Goal: Task Accomplishment & Management: Use online tool/utility

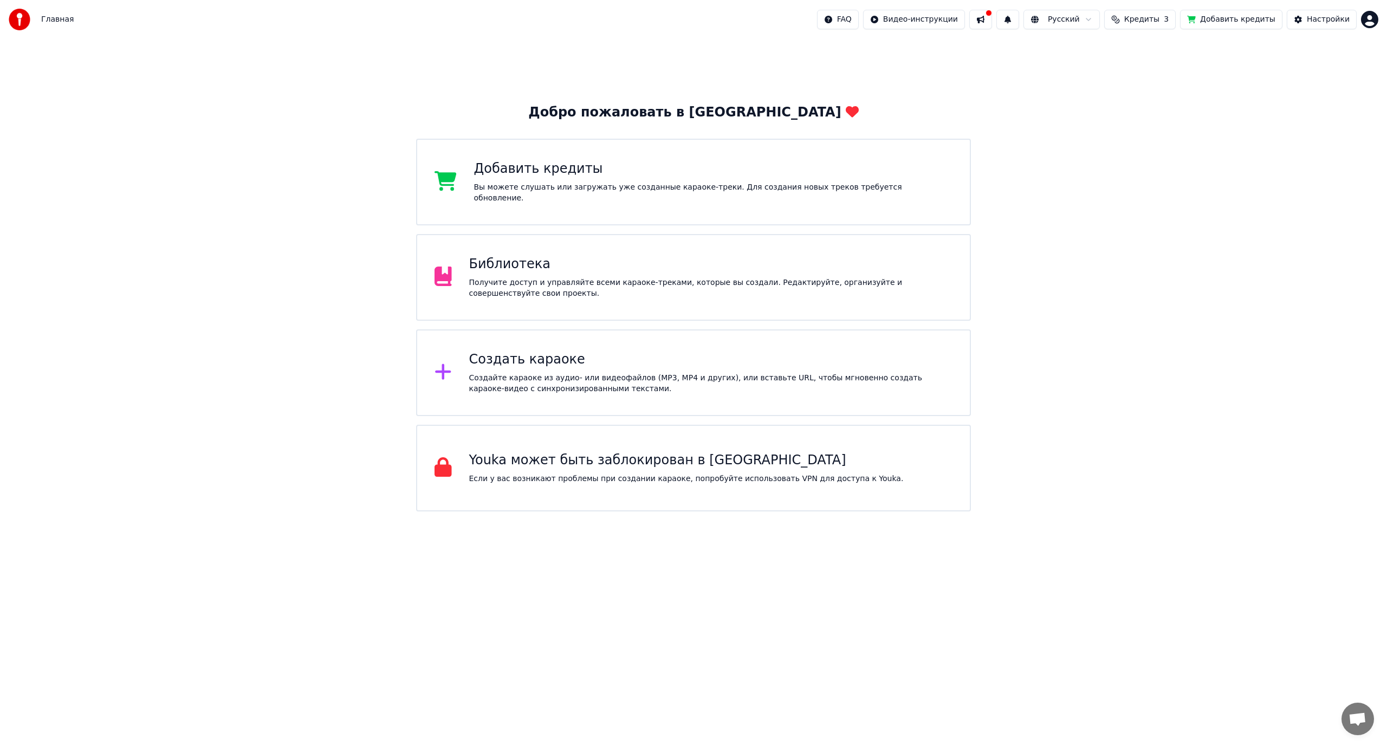
click at [653, 262] on div "Библиотека" at bounding box center [711, 264] width 484 height 17
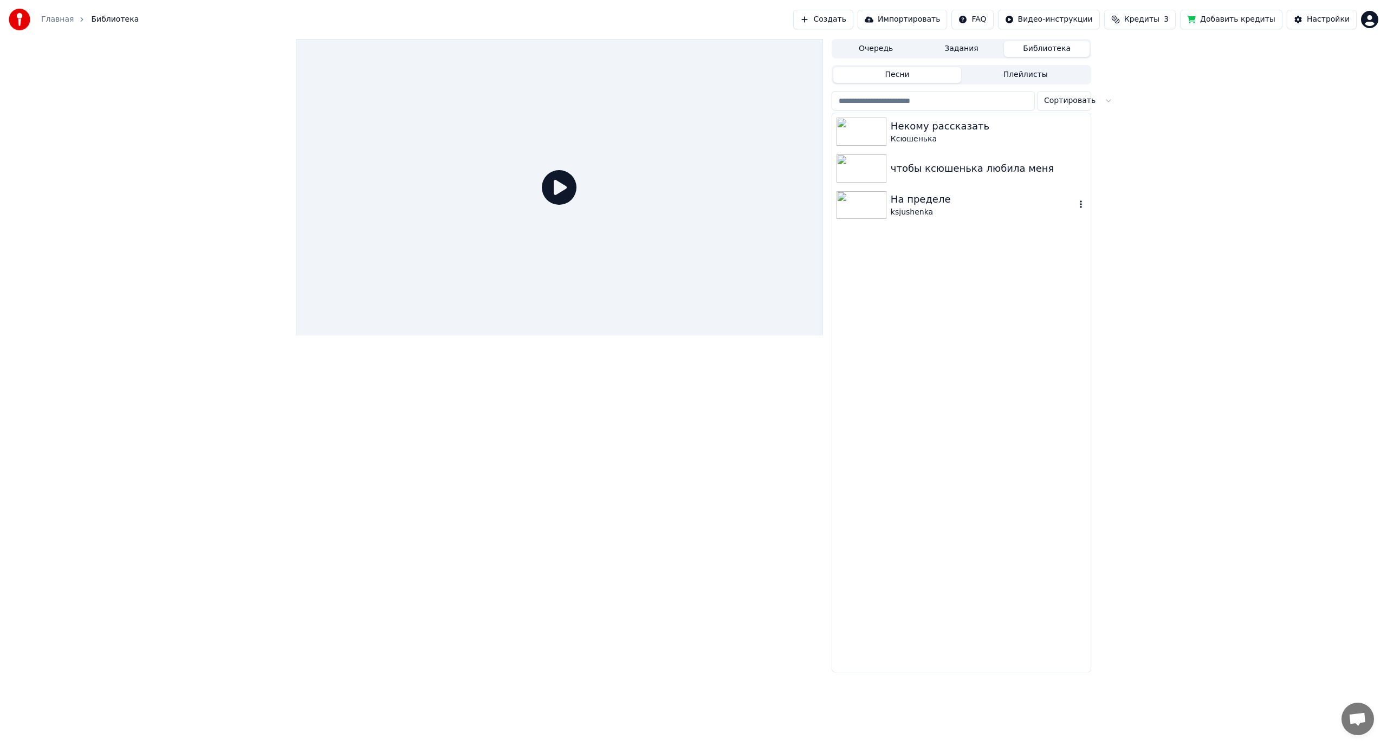
click at [873, 210] on img at bounding box center [862, 205] width 50 height 28
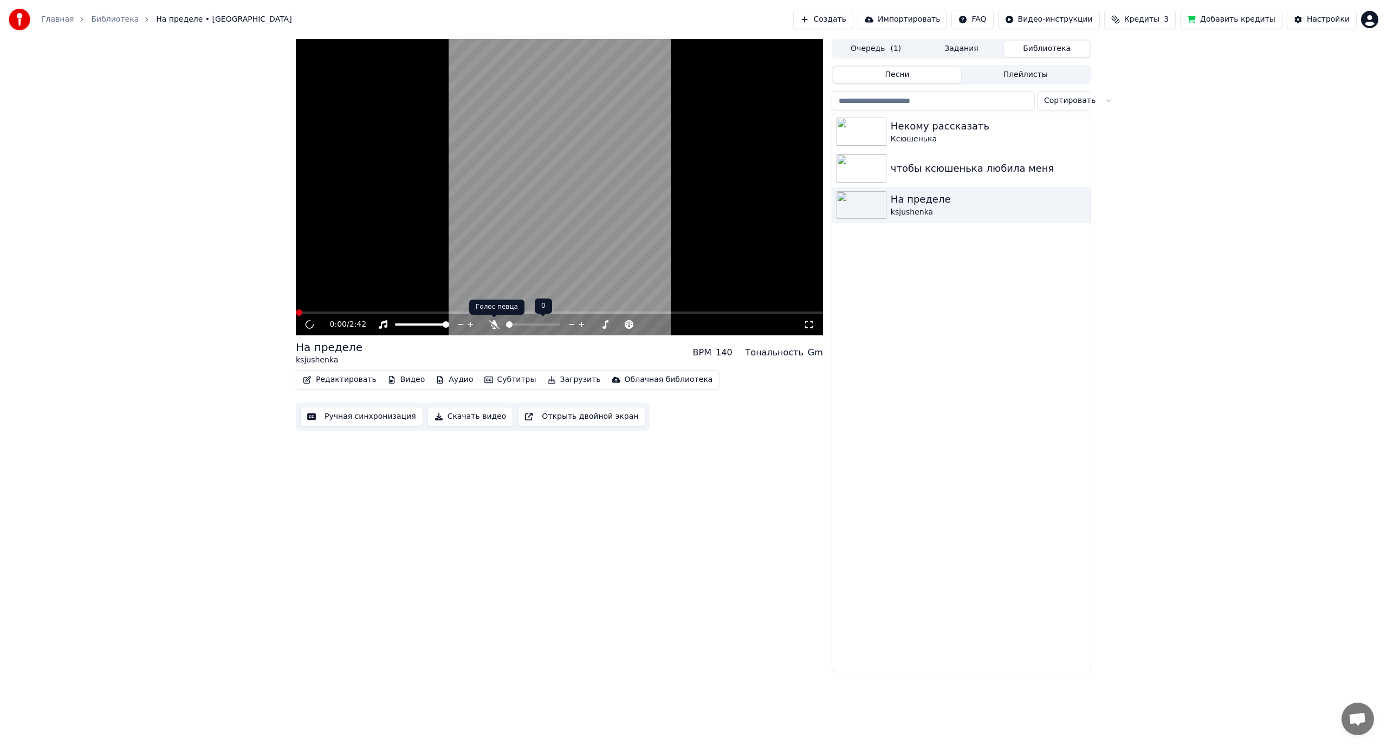
click at [495, 325] on icon at bounding box center [494, 324] width 11 height 9
click at [433, 323] on span at bounding box center [431, 324] width 7 height 7
click at [514, 321] on span at bounding box center [516, 324] width 7 height 7
click at [812, 325] on icon at bounding box center [809, 324] width 11 height 9
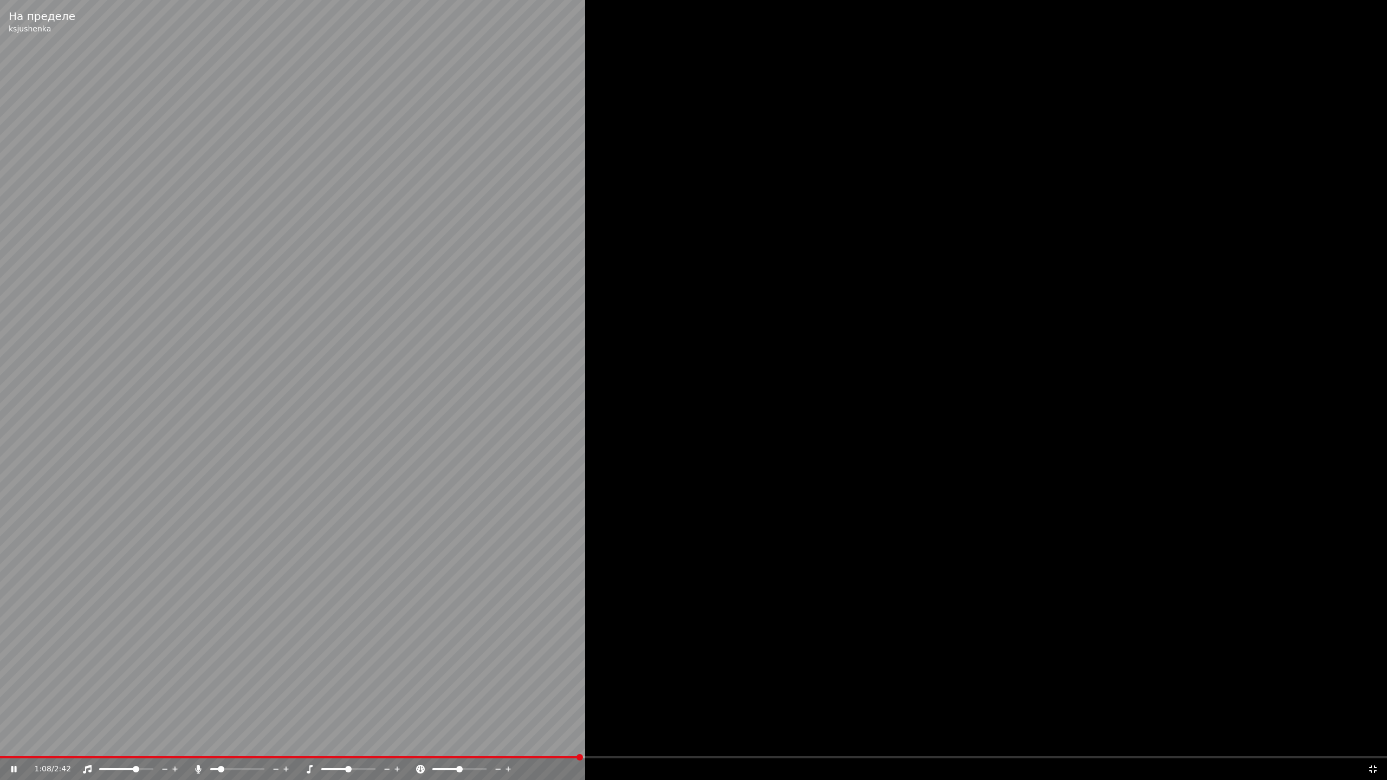
drag, startPoint x: 225, startPoint y: 767, endPoint x: 240, endPoint y: 769, distance: 14.2
click at [240, 746] on div at bounding box center [247, 769] width 87 height 11
click at [238, 746] on div at bounding box center [247, 769] width 87 height 11
click at [238, 746] on span at bounding box center [237, 770] width 54 height 2
click at [234, 746] on div at bounding box center [247, 769] width 87 height 11
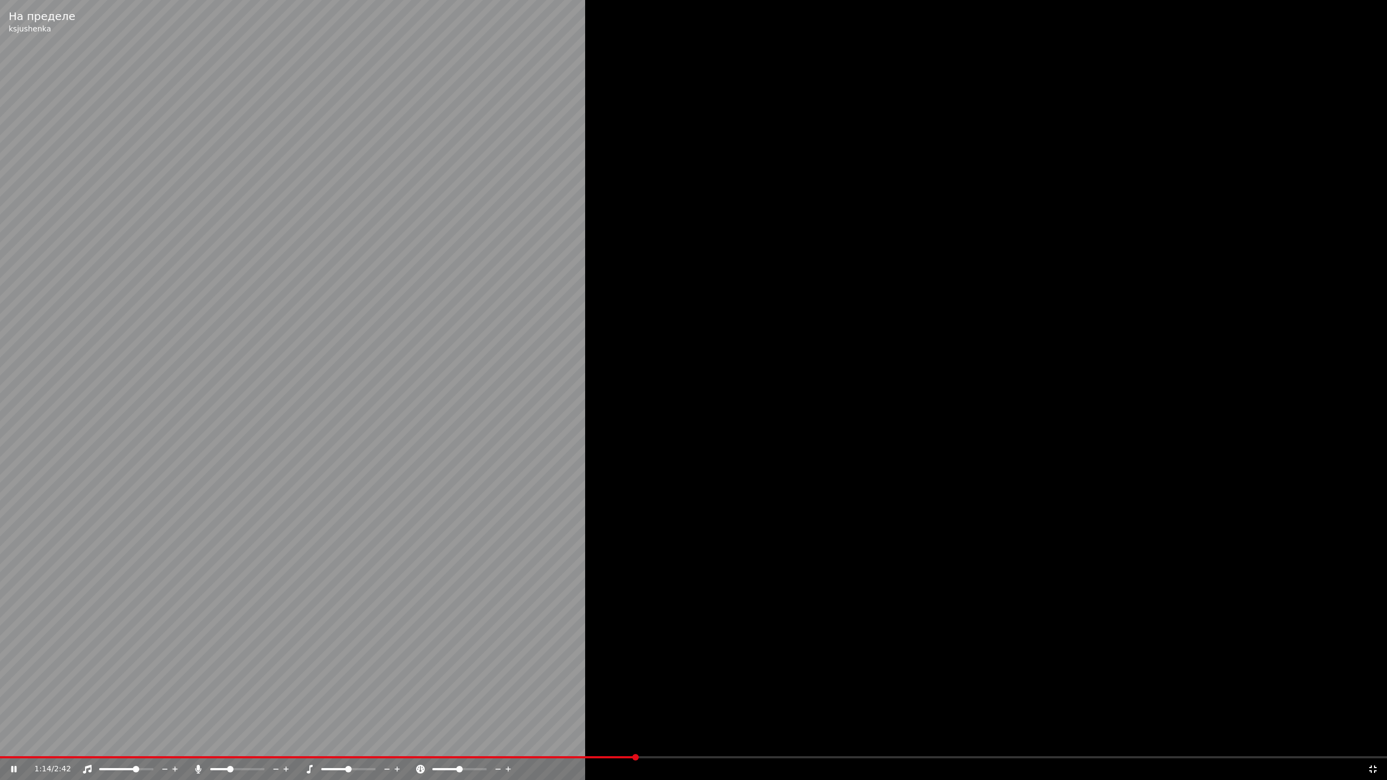
click at [229, 746] on span at bounding box center [219, 770] width 19 height 2
click at [1371, 746] on icon at bounding box center [1373, 769] width 11 height 9
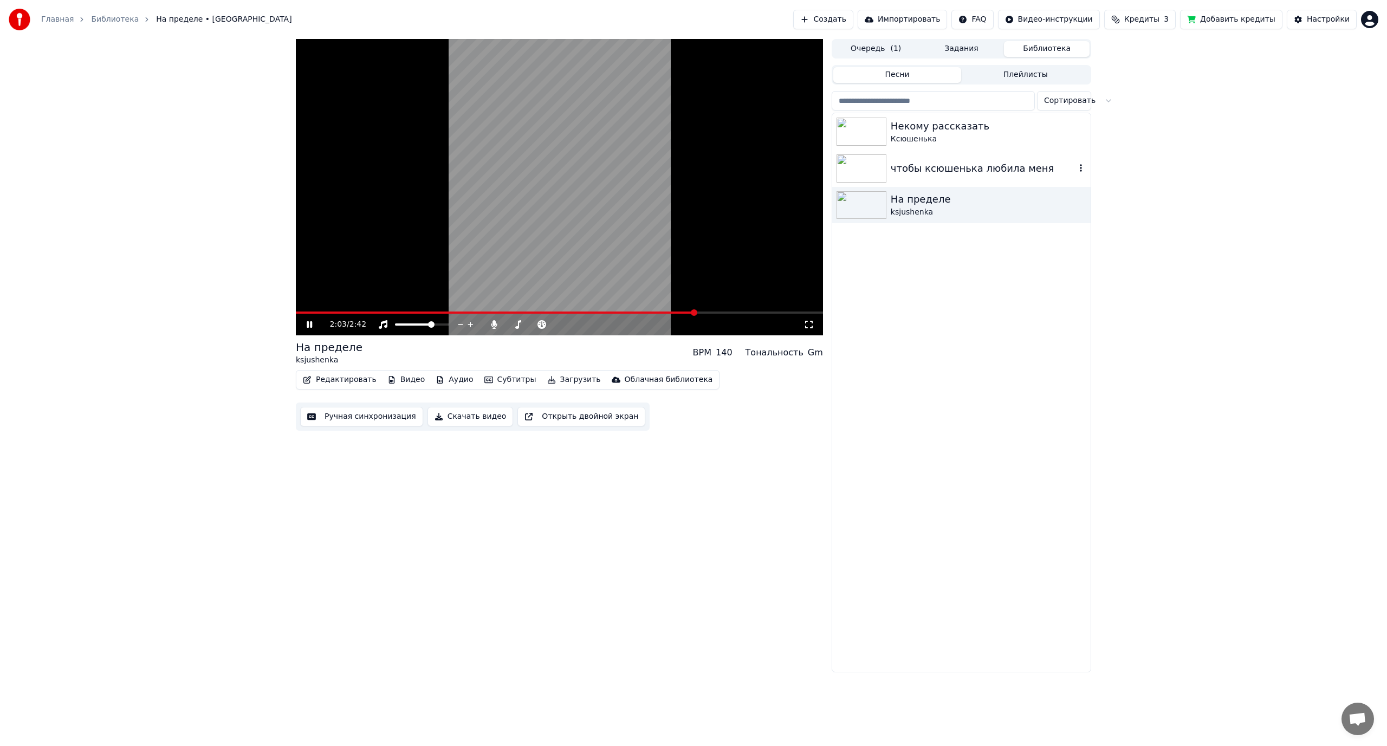
click at [866, 162] on img at bounding box center [862, 168] width 50 height 28
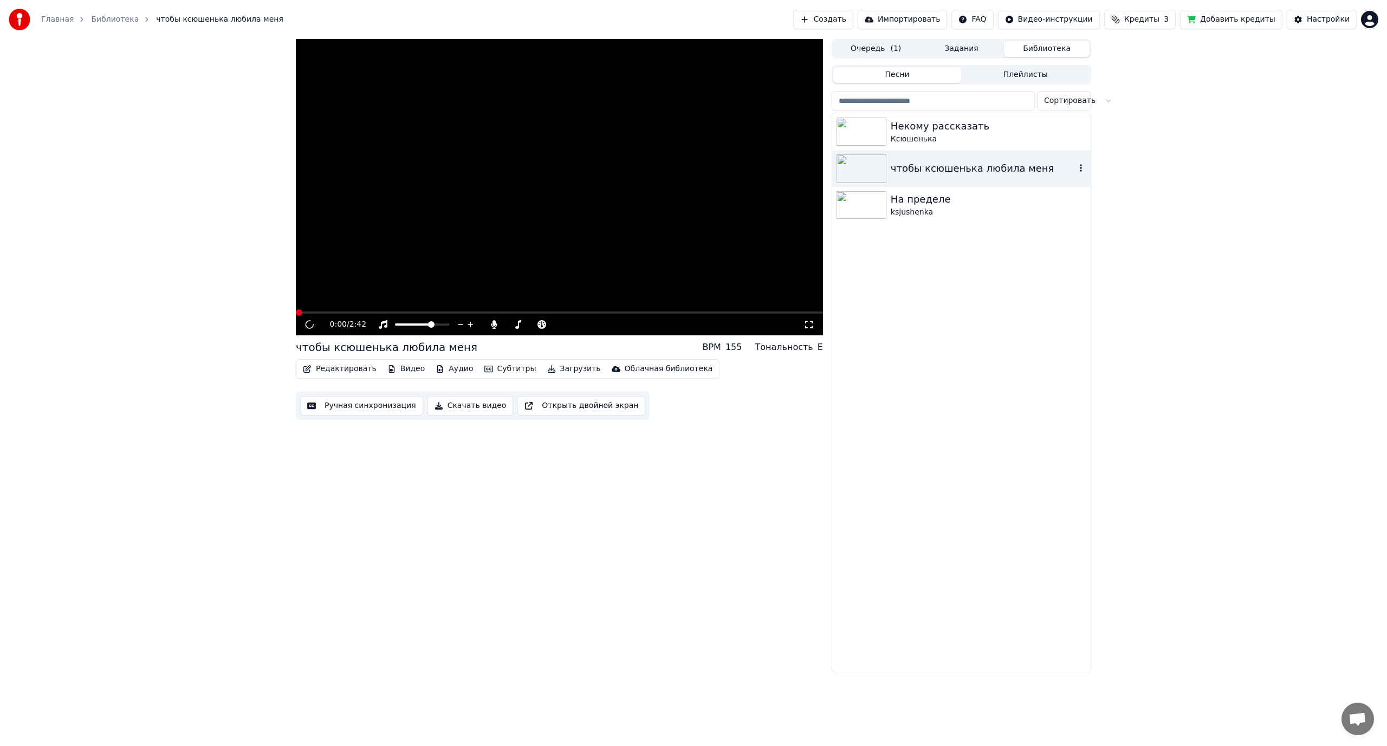
click at [866, 162] on img at bounding box center [862, 168] width 50 height 28
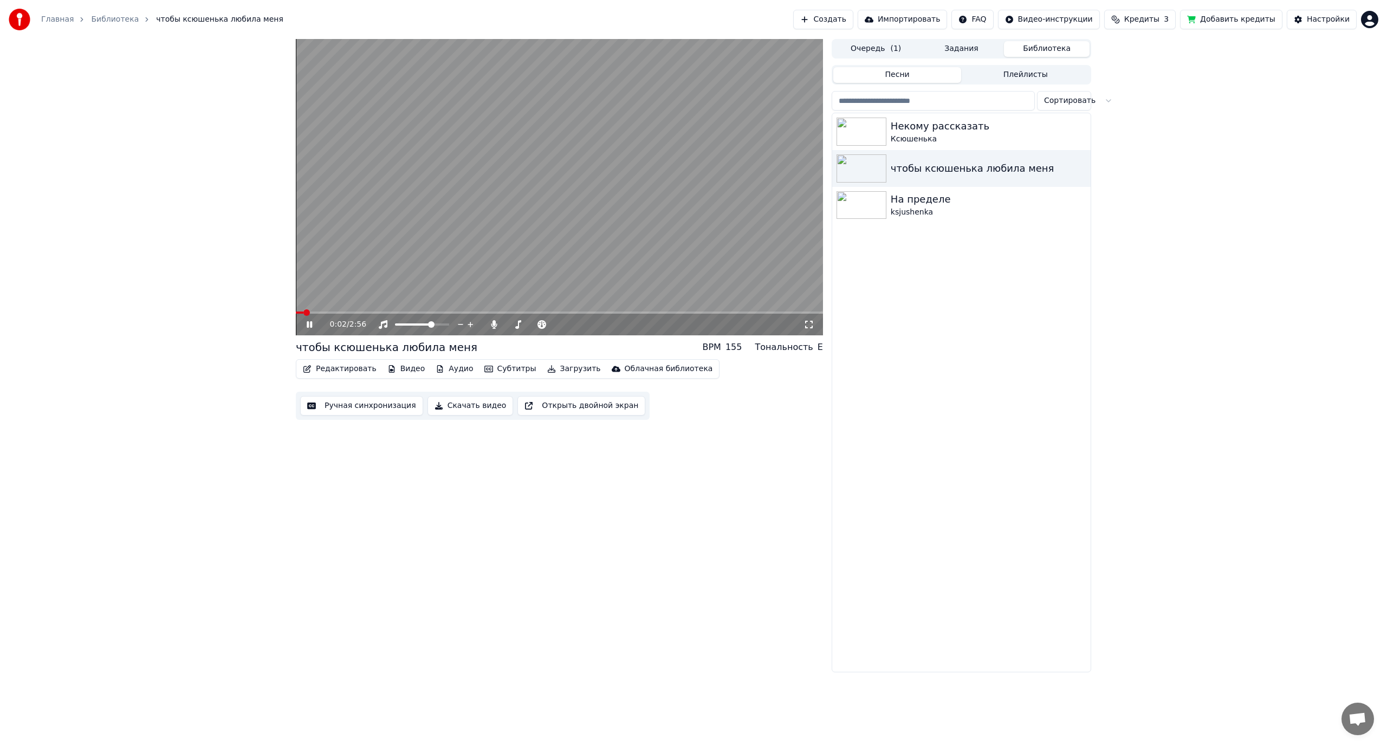
click at [808, 323] on icon at bounding box center [809, 324] width 11 height 9
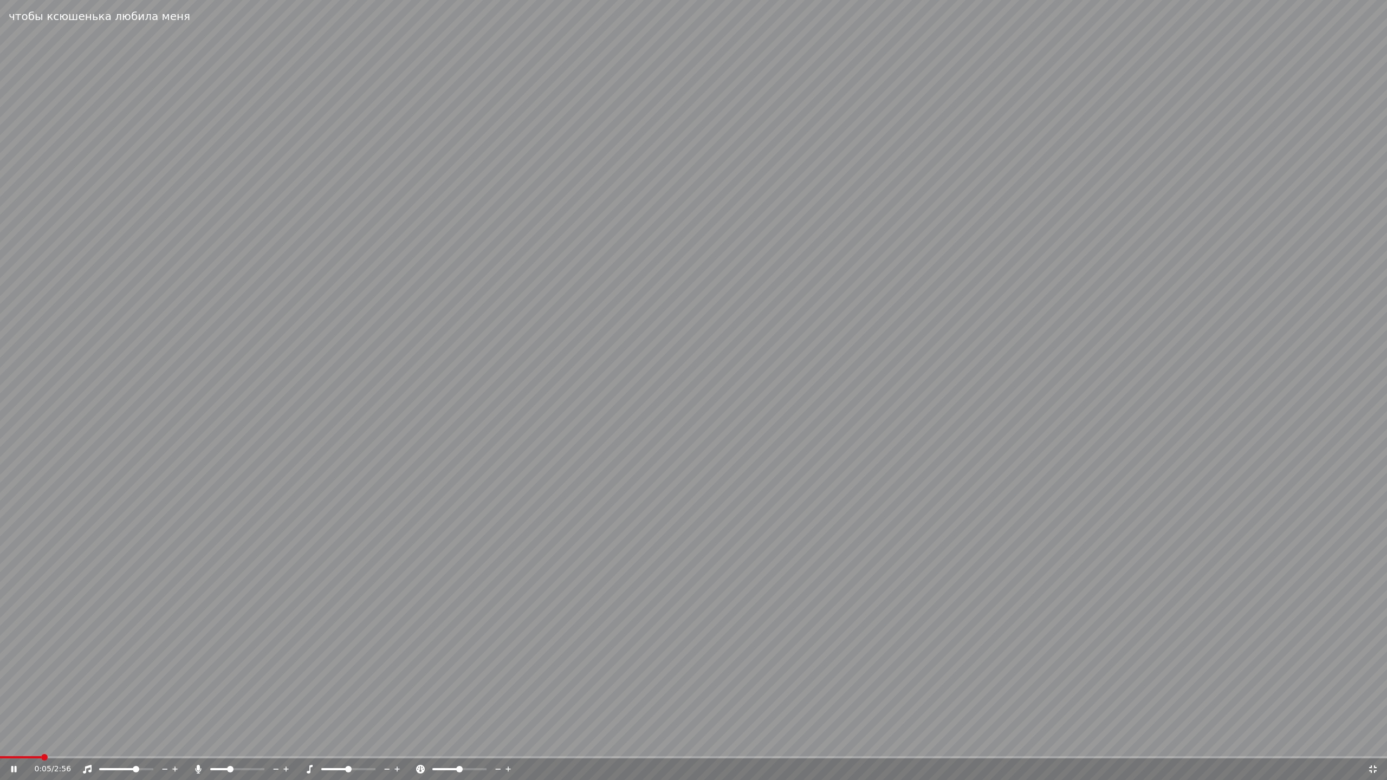
click at [224, 746] on div at bounding box center [247, 769] width 87 height 11
click at [224, 746] on span at bounding box center [225, 769] width 7 height 7
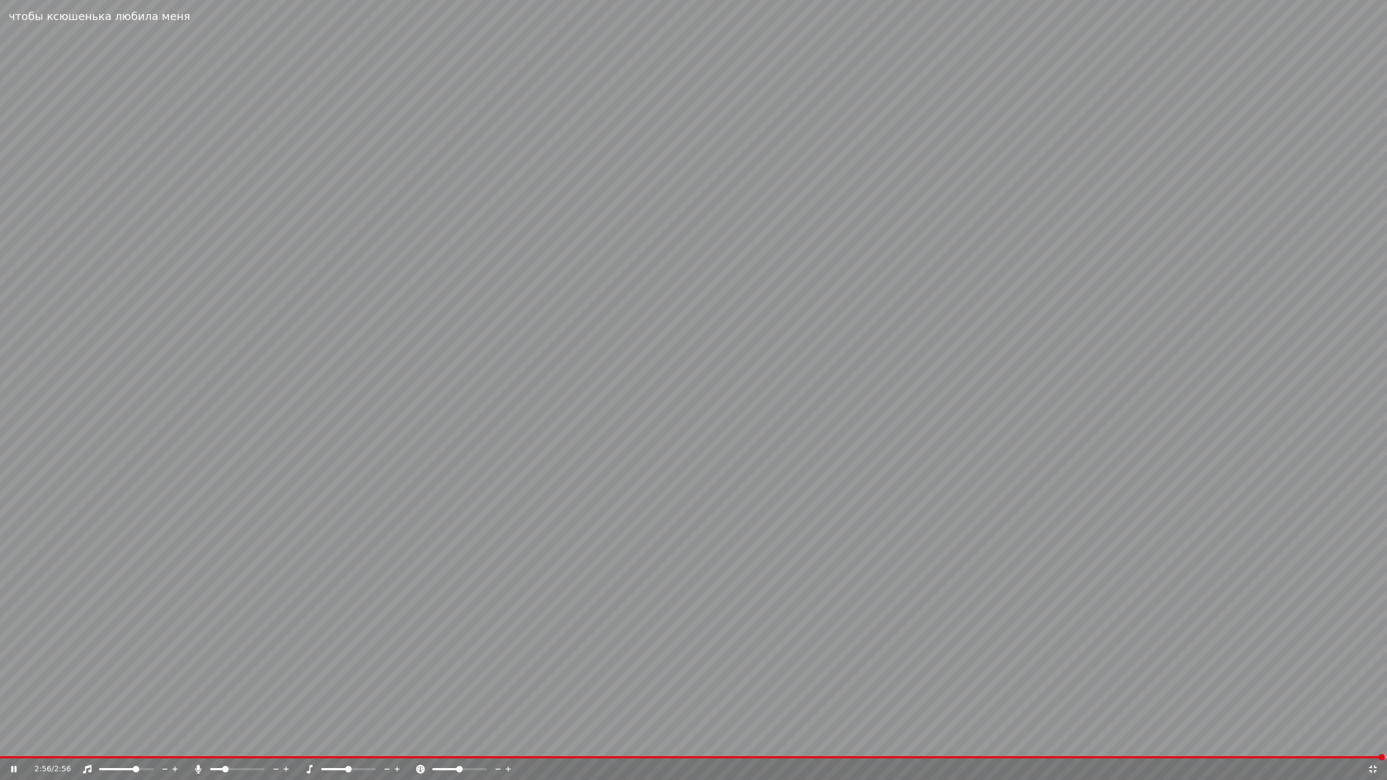
click at [1371, 746] on icon at bounding box center [1374, 770] width 8 height 8
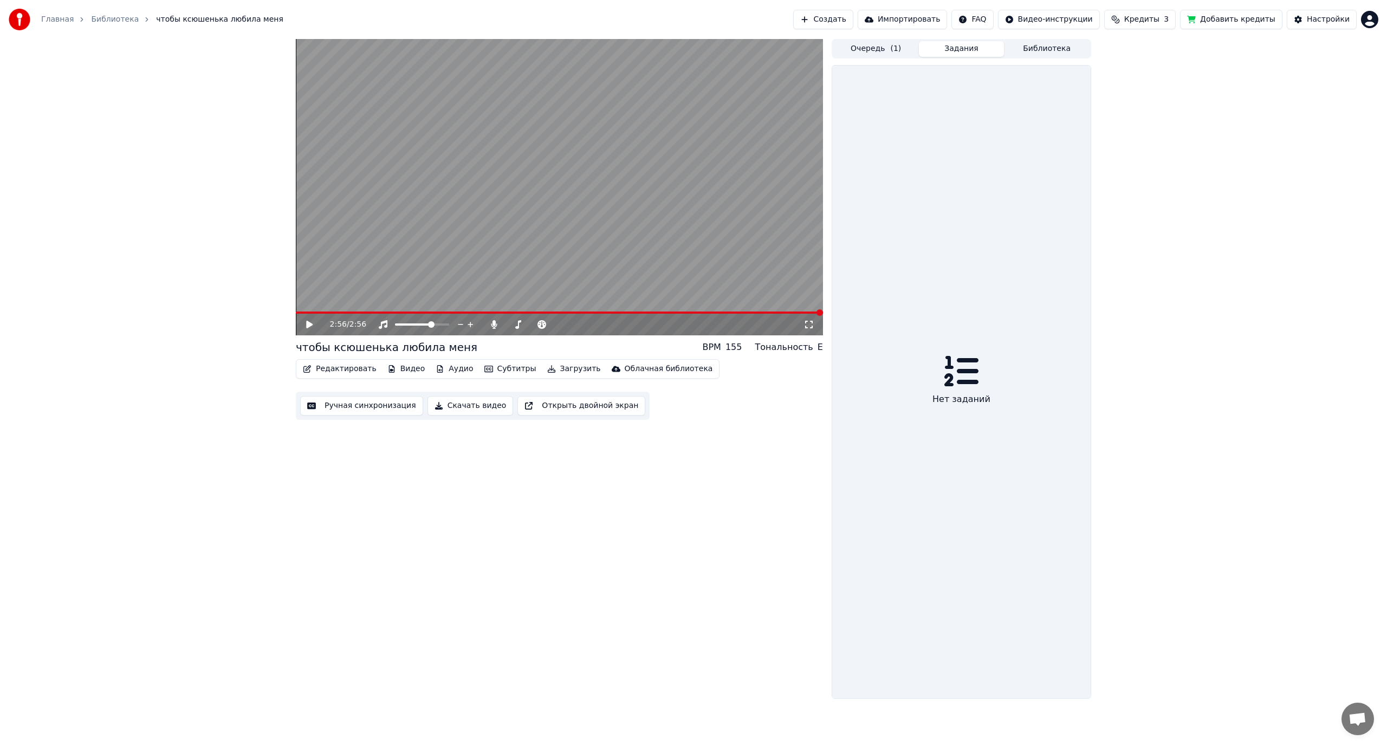
click at [957, 53] on button "Задания" at bounding box center [962, 49] width 86 height 16
click at [957, 49] on button "Задания" at bounding box center [962, 49] width 86 height 16
click at [884, 51] on button "Очередь ( 1 )" at bounding box center [877, 49] width 86 height 16
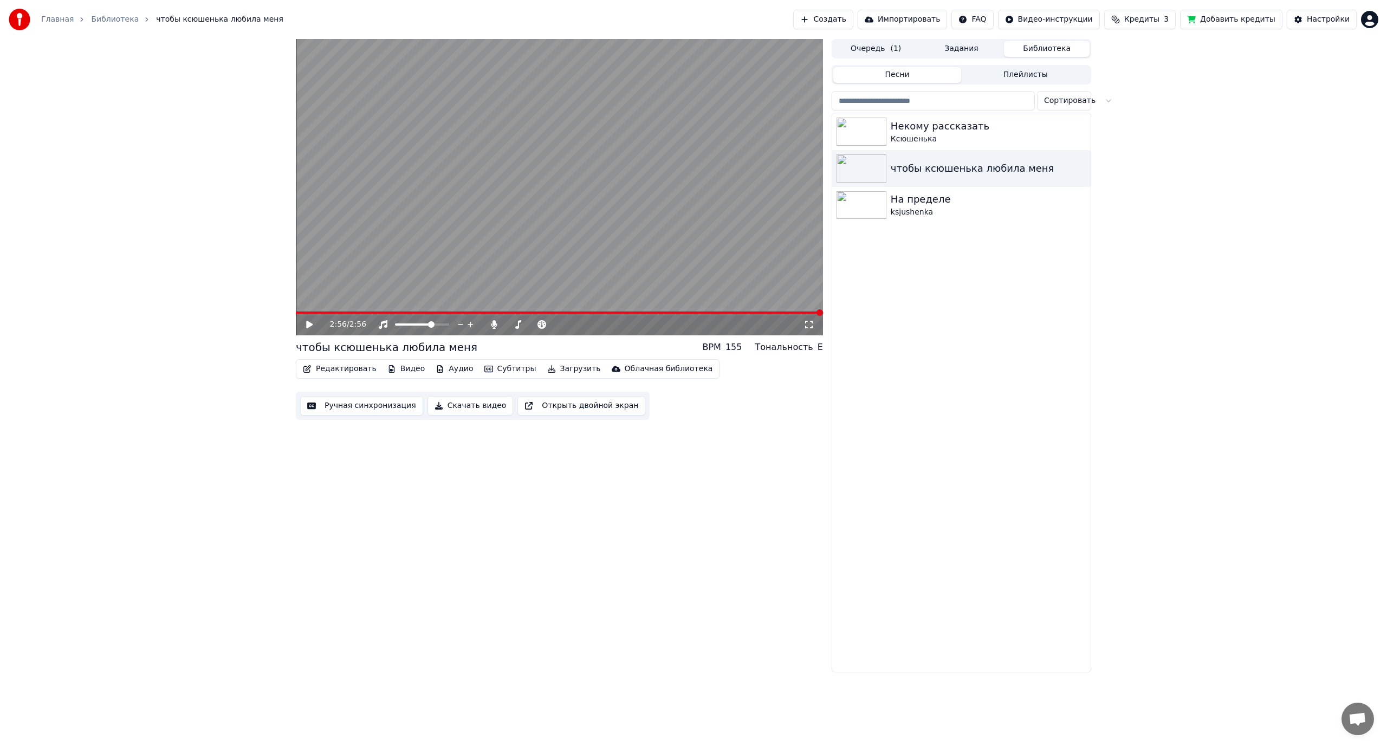
click at [1057, 47] on button "Библиотека" at bounding box center [1047, 49] width 86 height 16
click at [1160, 21] on span "Кредиты" at bounding box center [1142, 19] width 35 height 11
click at [1156, 101] on button "Обновить" at bounding box center [1155, 101] width 66 height 20
click at [1139, 74] on td "3" at bounding box center [1133, 72] width 42 height 20
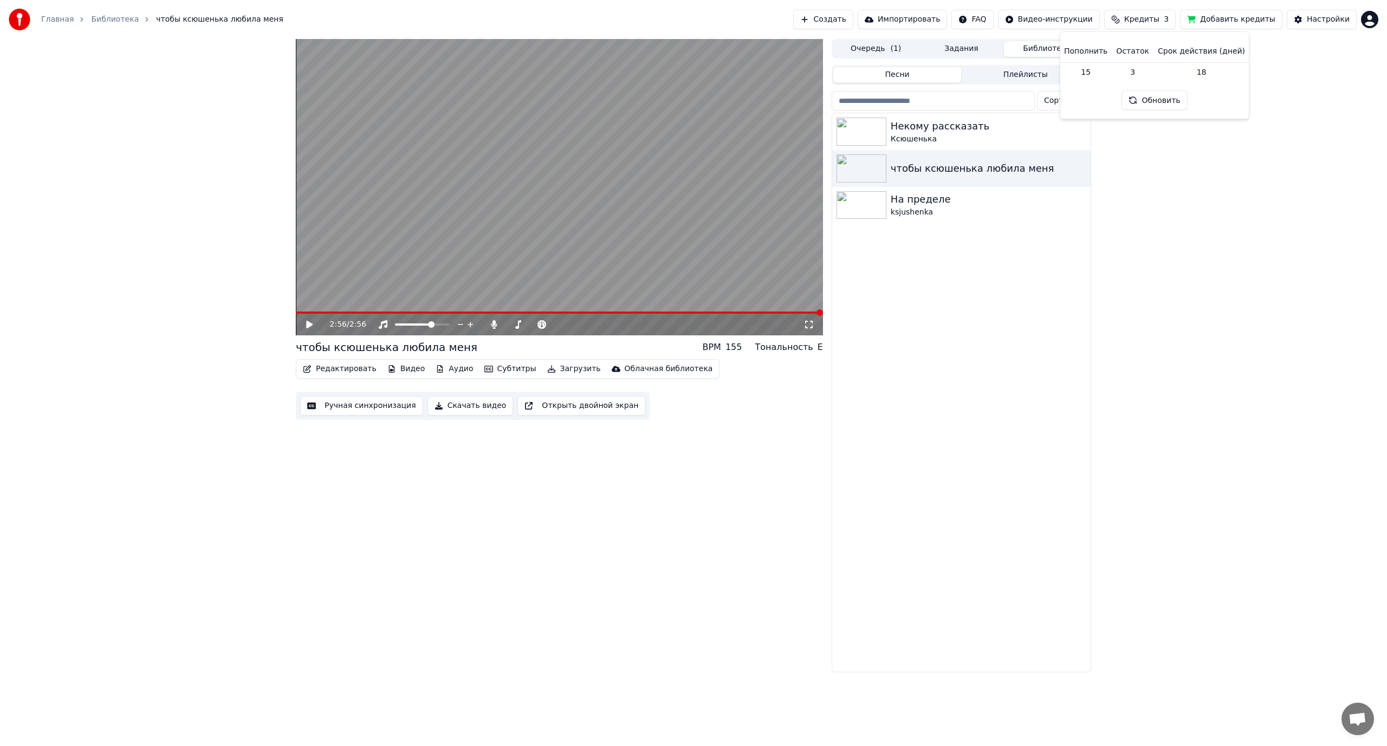
click at [1146, 100] on button "Обновить" at bounding box center [1155, 101] width 66 height 20
click at [969, 254] on div "Некому рассказать [PERSON_NAME] чтобы ксюшенька любила меня На пределе ksjushen…" at bounding box center [961, 392] width 259 height 559
click at [844, 21] on button "Создать" at bounding box center [823, 20] width 60 height 20
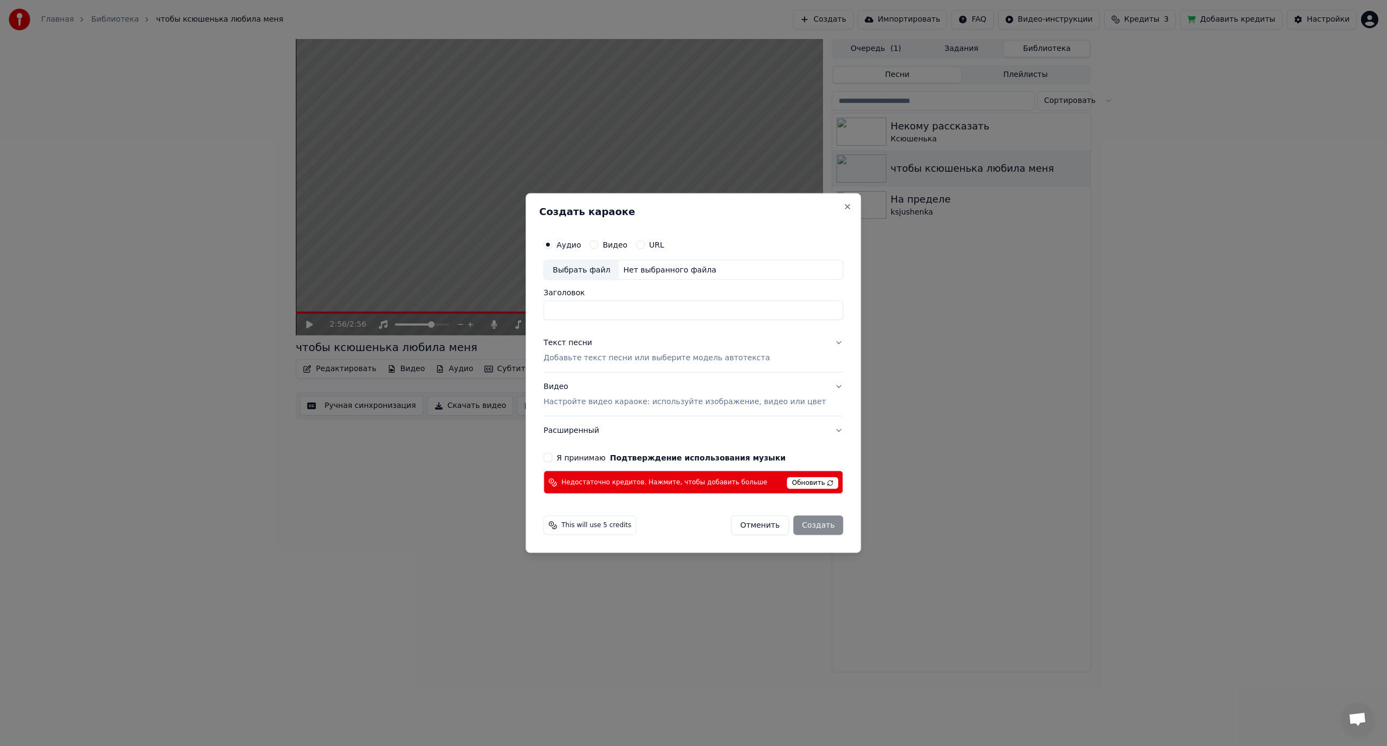
click at [803, 487] on span "Обновить" at bounding box center [812, 483] width 51 height 12
click at [800, 483] on span "Обновить" at bounding box center [812, 483] width 51 height 12
click at [552, 459] on button "Я принимаю Подтверждение использования музыки" at bounding box center [548, 458] width 9 height 9
click at [714, 481] on span "Недостаточно кредитов. Нажмите, чтобы добавить больше" at bounding box center [664, 482] width 206 height 9
click at [844, 205] on button "Close" at bounding box center [848, 206] width 9 height 9
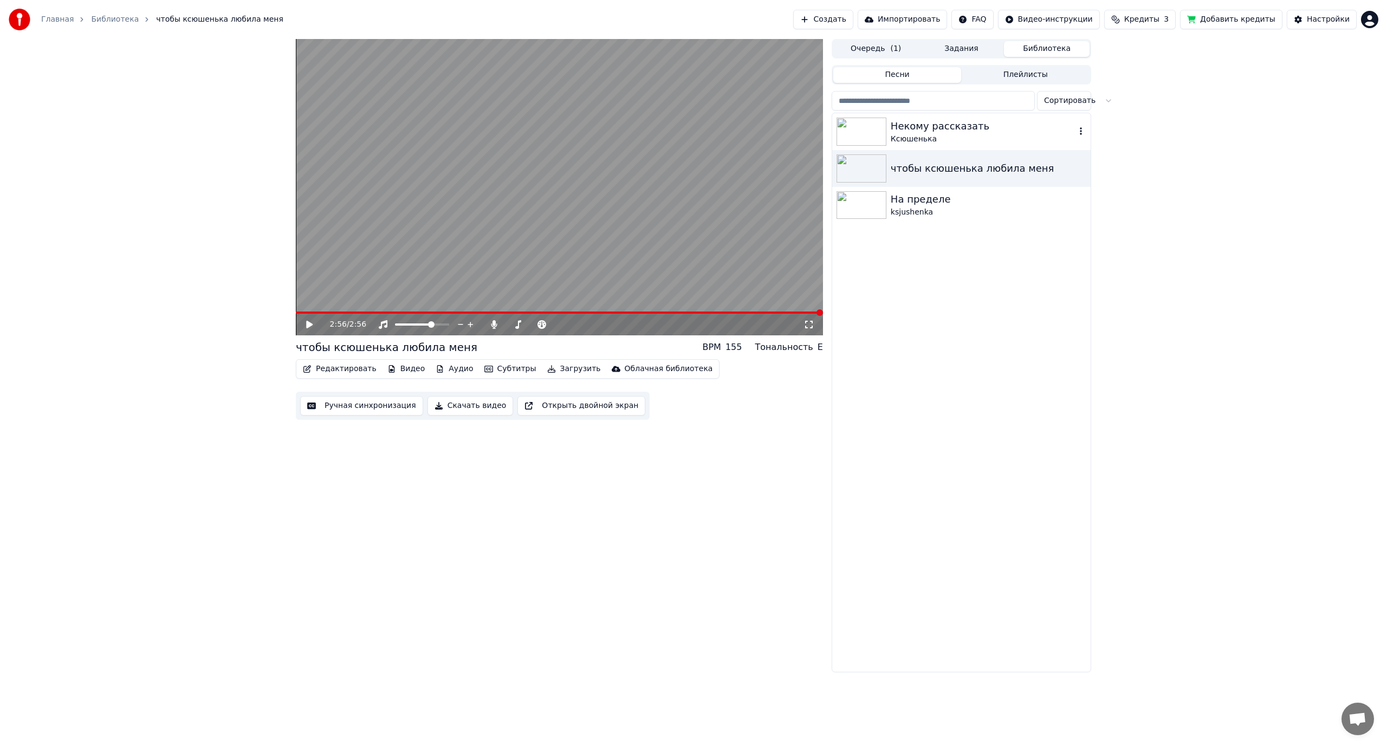
click at [894, 131] on div "Некому рассказать" at bounding box center [983, 126] width 185 height 15
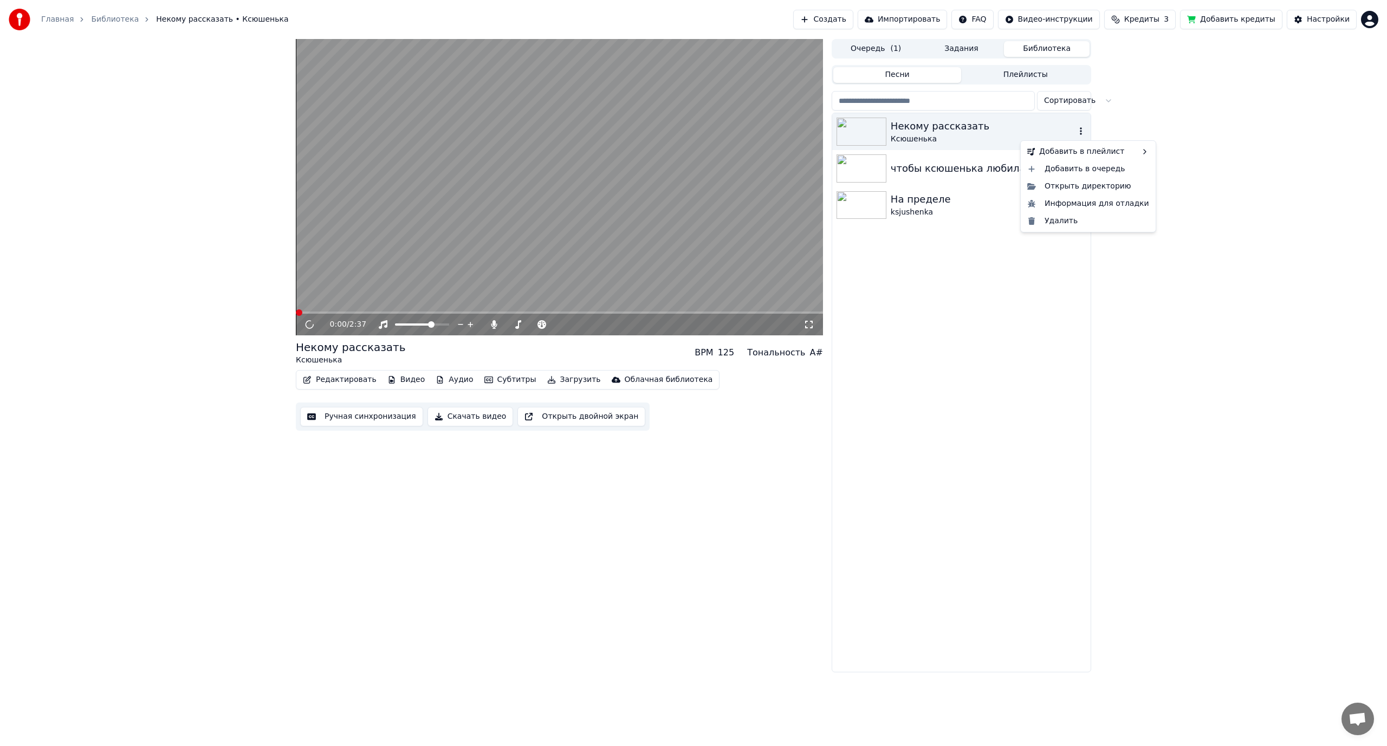
click at [1081, 132] on icon "button" at bounding box center [1081, 131] width 11 height 9
click at [516, 217] on video at bounding box center [559, 187] width 527 height 296
click at [1083, 131] on icon "button" at bounding box center [1081, 131] width 11 height 9
click at [1080, 189] on div "Открыть директорию" at bounding box center [1088, 186] width 131 height 17
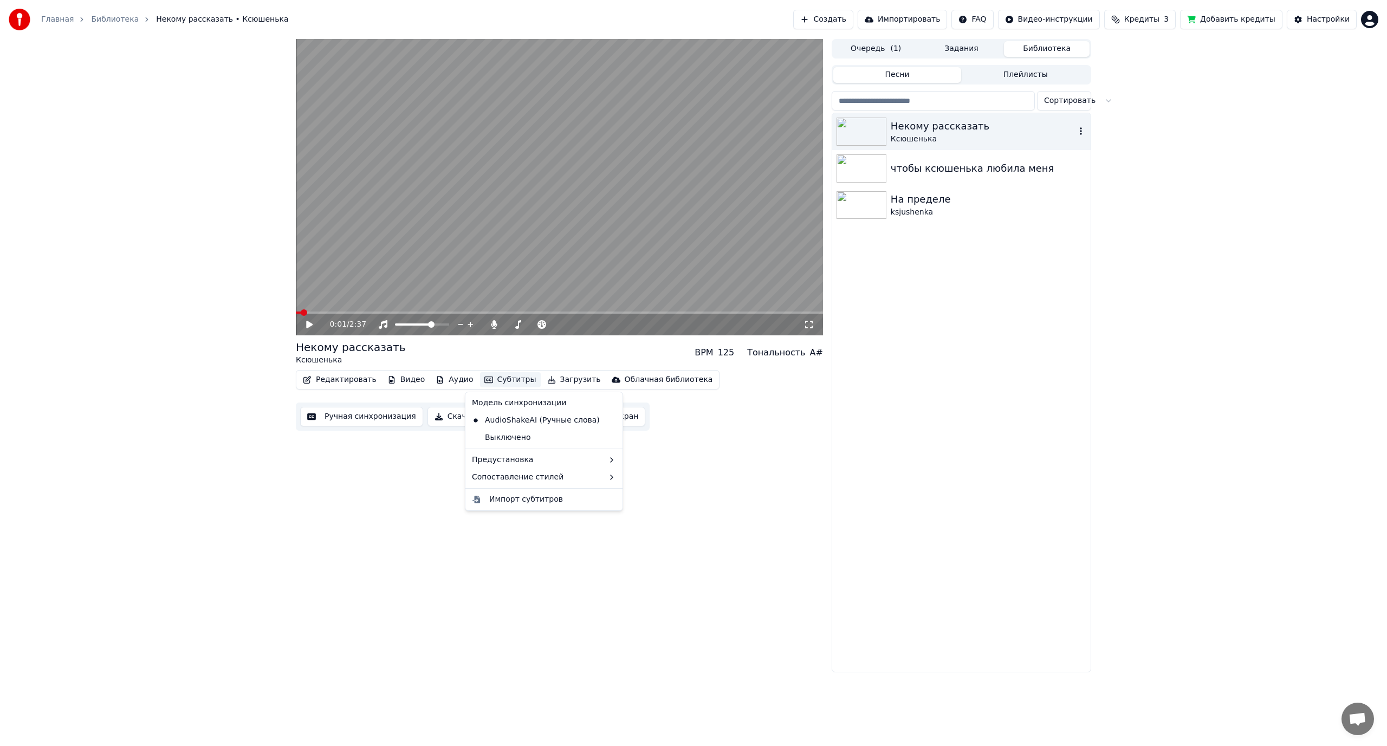
click at [499, 379] on button "Субтитры" at bounding box center [510, 379] width 61 height 15
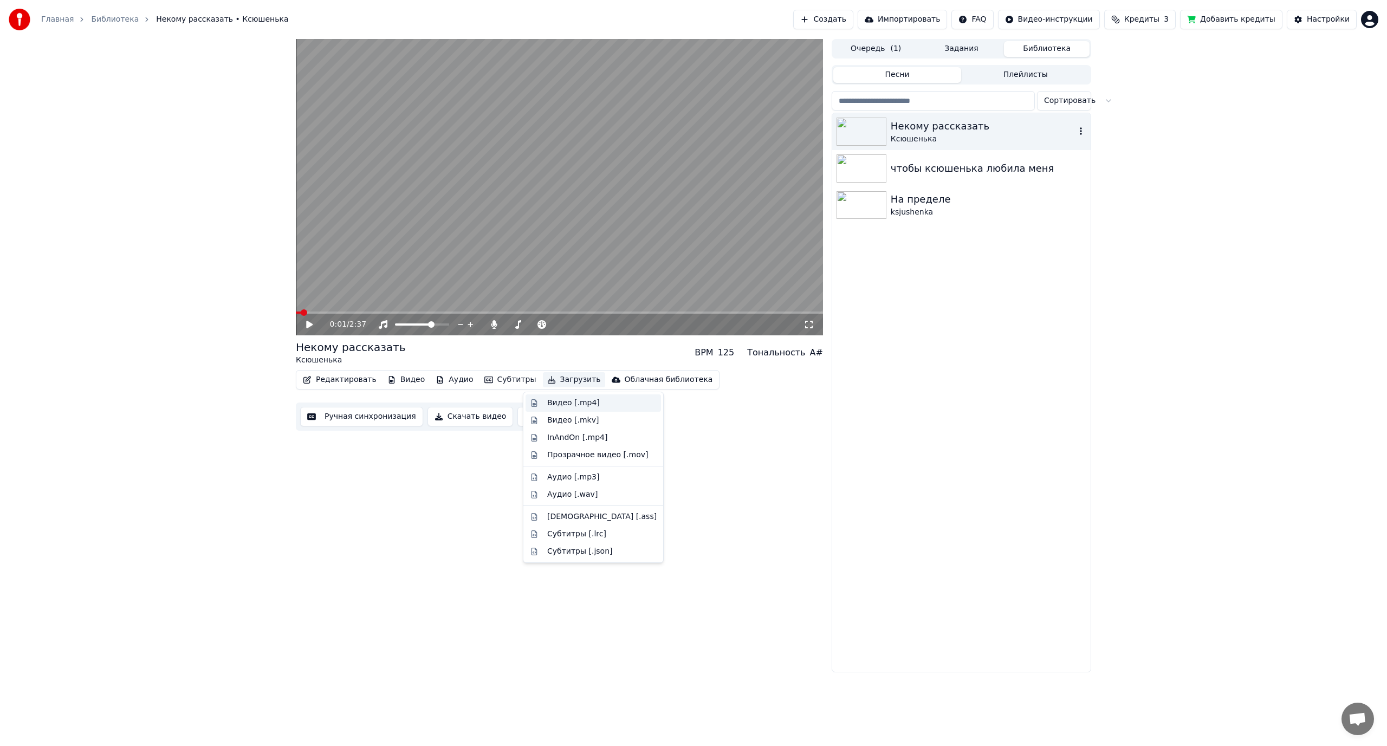
click at [566, 404] on div "Видео [.mp4]" at bounding box center [573, 403] width 53 height 11
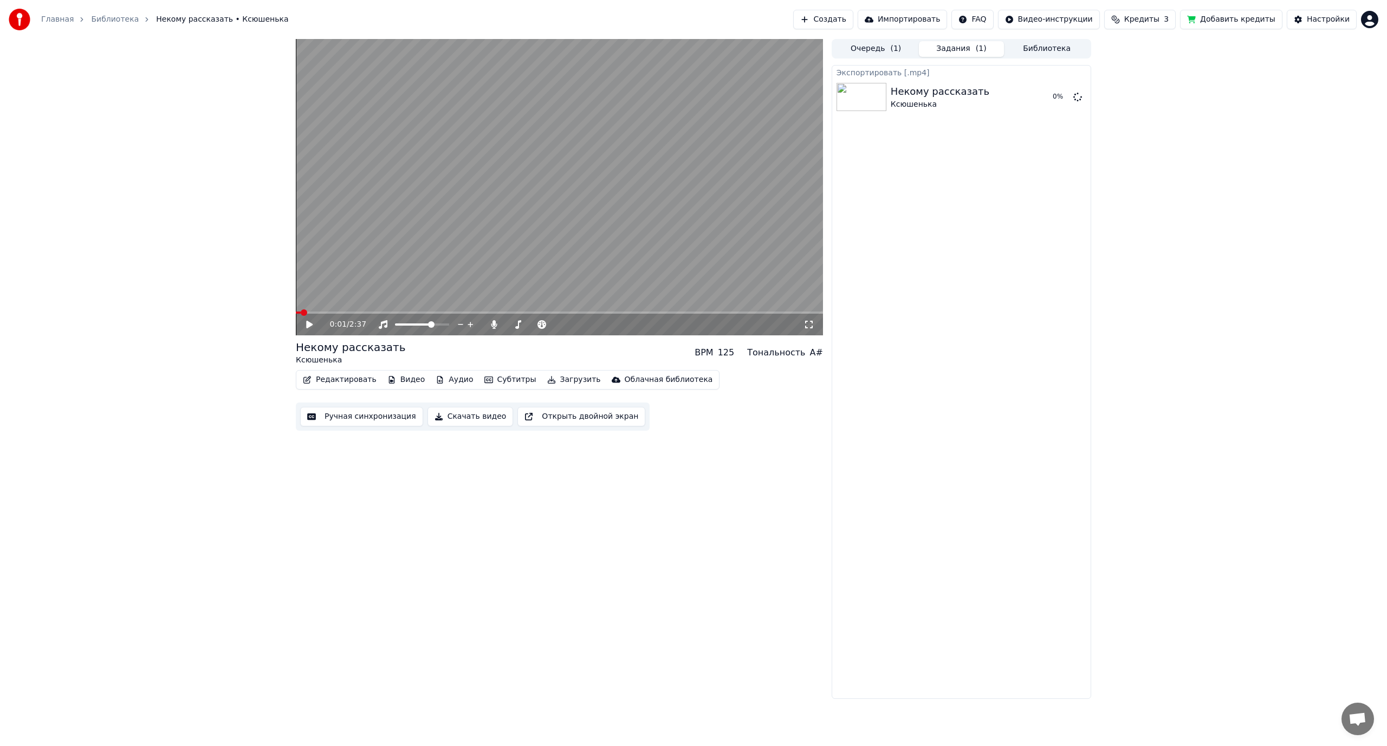
click at [340, 416] on button "Ручная синхронизация" at bounding box center [361, 417] width 123 height 20
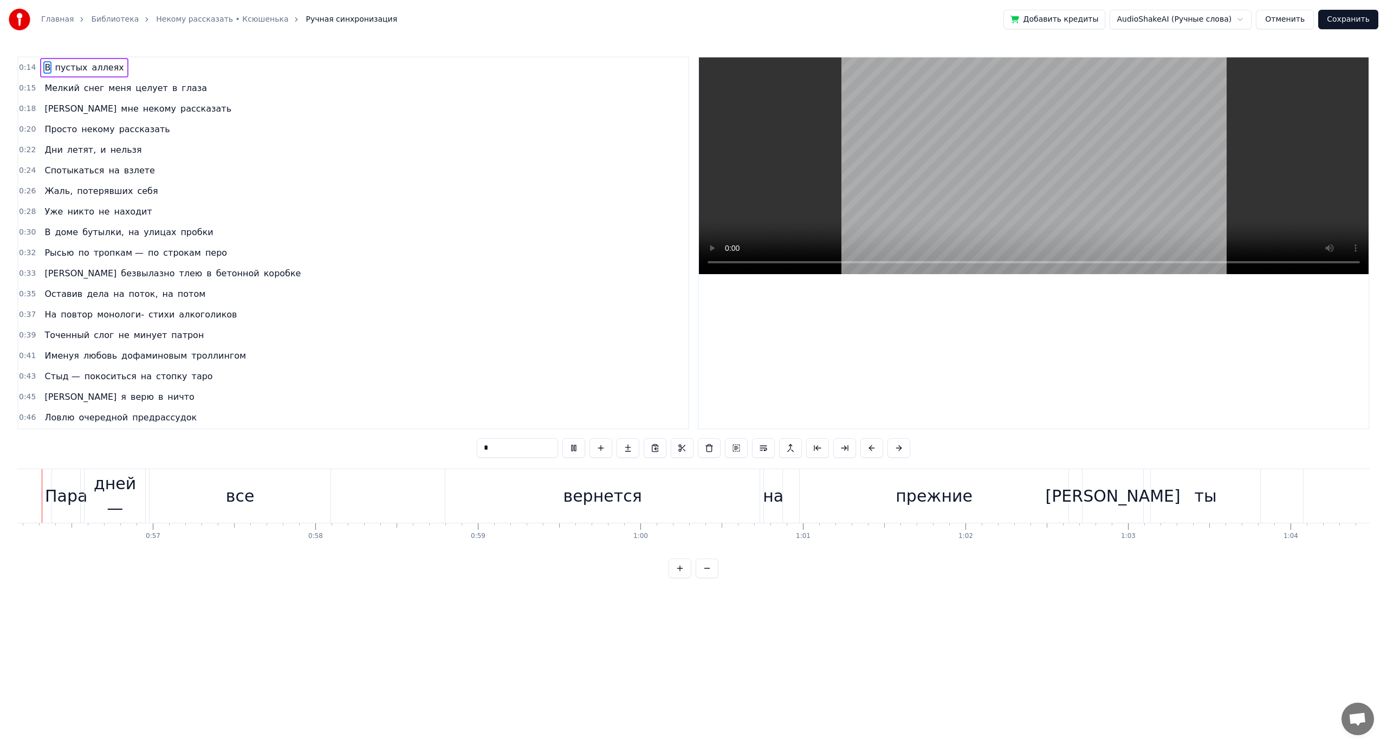
scroll to position [0, 9086]
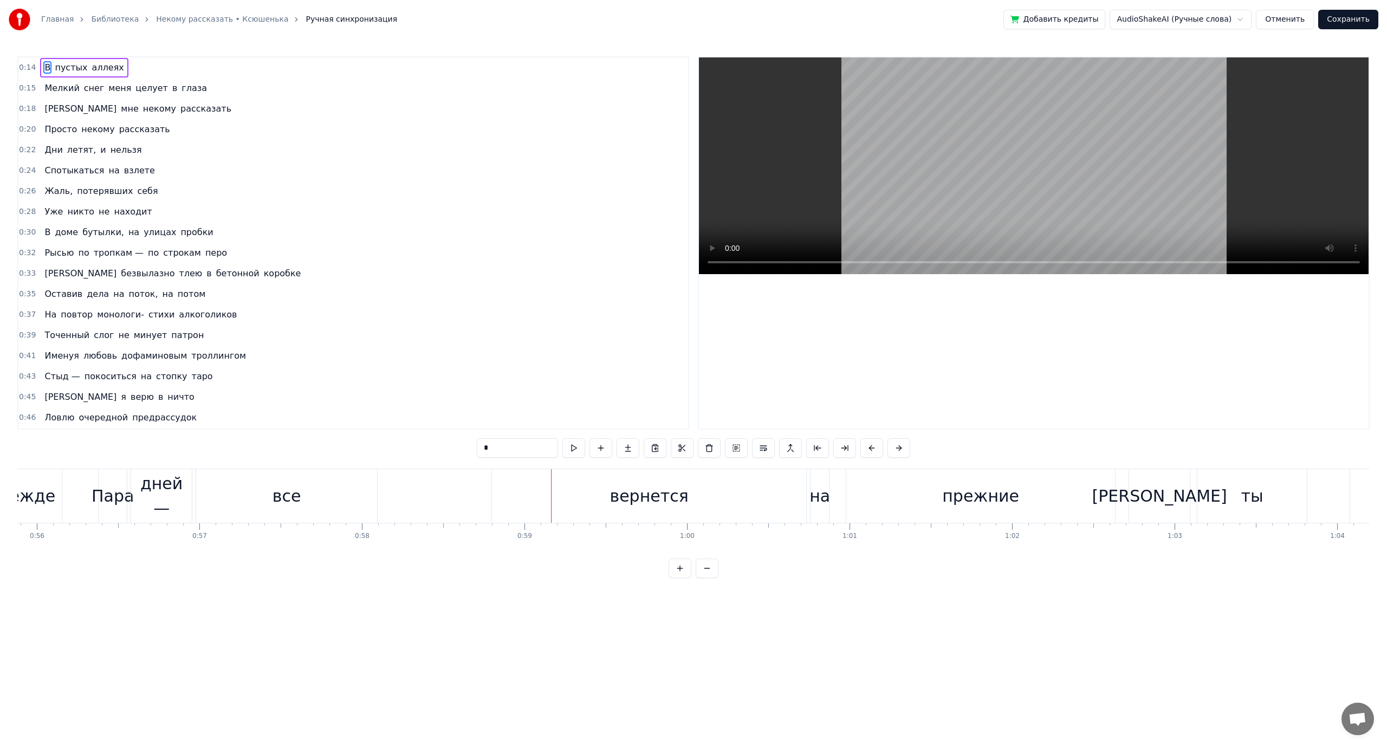
drag, startPoint x: 679, startPoint y: 502, endPoint x: 631, endPoint y: 499, distance: 48.3
click at [631, 499] on div "вернется" at bounding box center [649, 496] width 79 height 24
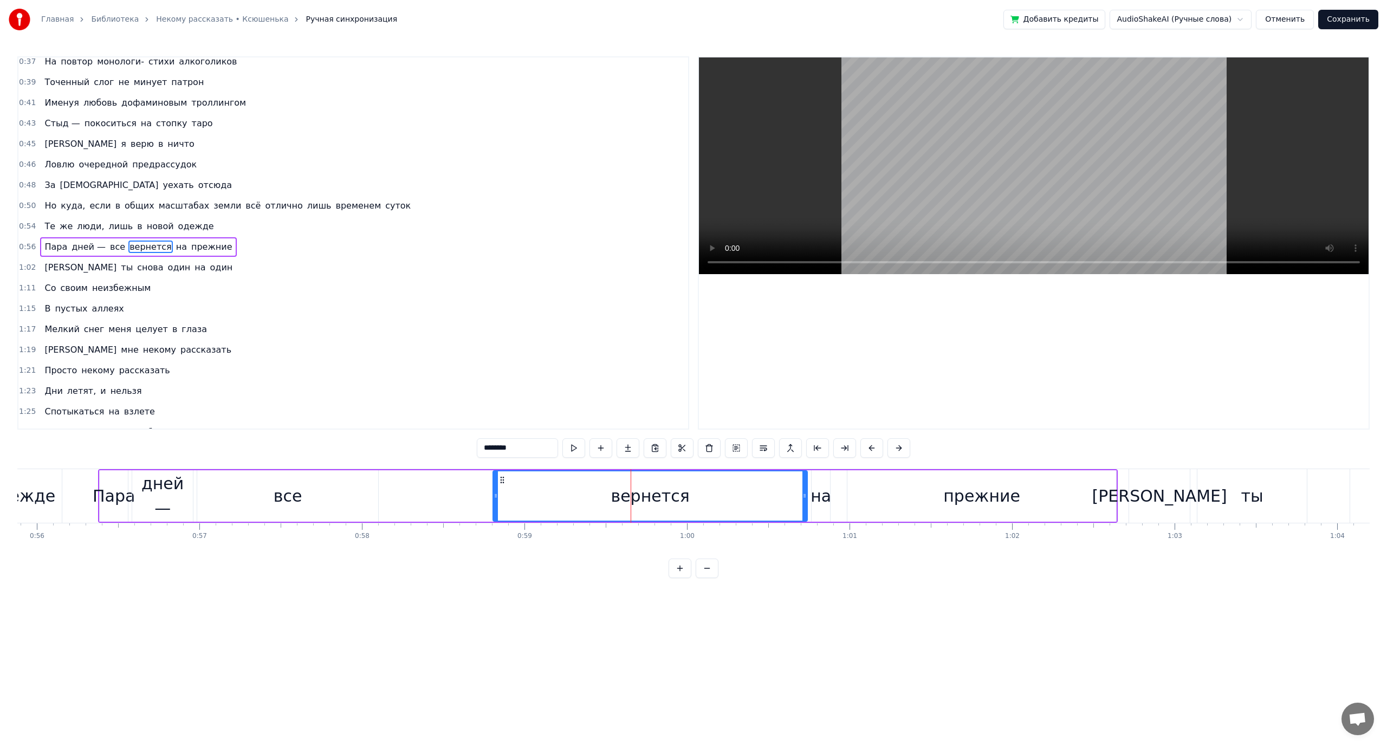
scroll to position [257, 0]
drag, startPoint x: 551, startPoint y: 497, endPoint x: 512, endPoint y: 492, distance: 38.9
click at [512, 492] on div "вернется" at bounding box center [650, 496] width 313 height 49
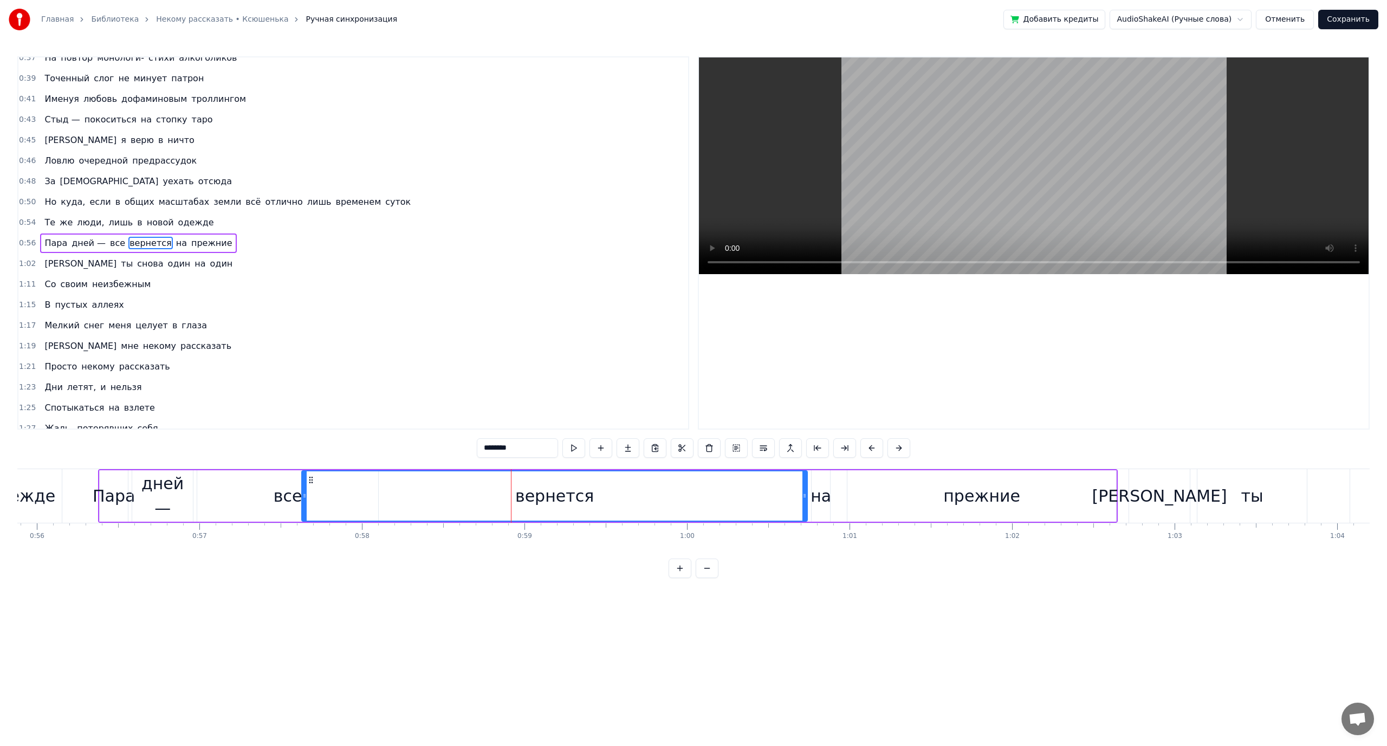
drag, startPoint x: 495, startPoint y: 494, endPoint x: 304, endPoint y: 477, distance: 192.0
click at [304, 477] on div at bounding box center [304, 496] width 4 height 49
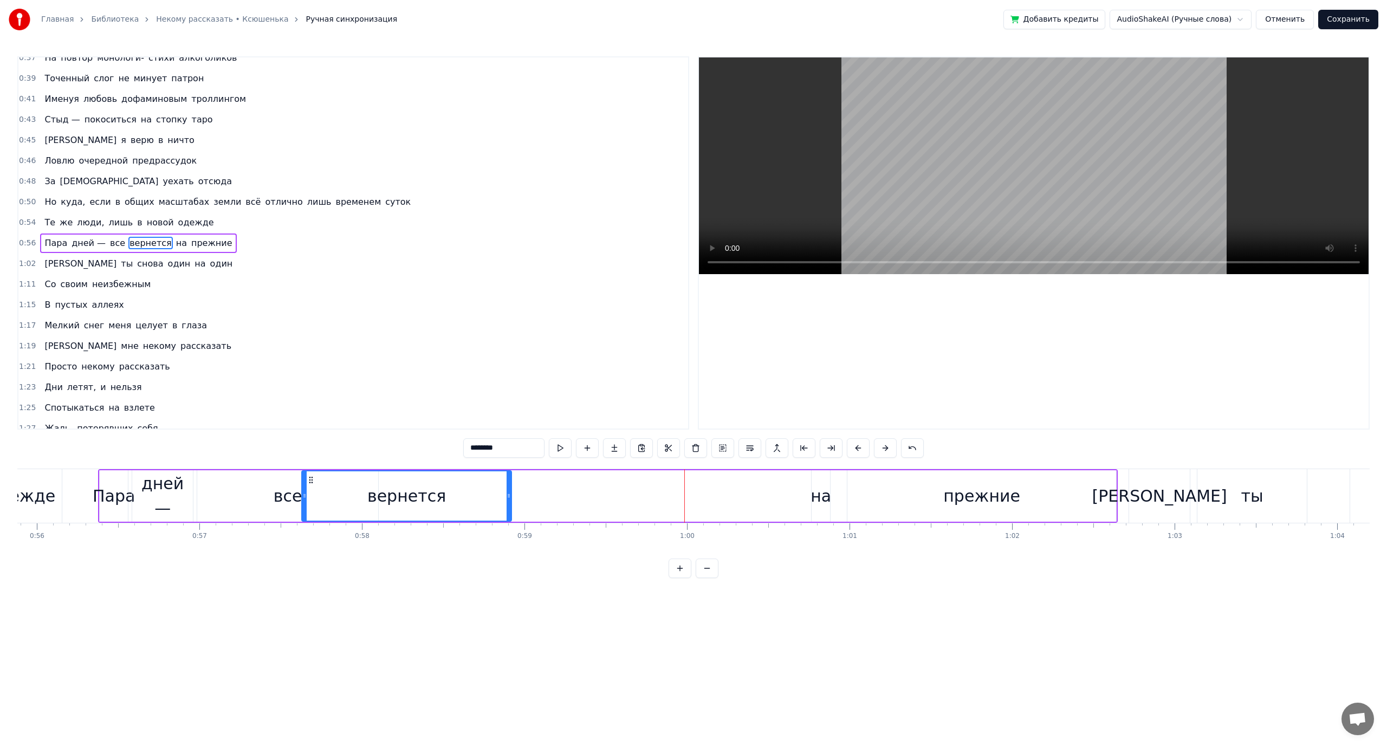
drag, startPoint x: 805, startPoint y: 493, endPoint x: 622, endPoint y: 428, distance: 194.2
click at [509, 497] on icon at bounding box center [509, 496] width 4 height 9
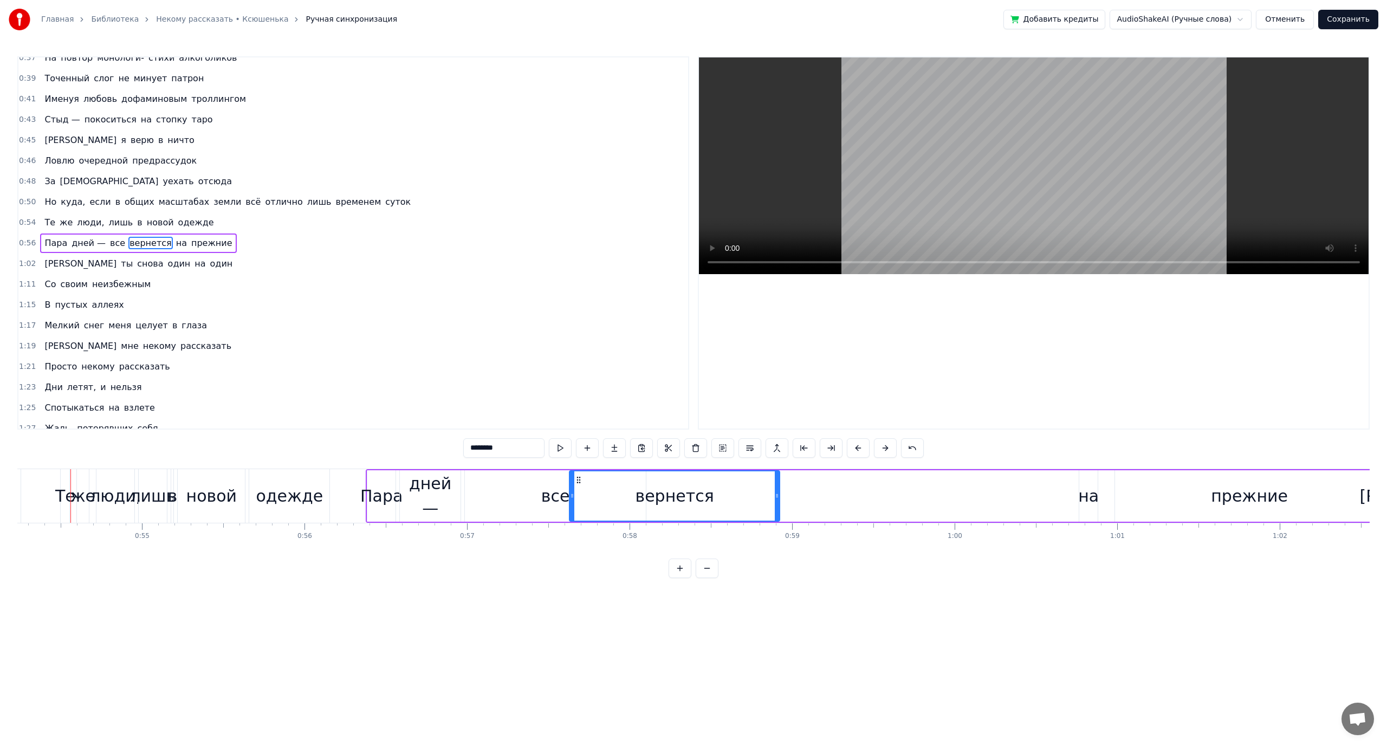
scroll to position [0, 8816]
click at [467, 487] on div "все" at bounding box center [557, 495] width 181 height 51
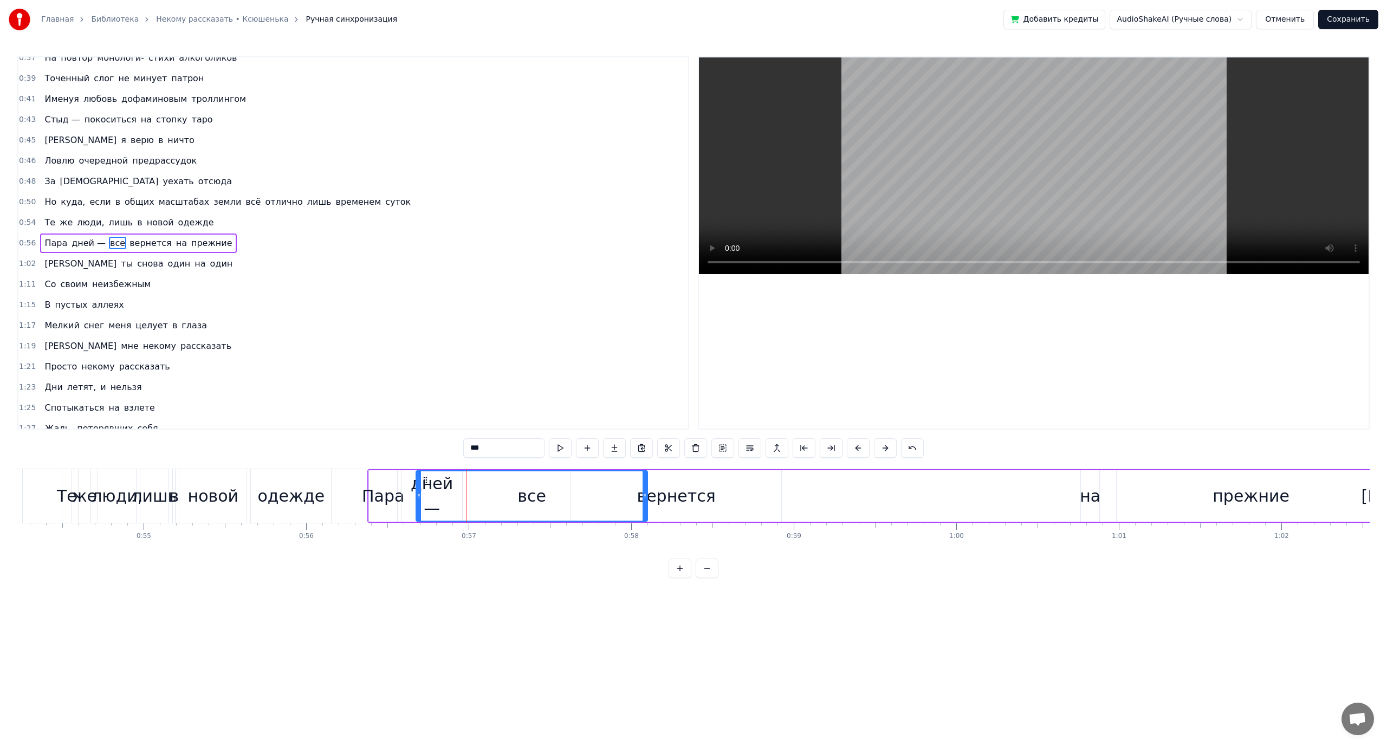
drag, startPoint x: 468, startPoint y: 488, endPoint x: 412, endPoint y: 481, distance: 56.3
click at [417, 481] on div at bounding box center [419, 496] width 4 height 49
click at [680, 489] on div "вернется" at bounding box center [676, 496] width 79 height 24
type input "********"
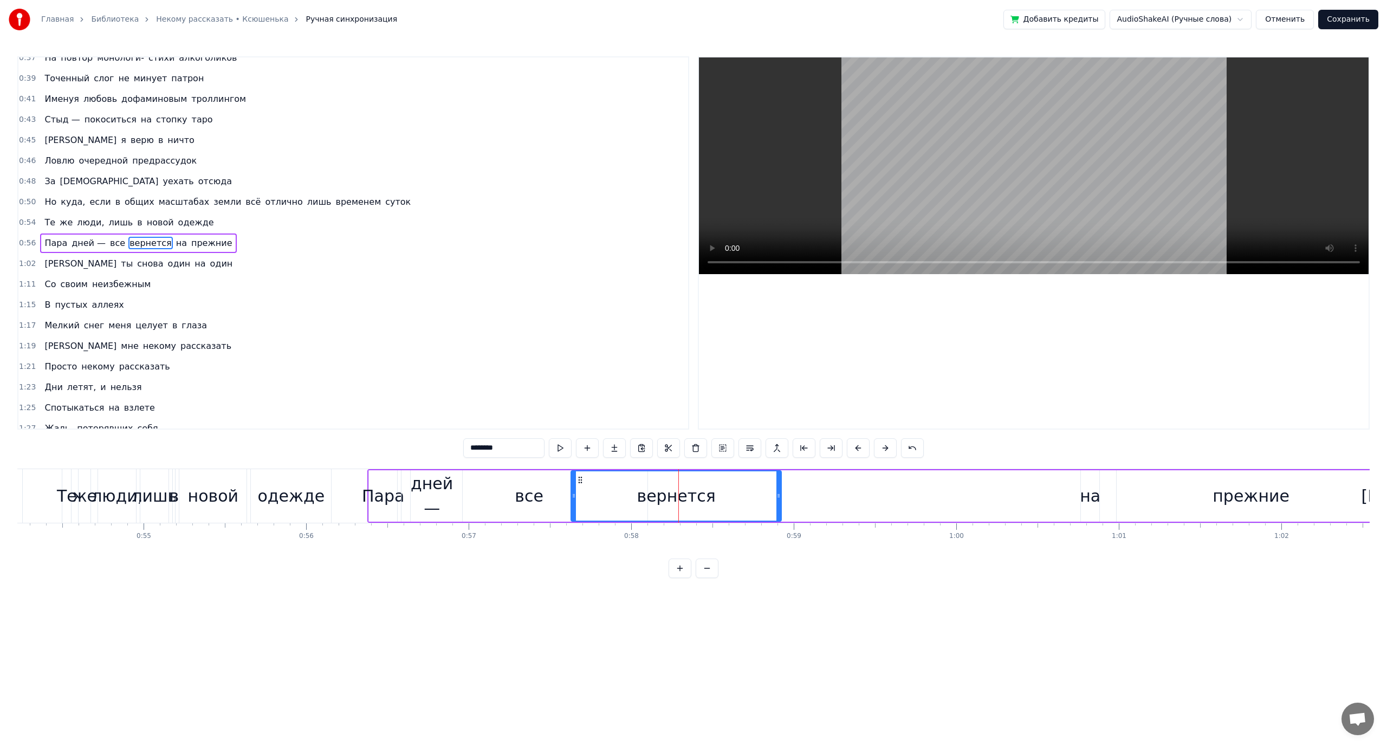
drag, startPoint x: 648, startPoint y: 493, endPoint x: 607, endPoint y: 492, distance: 41.2
click at [607, 492] on div "вернется" at bounding box center [676, 496] width 209 height 49
drag, startPoint x: 574, startPoint y: 493, endPoint x: 521, endPoint y: 489, distance: 52.7
click at [521, 489] on div at bounding box center [521, 496] width 4 height 49
click at [960, 502] on div "Пара дней — все вернется на прежние" at bounding box center [877, 496] width 1020 height 54
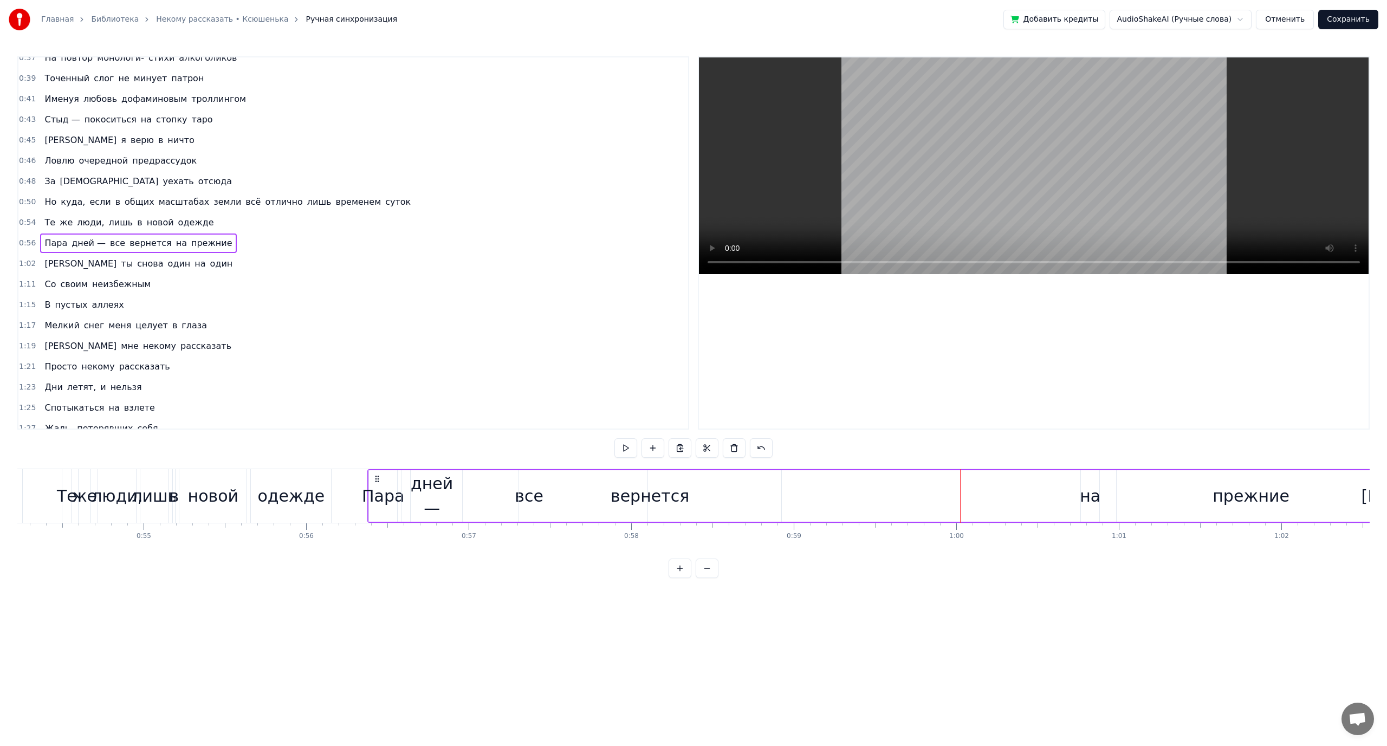
click at [1083, 494] on div "на" at bounding box center [1090, 496] width 21 height 24
click at [1167, 493] on div "прежние" at bounding box center [1251, 495] width 269 height 51
click at [1100, 494] on div "на" at bounding box center [1091, 495] width 20 height 51
type input "**"
drag, startPoint x: 1091, startPoint y: 494, endPoint x: 1074, endPoint y: 494, distance: 16.8
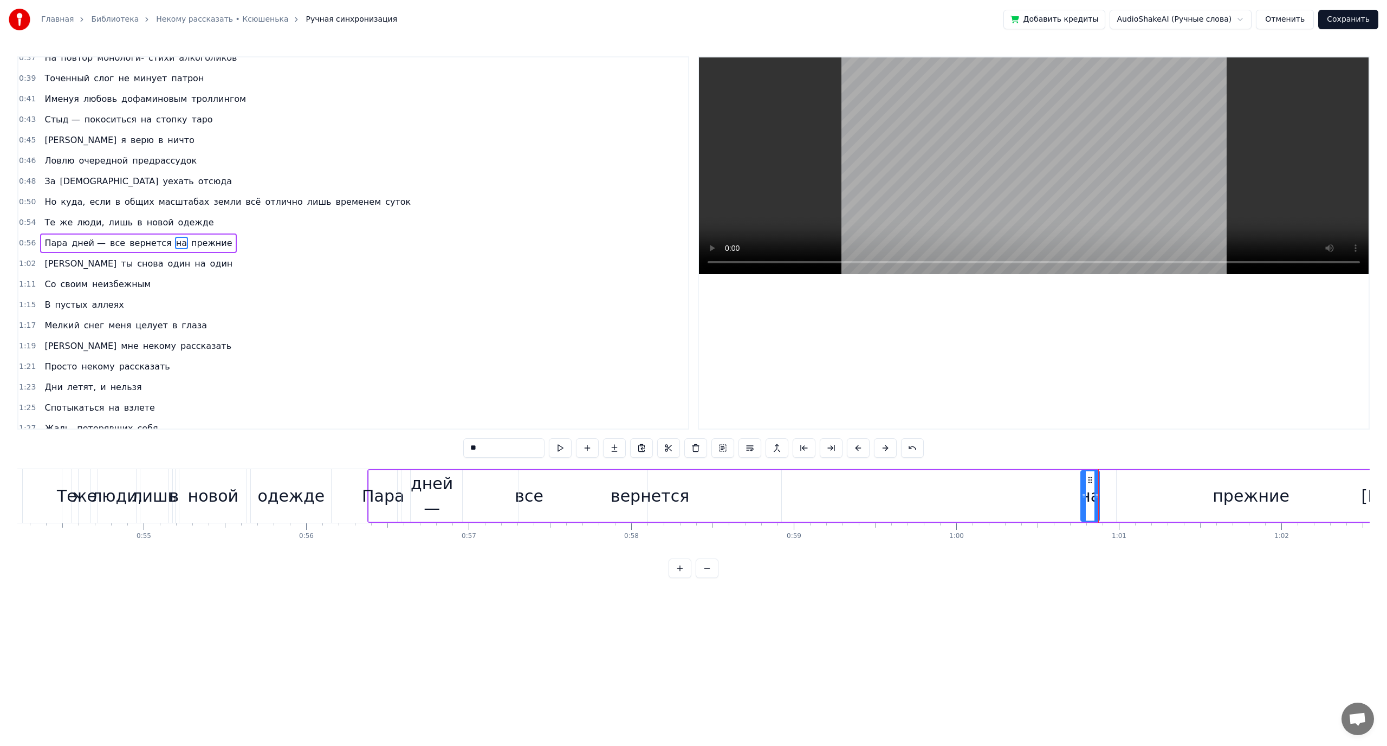
click at [1074, 494] on div "Пара дней — все вернется на прежние" at bounding box center [877, 496] width 1020 height 54
click at [1085, 495] on div "на" at bounding box center [1090, 496] width 21 height 24
drag, startPoint x: 1083, startPoint y: 495, endPoint x: 690, endPoint y: 488, distance: 392.4
click at [690, 488] on div at bounding box center [691, 496] width 4 height 49
drag, startPoint x: 1096, startPoint y: 490, endPoint x: 770, endPoint y: 497, distance: 326.3
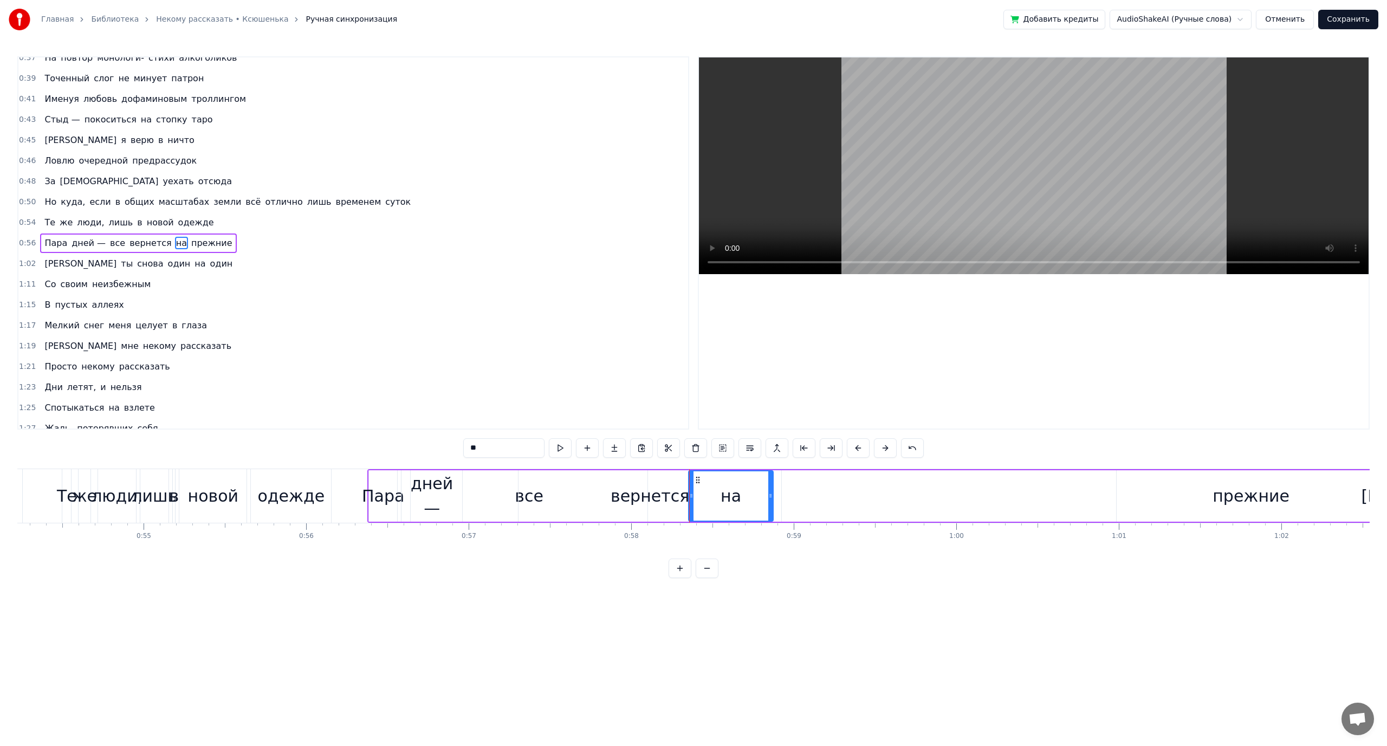
click at [770, 497] on div at bounding box center [771, 496] width 4 height 49
click at [1127, 486] on div "прежние" at bounding box center [1251, 495] width 269 height 51
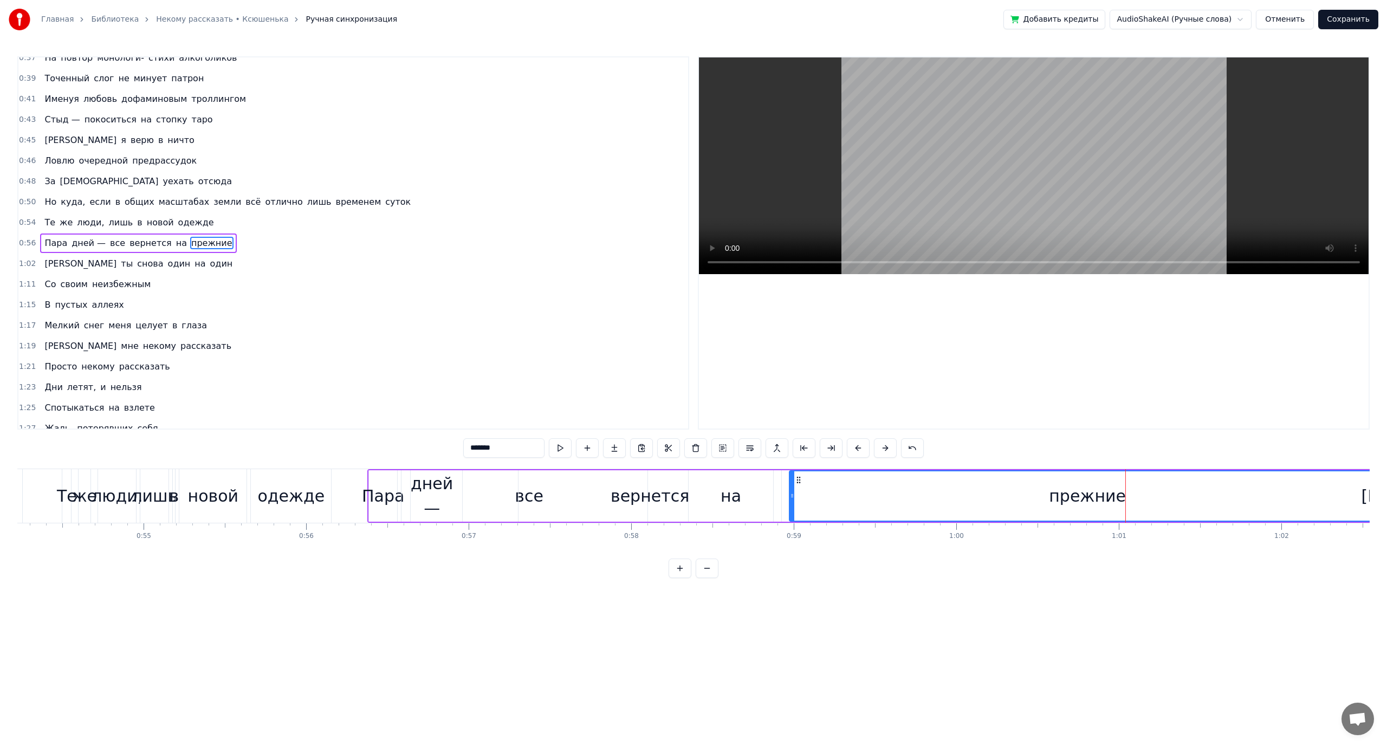
drag, startPoint x: 1119, startPoint y: 493, endPoint x: 791, endPoint y: 485, distance: 327.4
click at [791, 485] on div at bounding box center [792, 496] width 4 height 49
click at [1135, 486] on div "прежние" at bounding box center [1087, 496] width 595 height 49
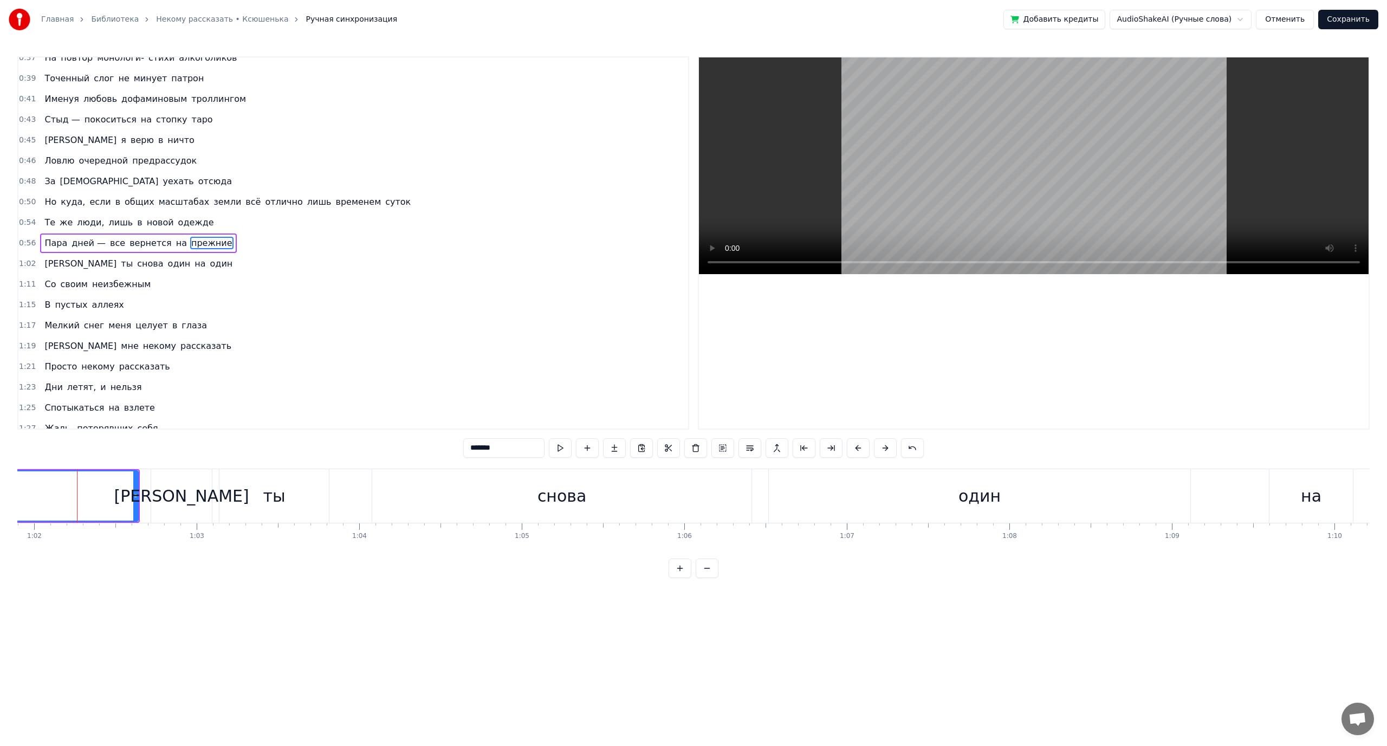
scroll to position [0, 10069]
drag, startPoint x: 131, startPoint y: 494, endPoint x: 0, endPoint y: 486, distance: 131.4
click at [0, 486] on div "Главная Библиотека Некому рассказать • Ксюшенька Ручная синхронизация Добавить …" at bounding box center [693, 289] width 1387 height 578
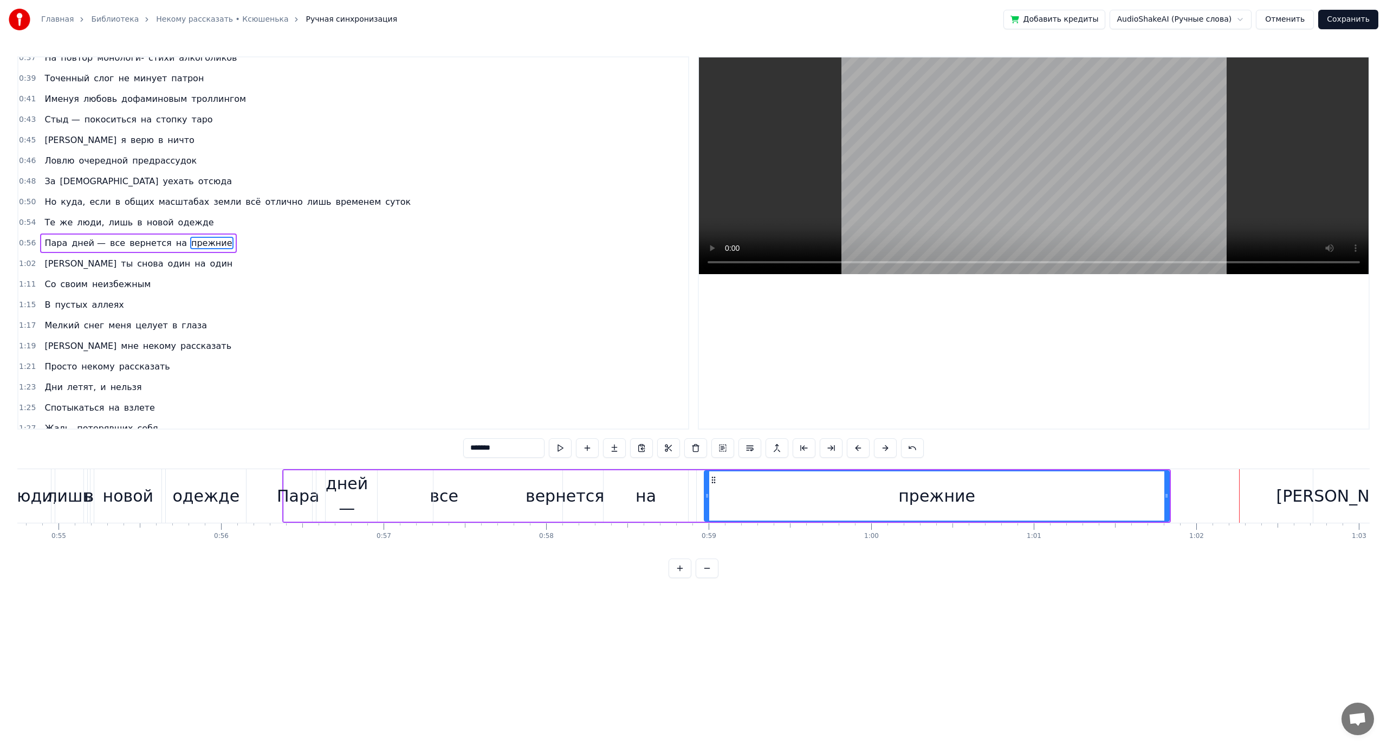
scroll to position [0, 8942]
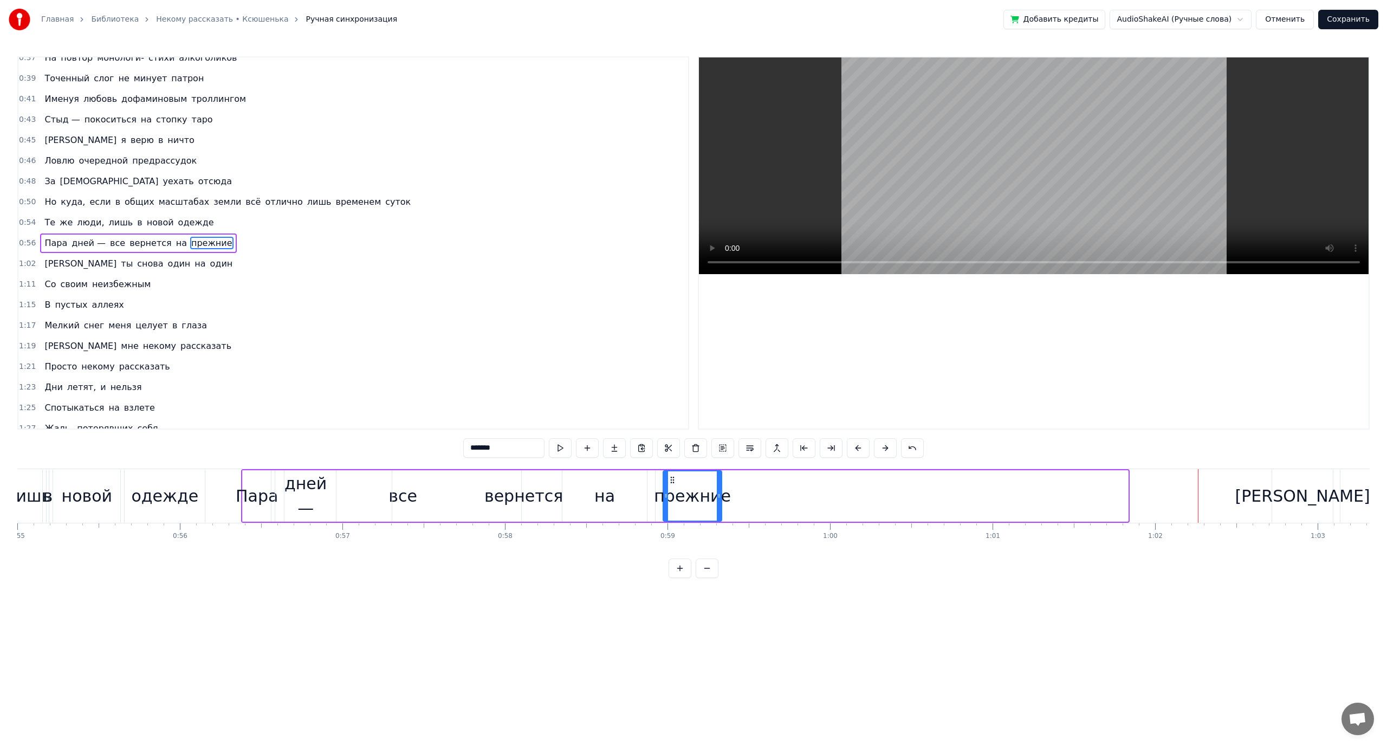
drag, startPoint x: 1127, startPoint y: 493, endPoint x: 720, endPoint y: 486, distance: 406.5
click at [720, 486] on div at bounding box center [719, 496] width 4 height 49
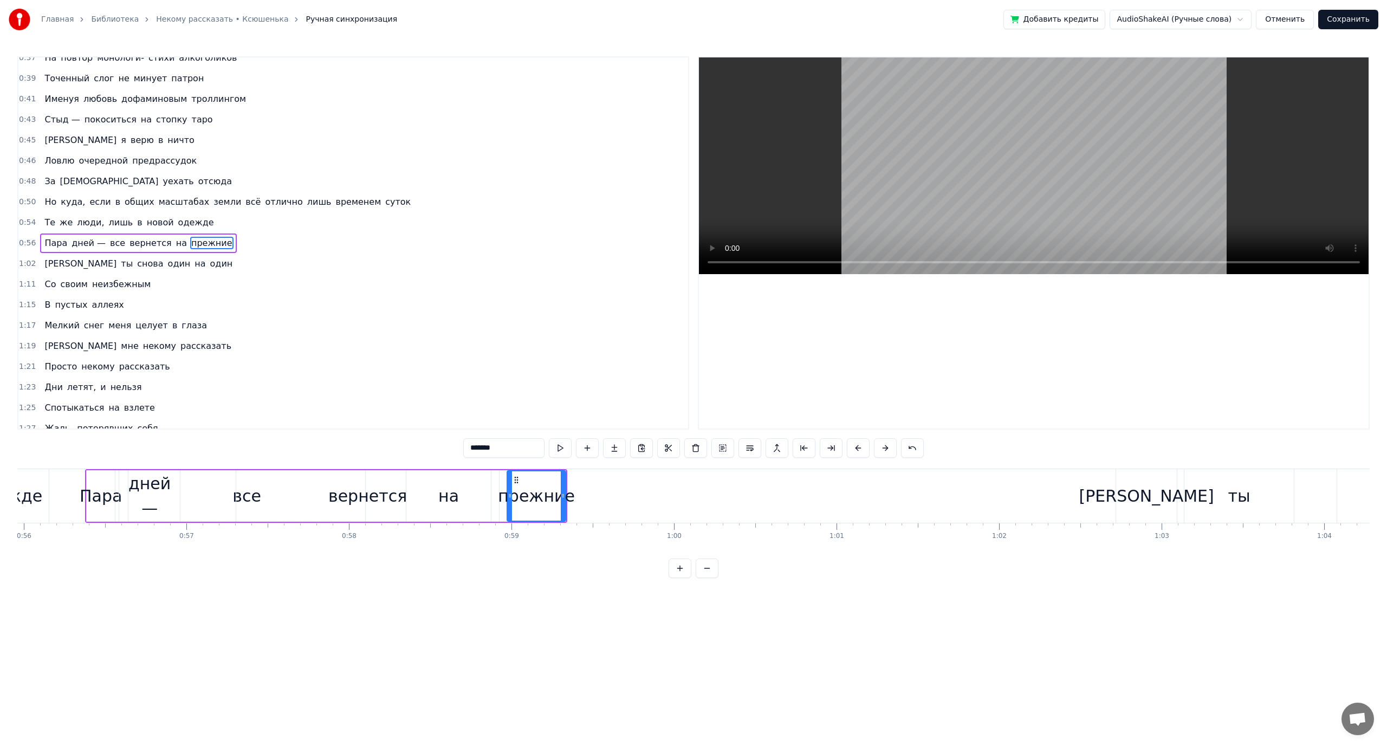
click at [1141, 496] on div "[PERSON_NAME]" at bounding box center [1147, 496] width 135 height 24
type input "*"
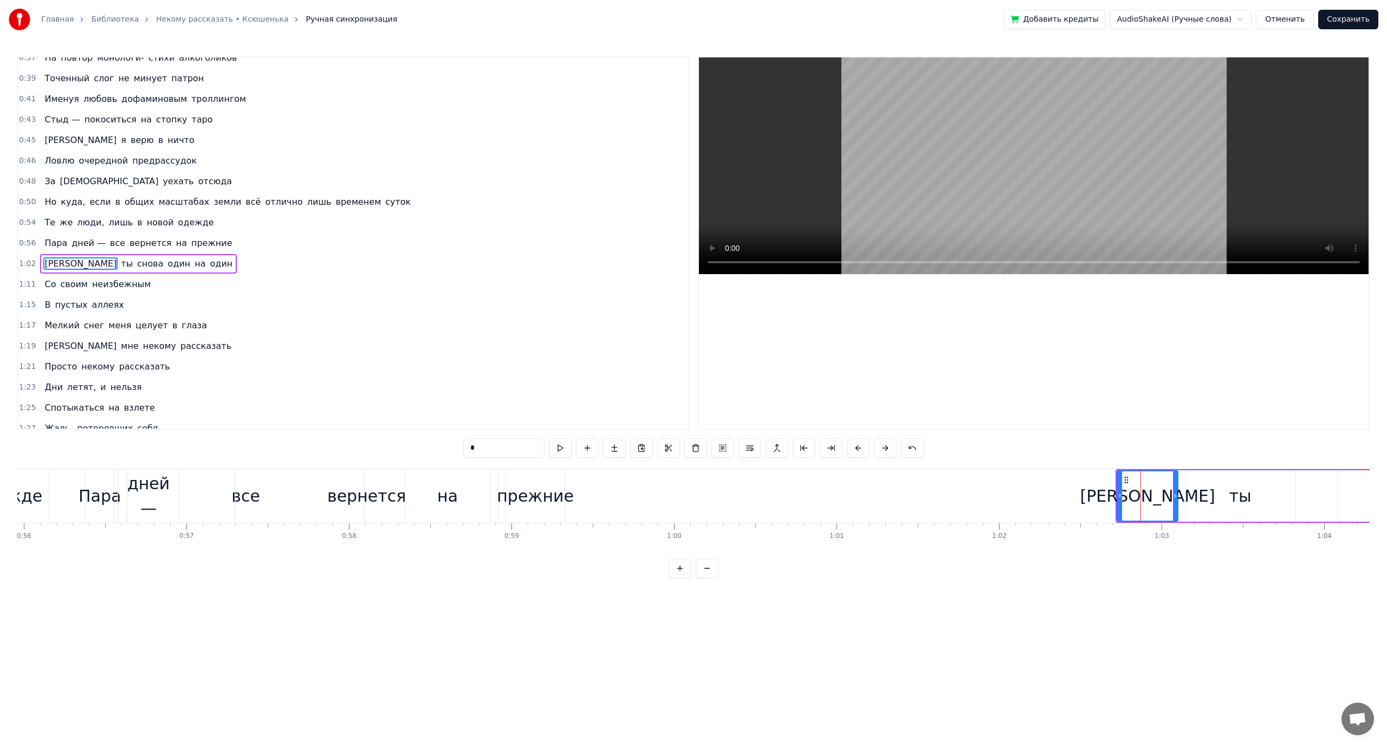
scroll to position [277, 0]
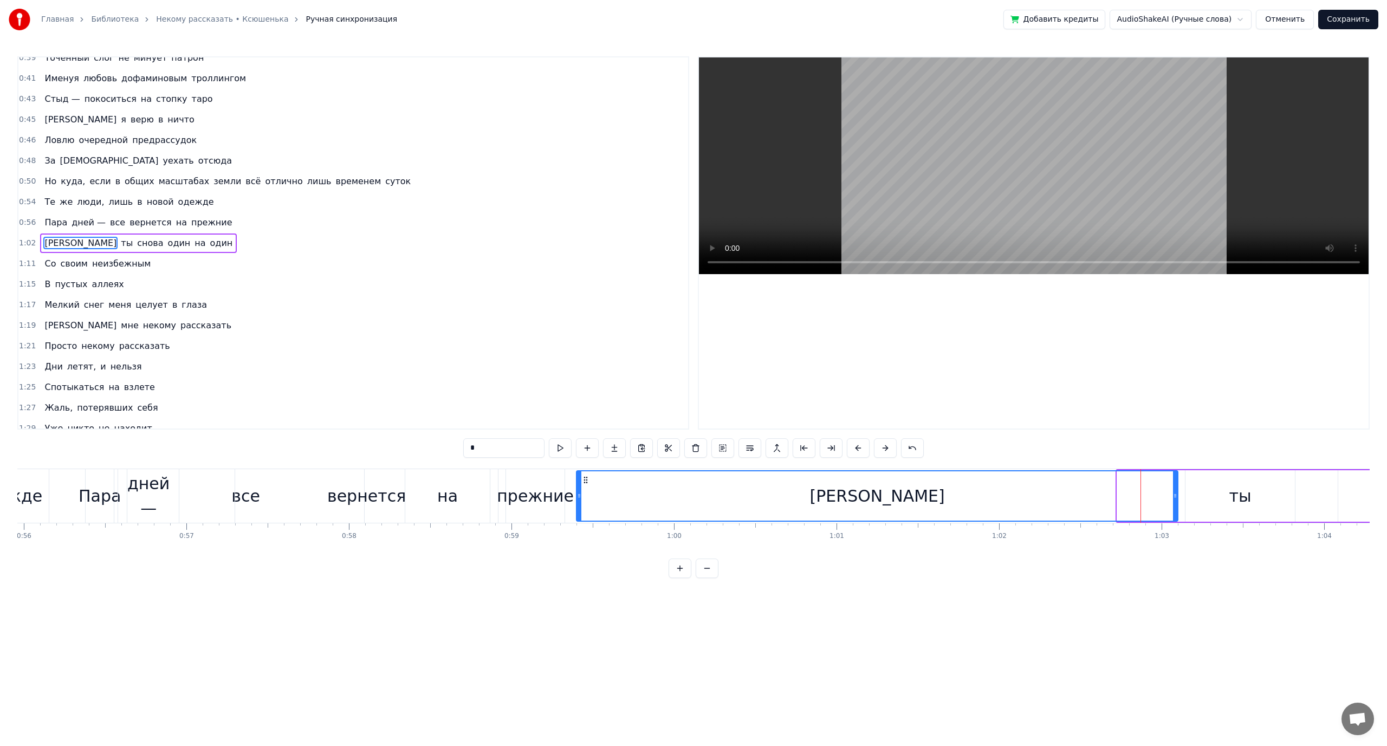
drag, startPoint x: 1119, startPoint y: 494, endPoint x: 578, endPoint y: 486, distance: 541.0
click at [578, 486] on div at bounding box center [579, 496] width 4 height 49
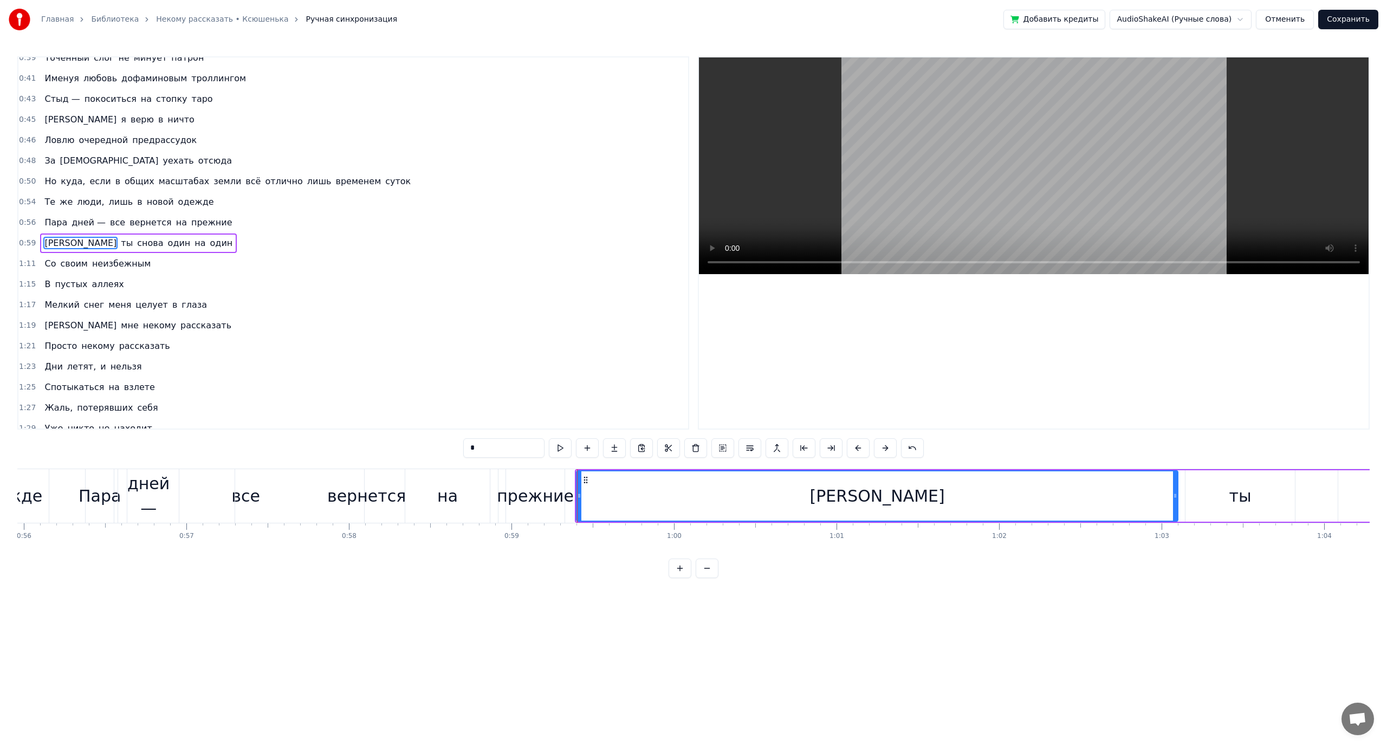
click at [1139, 493] on div "[PERSON_NAME]" at bounding box center [877, 496] width 600 height 49
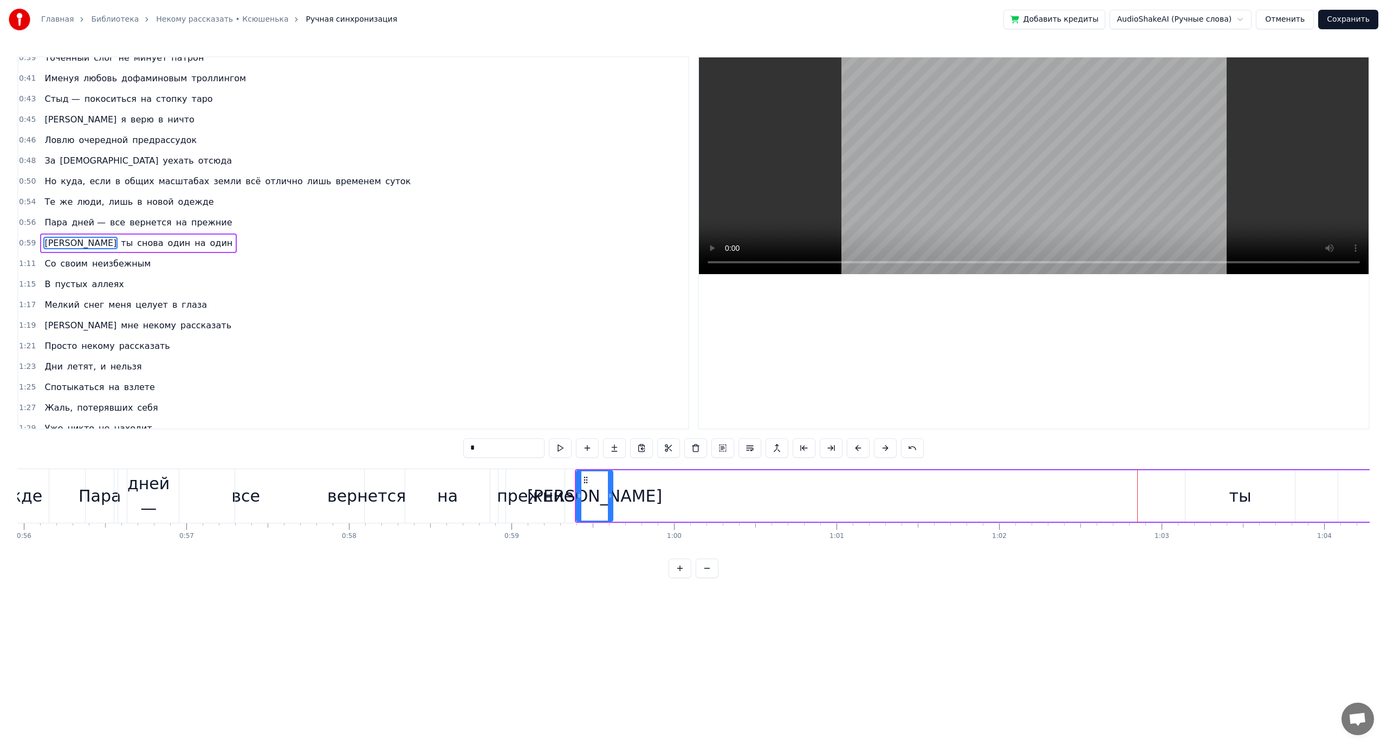
drag, startPoint x: 1176, startPoint y: 492, endPoint x: 611, endPoint y: 481, distance: 565.4
click at [611, 481] on div at bounding box center [610, 496] width 4 height 49
click at [1230, 490] on div "ты" at bounding box center [1240, 495] width 109 height 51
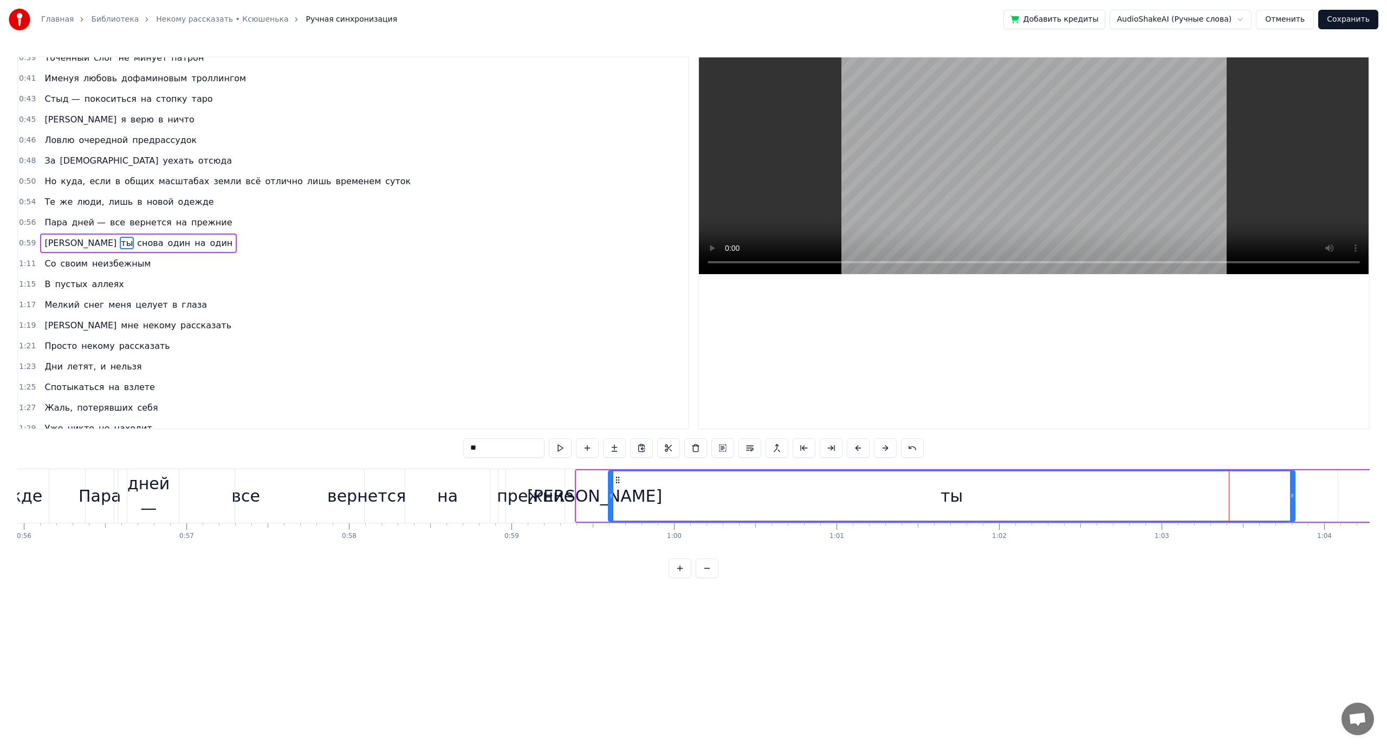
drag, startPoint x: 1187, startPoint y: 494, endPoint x: 610, endPoint y: 498, distance: 577.2
click at [610, 498] on icon at bounding box center [611, 496] width 4 height 9
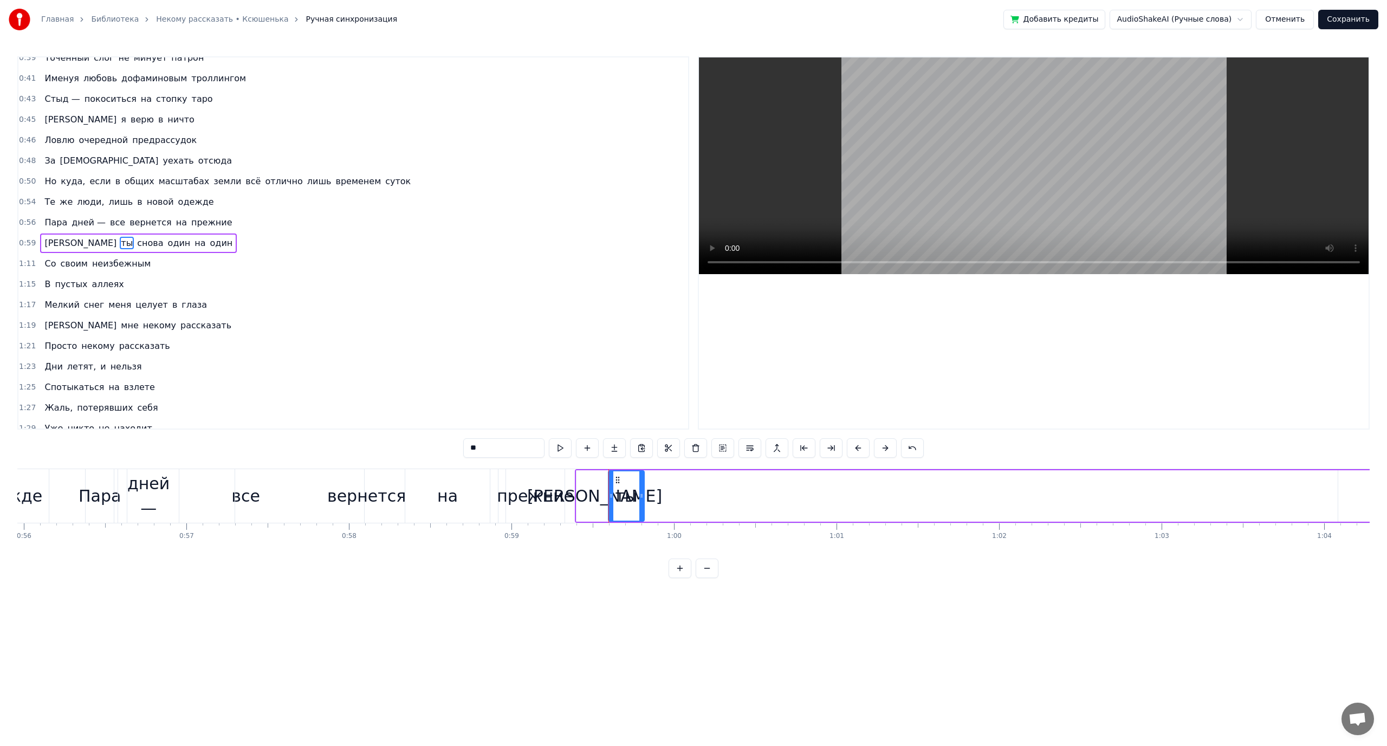
drag, startPoint x: 1293, startPoint y: 489, endPoint x: 642, endPoint y: 483, distance: 650.9
click at [642, 483] on div at bounding box center [642, 496] width 4 height 49
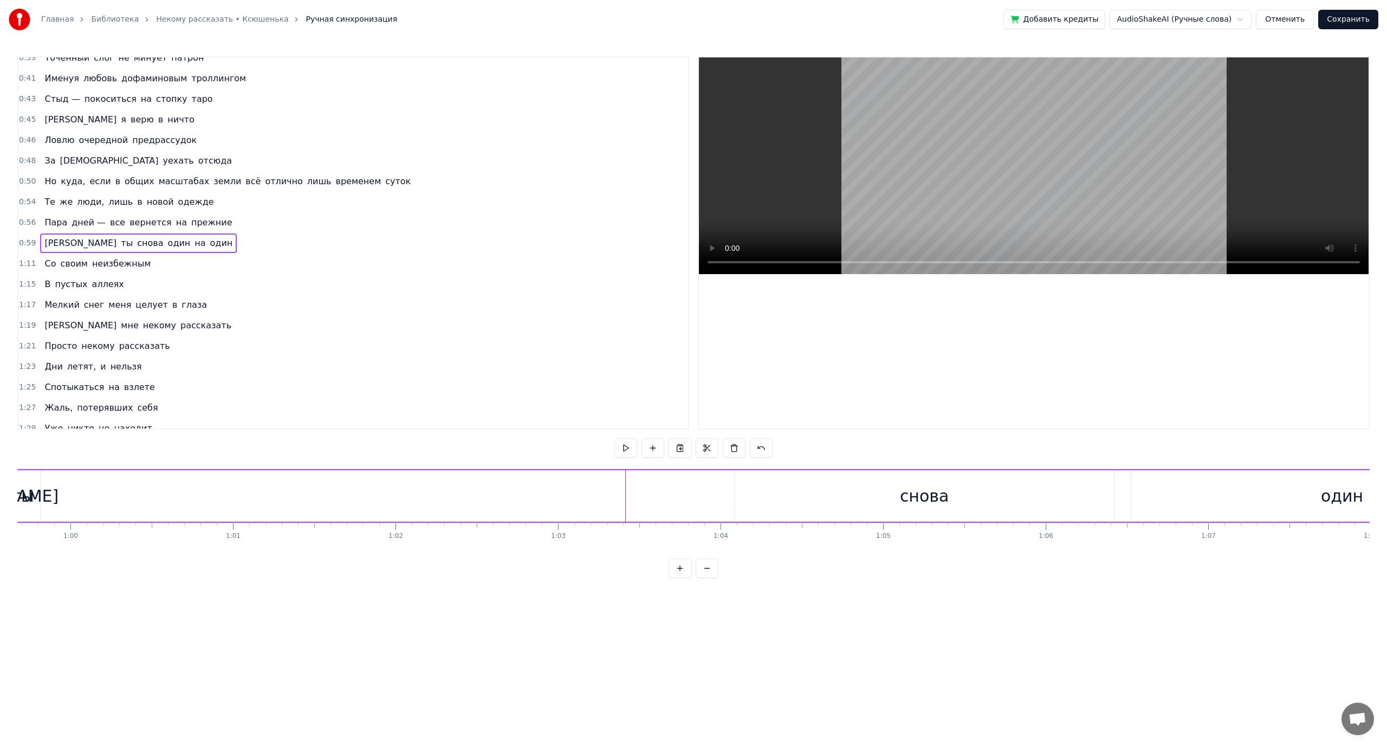
scroll to position [0, 9743]
click at [733, 481] on div "снова" at bounding box center [883, 495] width 379 height 51
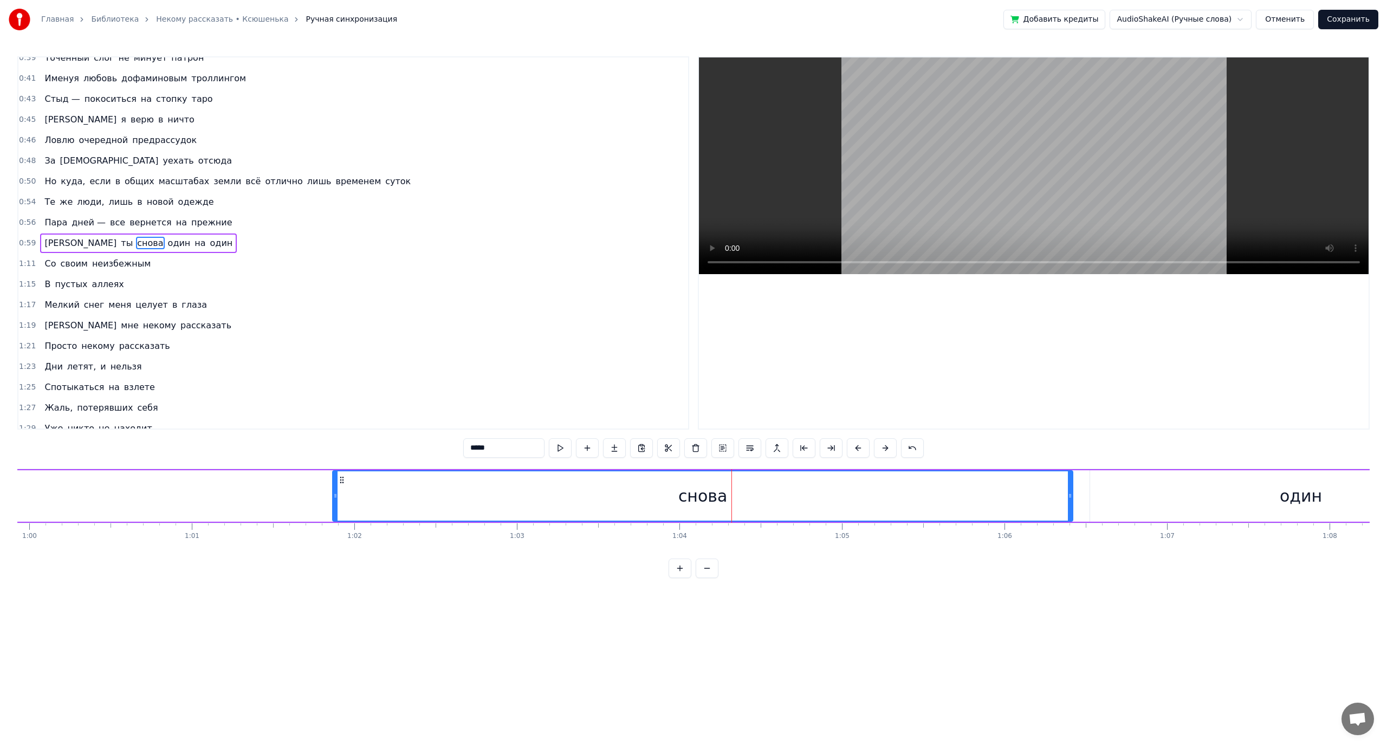
drag, startPoint x: 695, startPoint y: 488, endPoint x: 332, endPoint y: 486, distance: 363.1
click at [333, 485] on div at bounding box center [335, 496] width 4 height 49
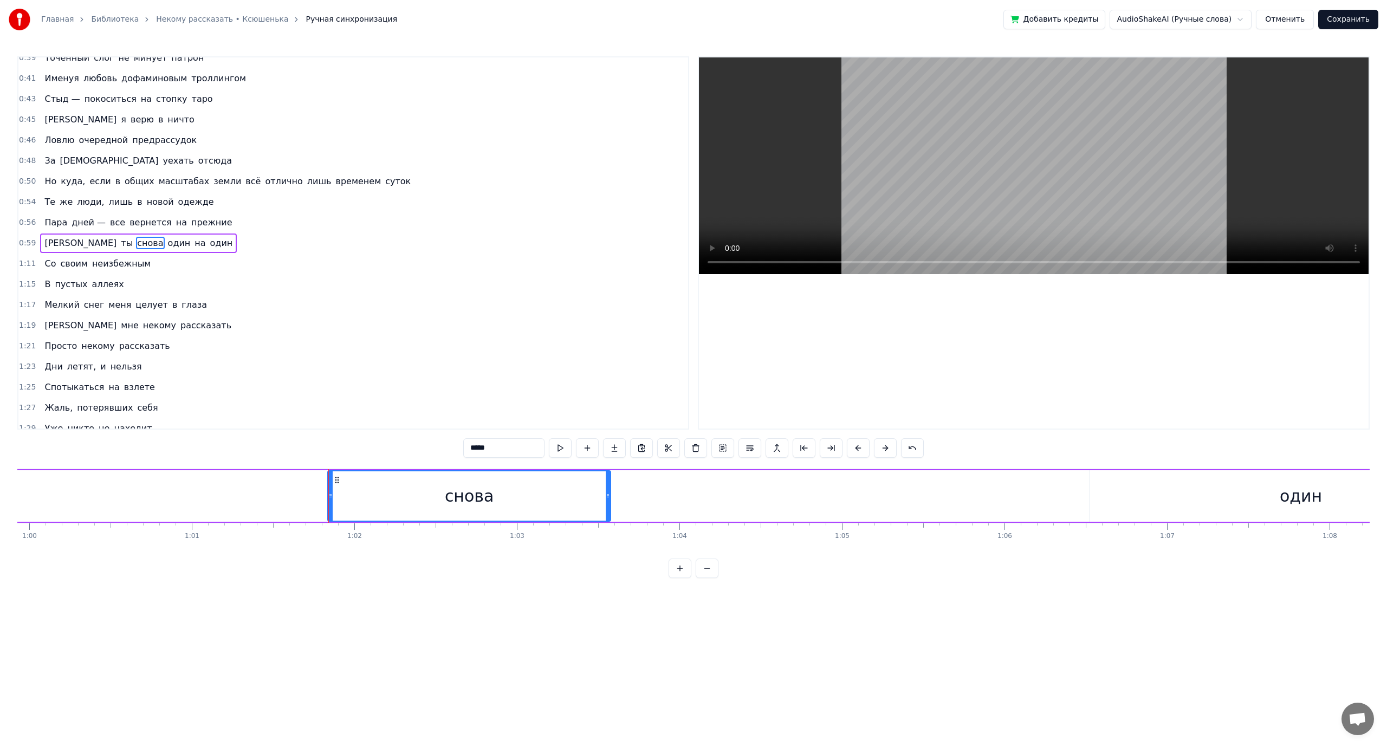
drag, startPoint x: 1070, startPoint y: 493, endPoint x: 577, endPoint y: 509, distance: 492.9
click at [606, 509] on div at bounding box center [608, 496] width 4 height 49
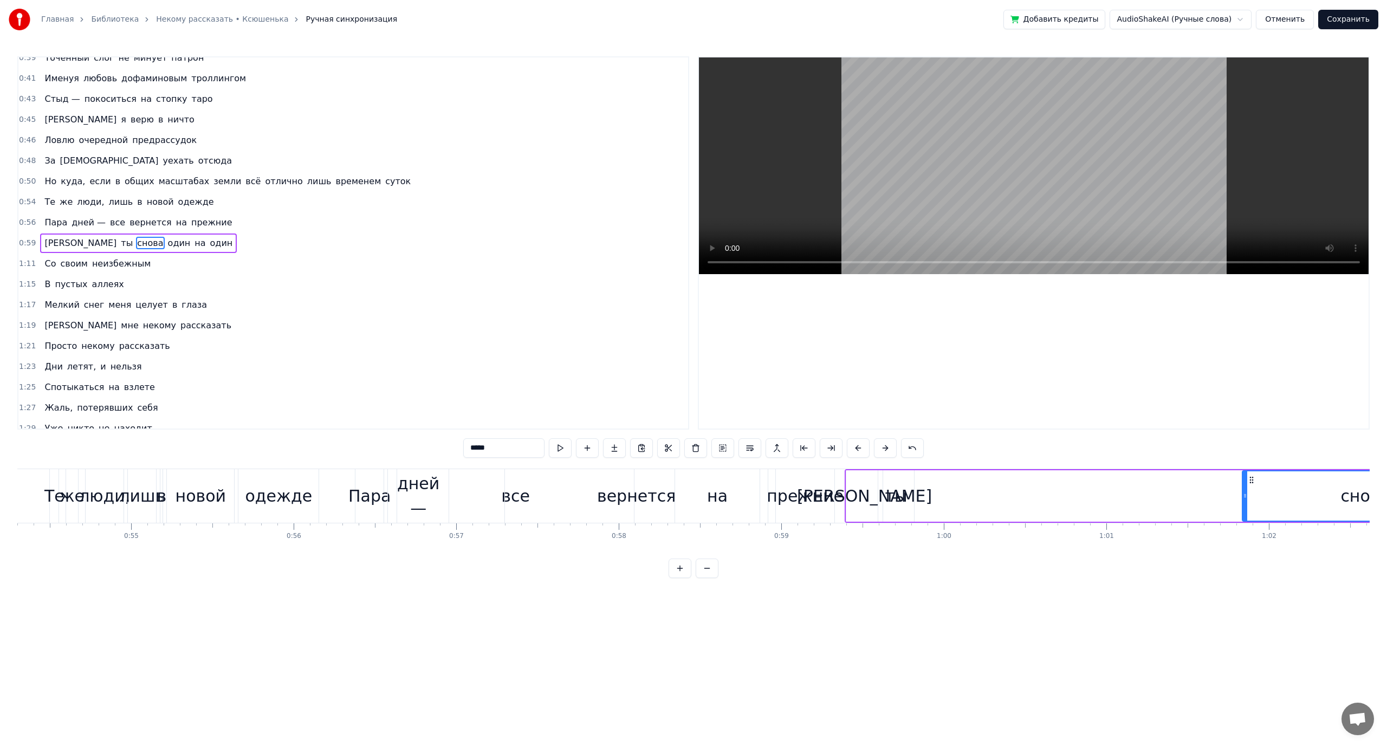
scroll to position [0, 8922]
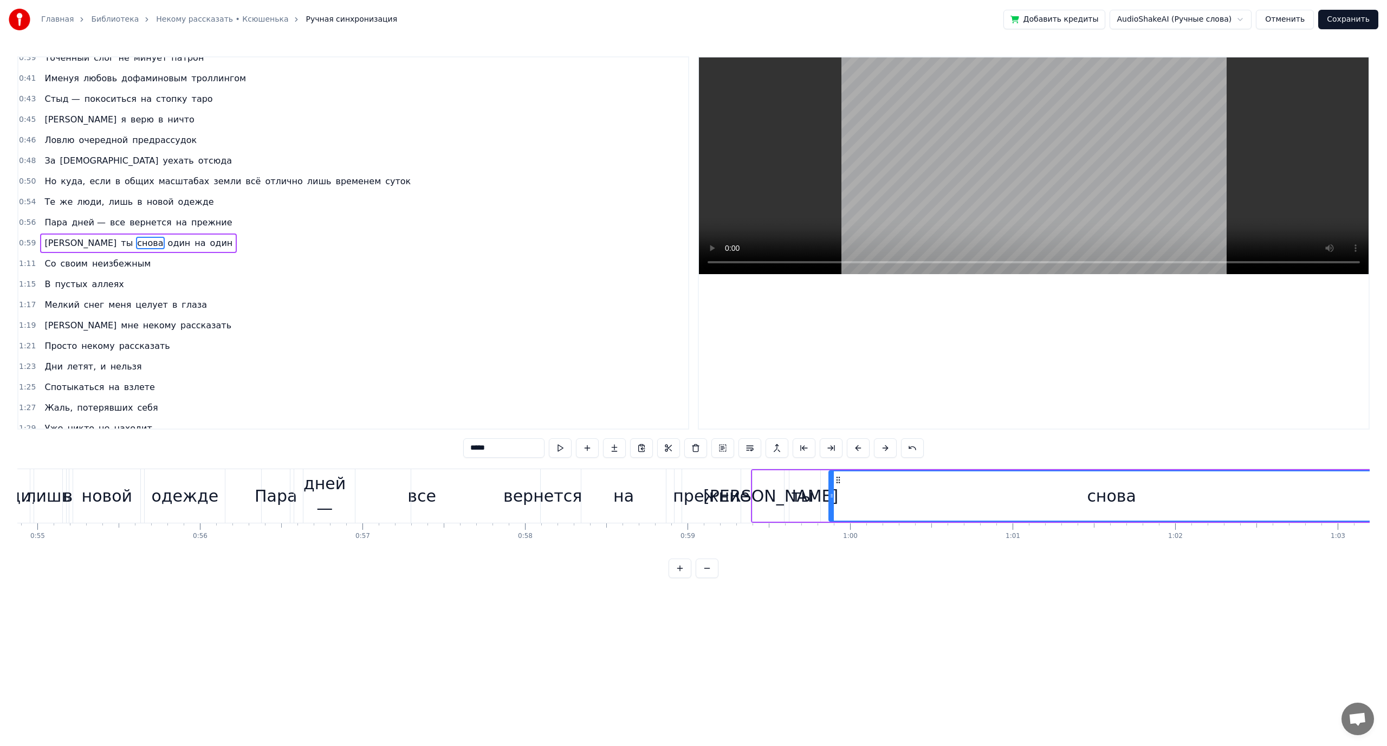
drag, startPoint x: 1151, startPoint y: 487, endPoint x: 831, endPoint y: 482, distance: 319.8
click at [831, 482] on div at bounding box center [832, 496] width 4 height 49
click at [1198, 494] on div "снова" at bounding box center [1112, 496] width 564 height 49
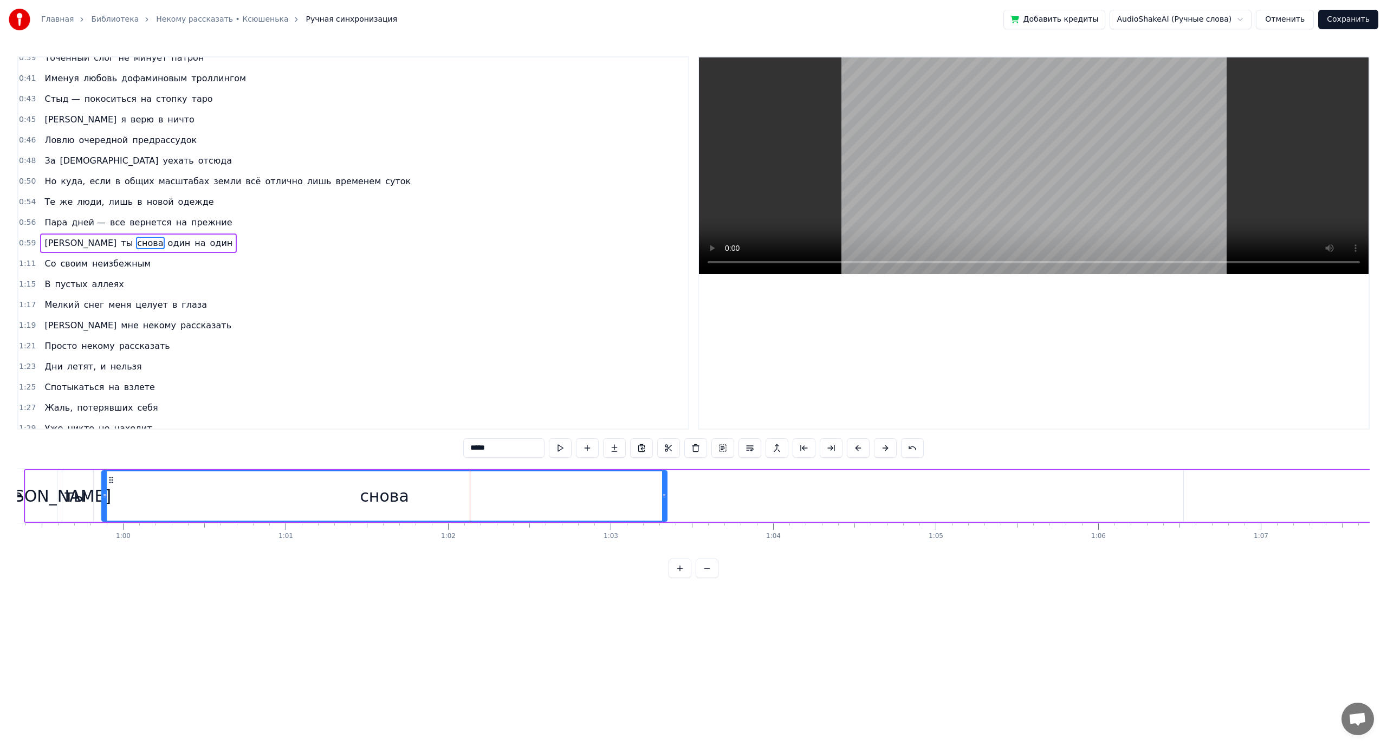
scroll to position [0, 9608]
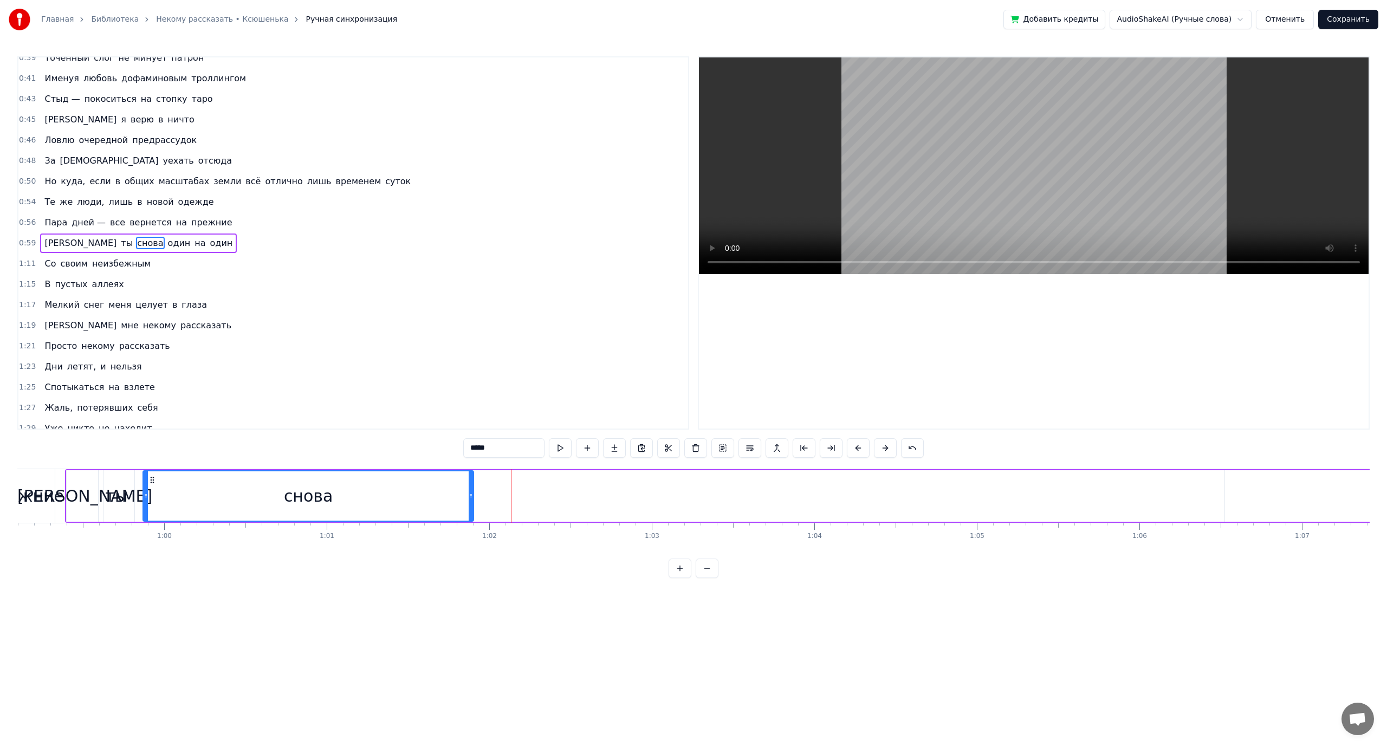
drag, startPoint x: 706, startPoint y: 493, endPoint x: 472, endPoint y: 477, distance: 235.2
click at [472, 477] on div at bounding box center [471, 496] width 4 height 49
drag, startPoint x: 470, startPoint y: 492, endPoint x: 183, endPoint y: 494, distance: 286.7
click at [183, 494] on icon at bounding box center [184, 496] width 4 height 9
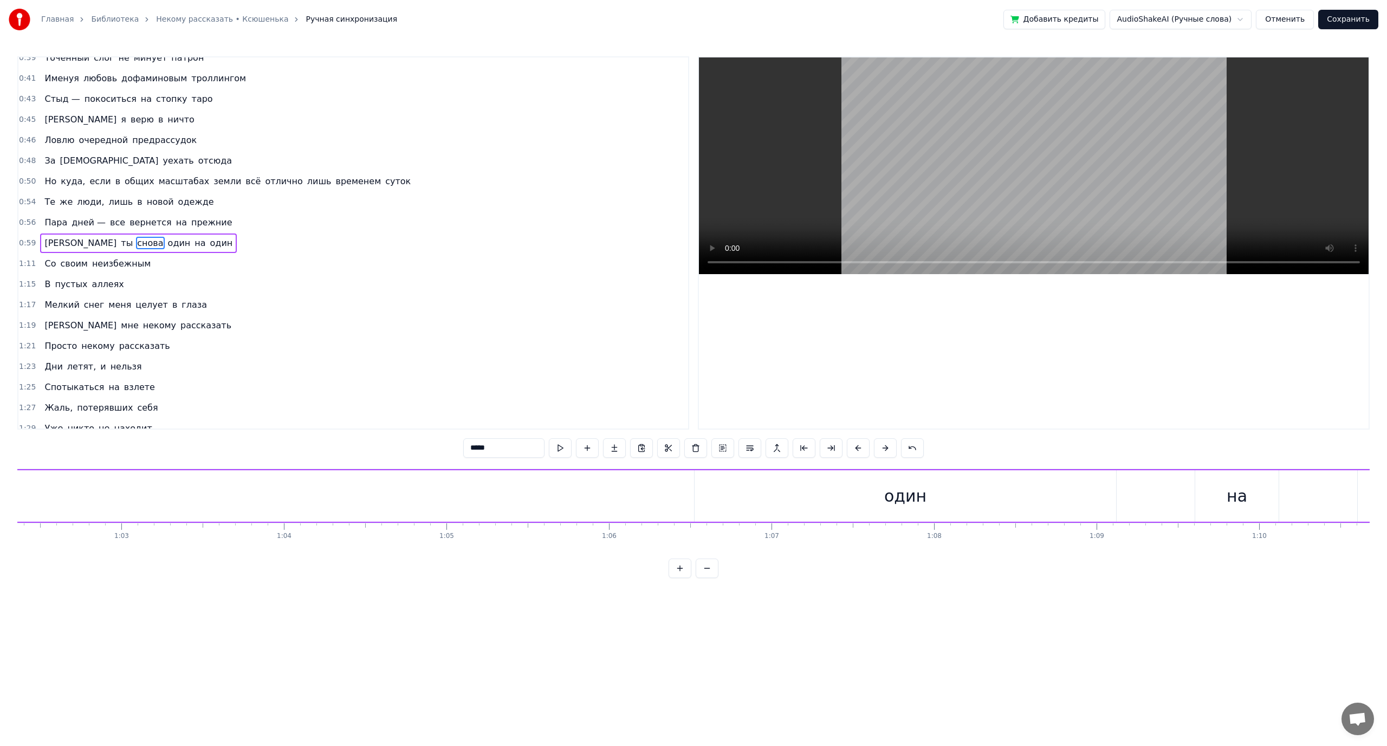
scroll to position [0, 10170]
click at [786, 492] on div "один" at bounding box center [875, 495] width 422 height 51
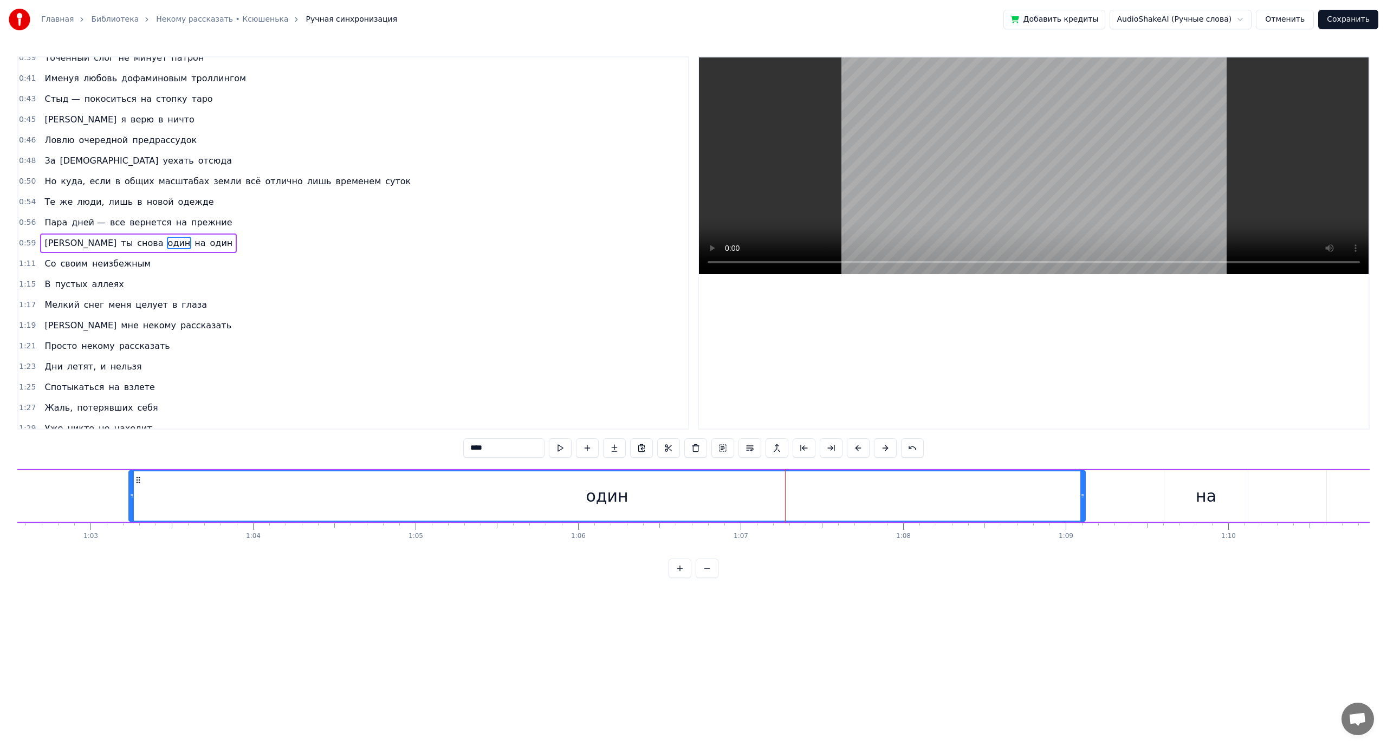
drag, startPoint x: 667, startPoint y: 490, endPoint x: 114, endPoint y: 486, distance: 552.3
click at [130, 486] on div at bounding box center [132, 496] width 4 height 49
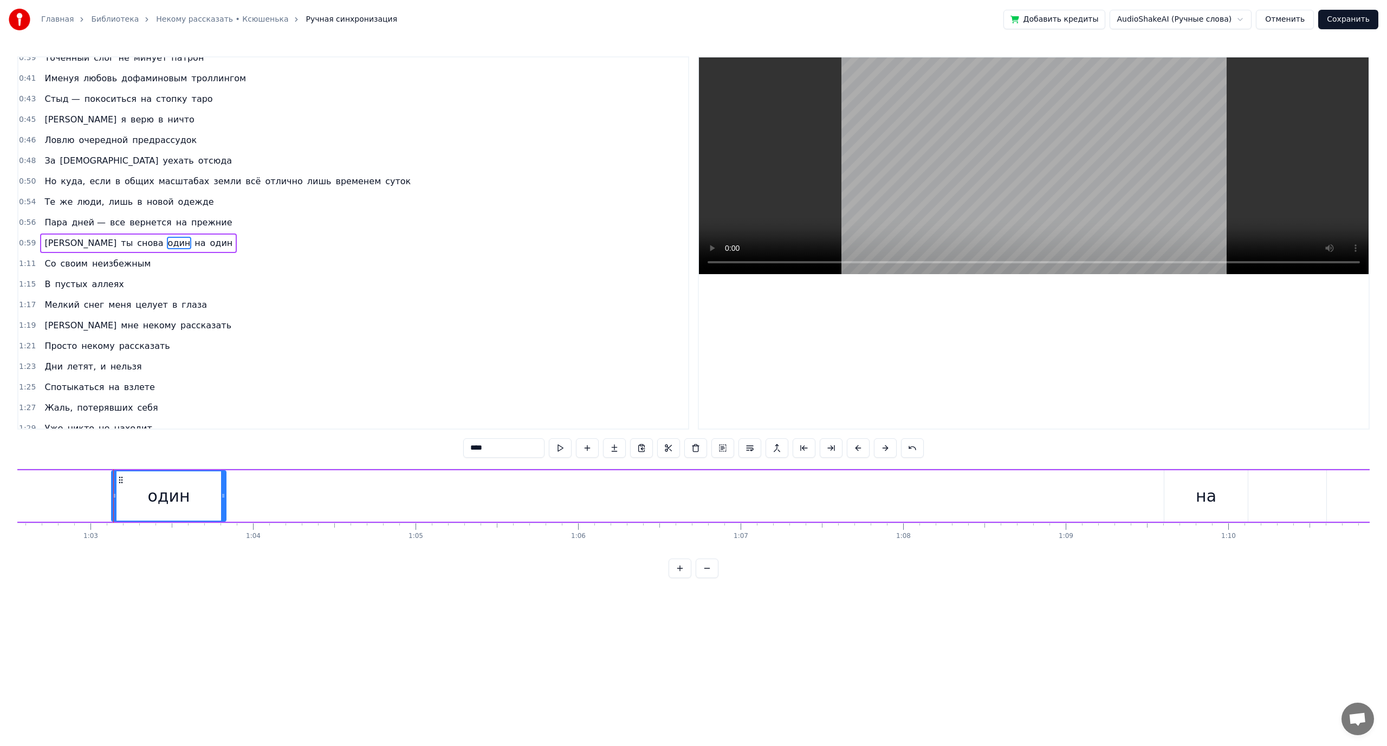
drag, startPoint x: 1082, startPoint y: 496, endPoint x: 223, endPoint y: 507, distance: 859.6
click at [223, 507] on div at bounding box center [223, 496] width 4 height 49
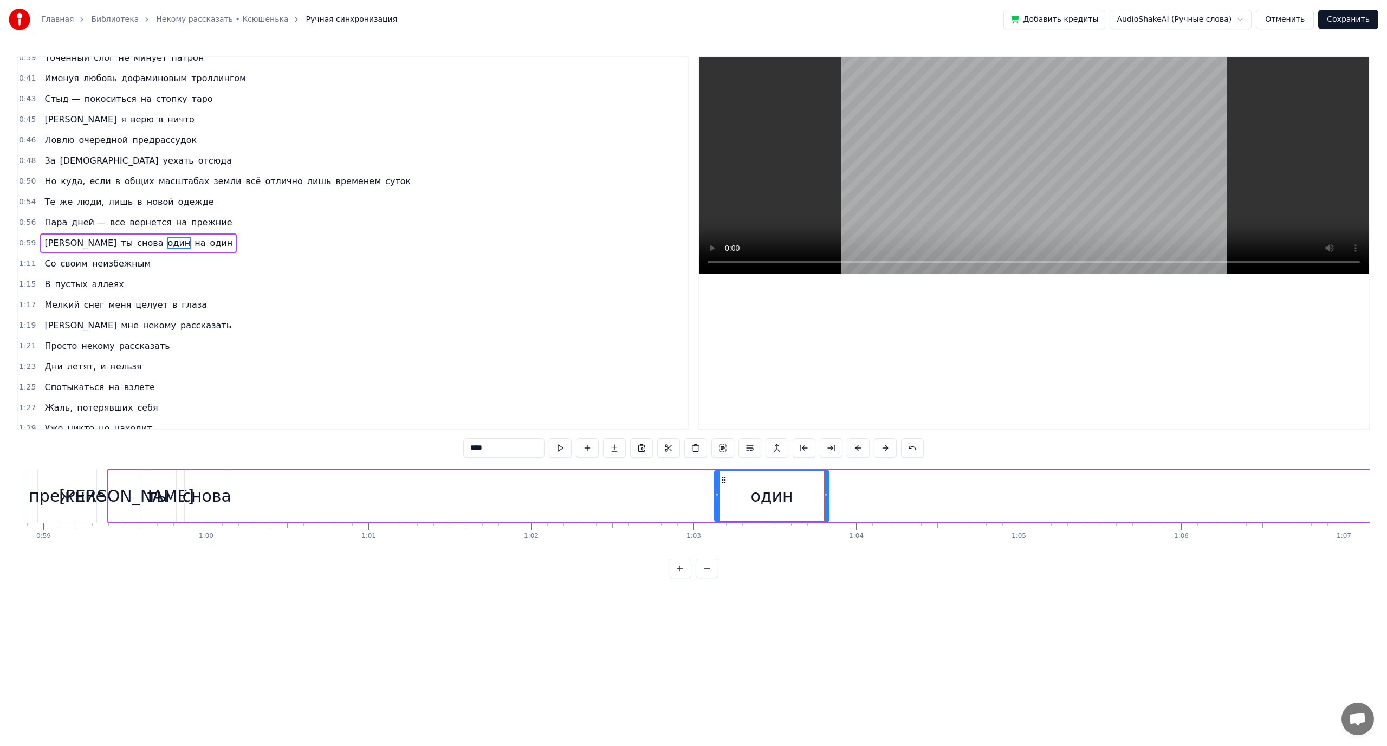
scroll to position [0, 9265]
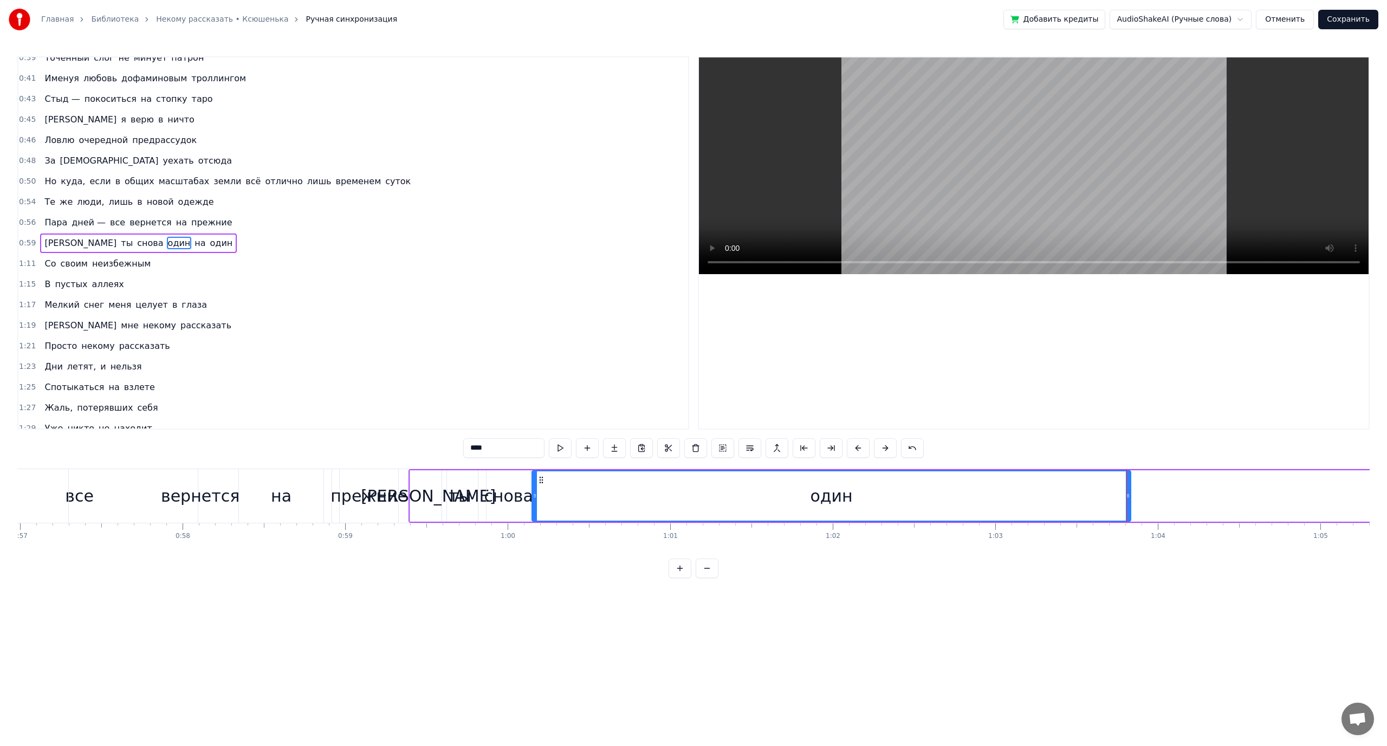
drag, startPoint x: 1018, startPoint y: 485, endPoint x: 533, endPoint y: 486, distance: 484.5
click at [533, 486] on div at bounding box center [535, 496] width 4 height 49
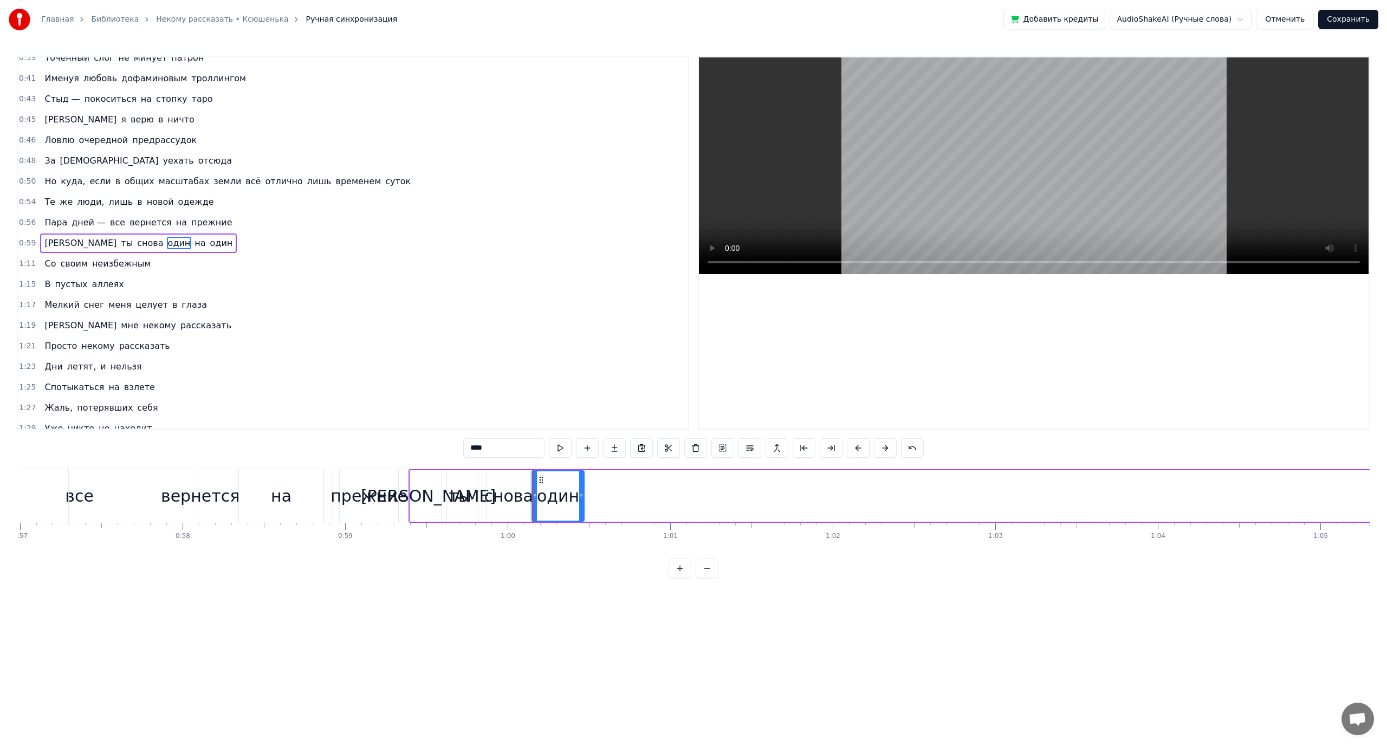
drag, startPoint x: 1131, startPoint y: 490, endPoint x: 584, endPoint y: 490, distance: 546.8
click at [584, 490] on div at bounding box center [581, 496] width 4 height 49
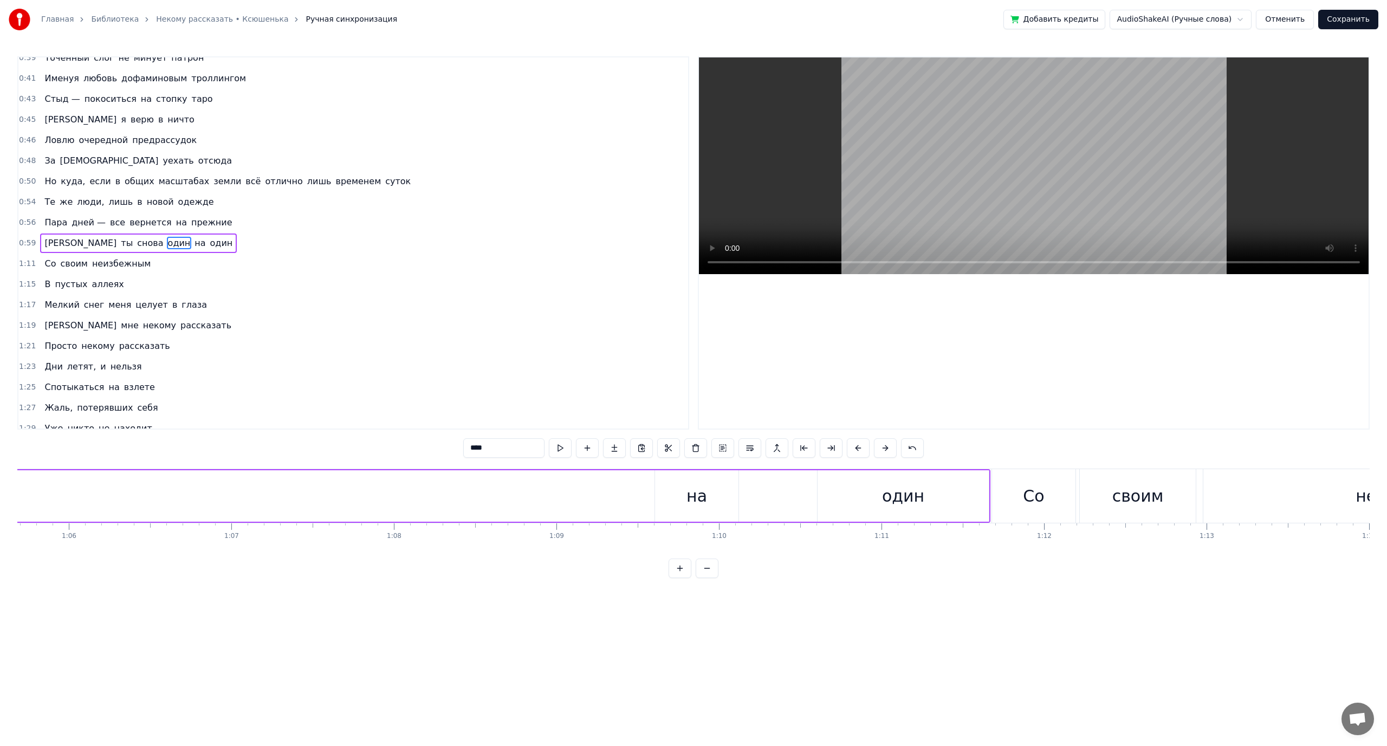
scroll to position [0, 10648]
click at [724, 500] on div "на" at bounding box center [728, 496] width 21 height 24
type input "**"
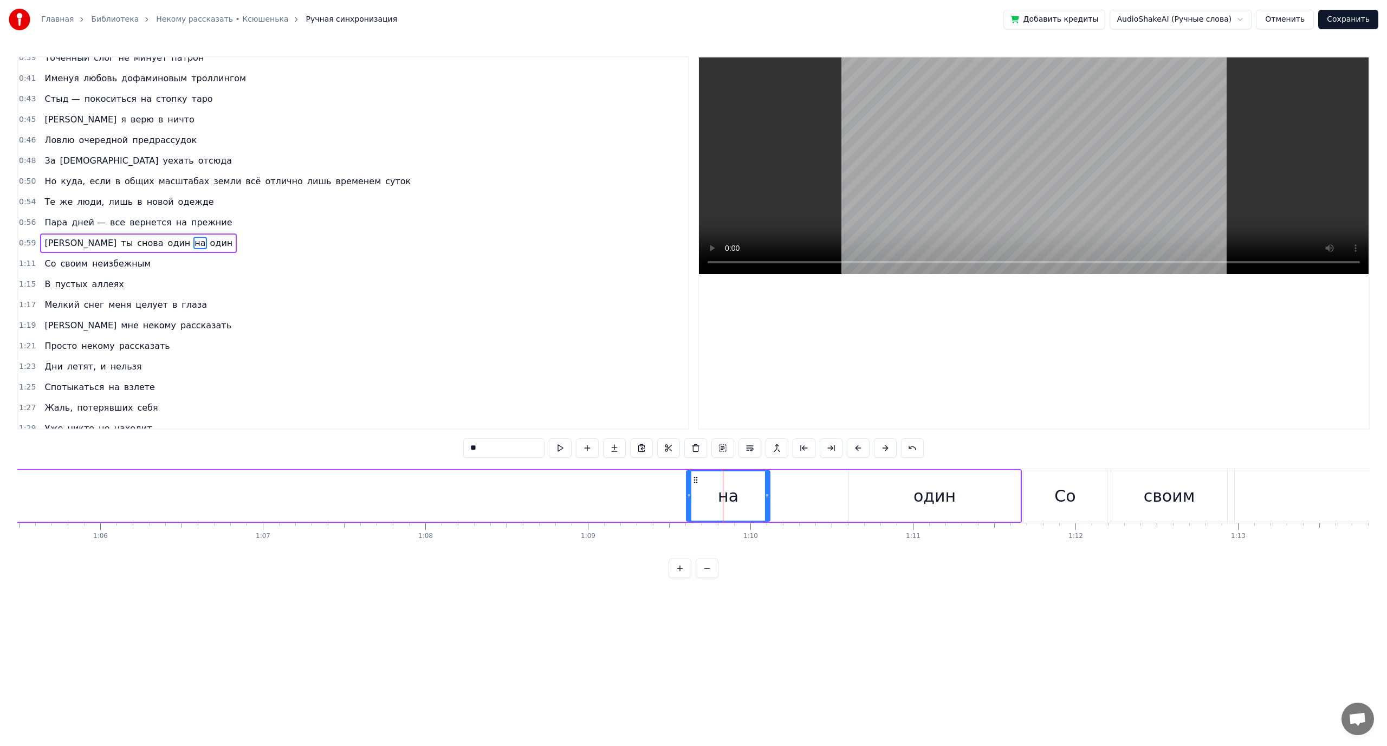
drag, startPoint x: 739, startPoint y: 500, endPoint x: 658, endPoint y: 502, distance: 80.2
click at [658, 501] on div "И ты снова один на один" at bounding box center [24, 496] width 1997 height 54
click at [684, 494] on div "И ты снова один на один" at bounding box center [24, 496] width 1997 height 54
click at [735, 493] on div "на" at bounding box center [728, 496] width 21 height 24
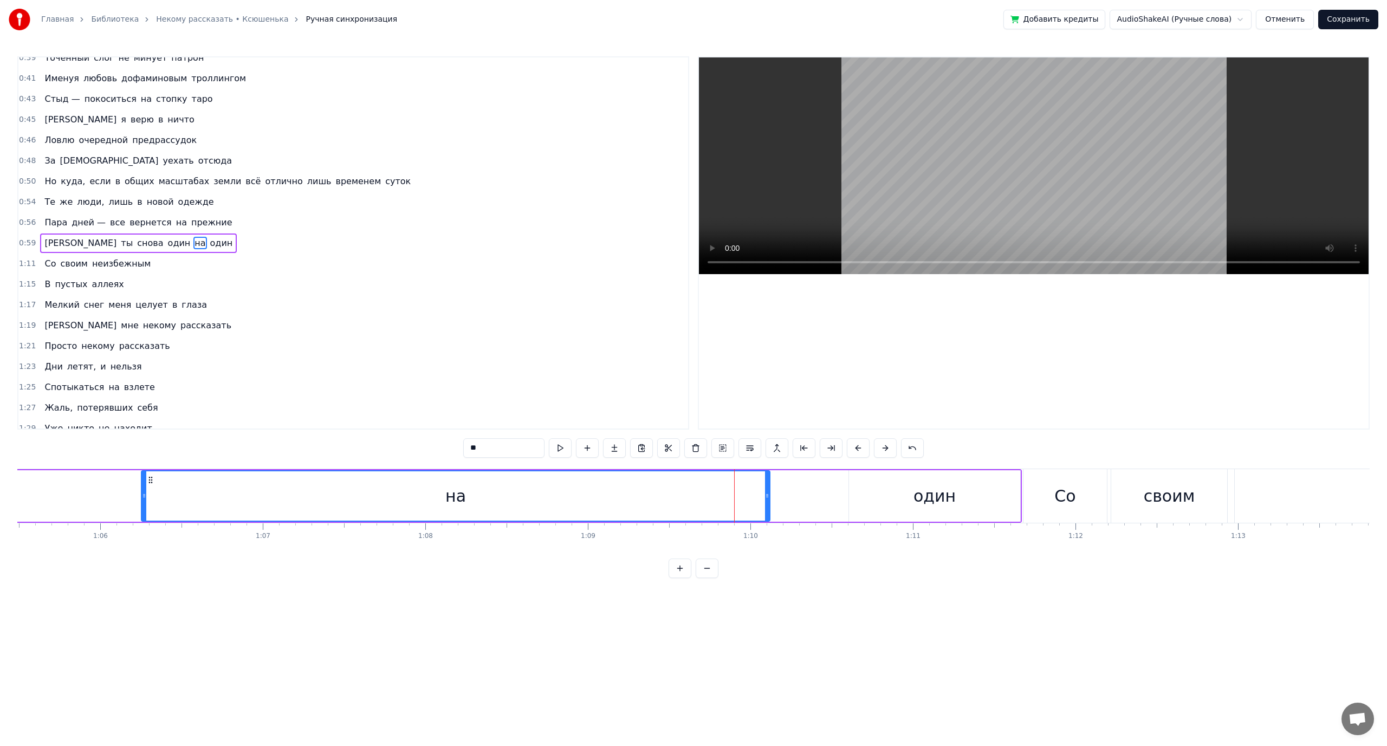
drag, startPoint x: 688, startPoint y: 494, endPoint x: 38, endPoint y: 501, distance: 649.9
click at [66, 494] on div "И ты снова один на один" at bounding box center [24, 496] width 1997 height 54
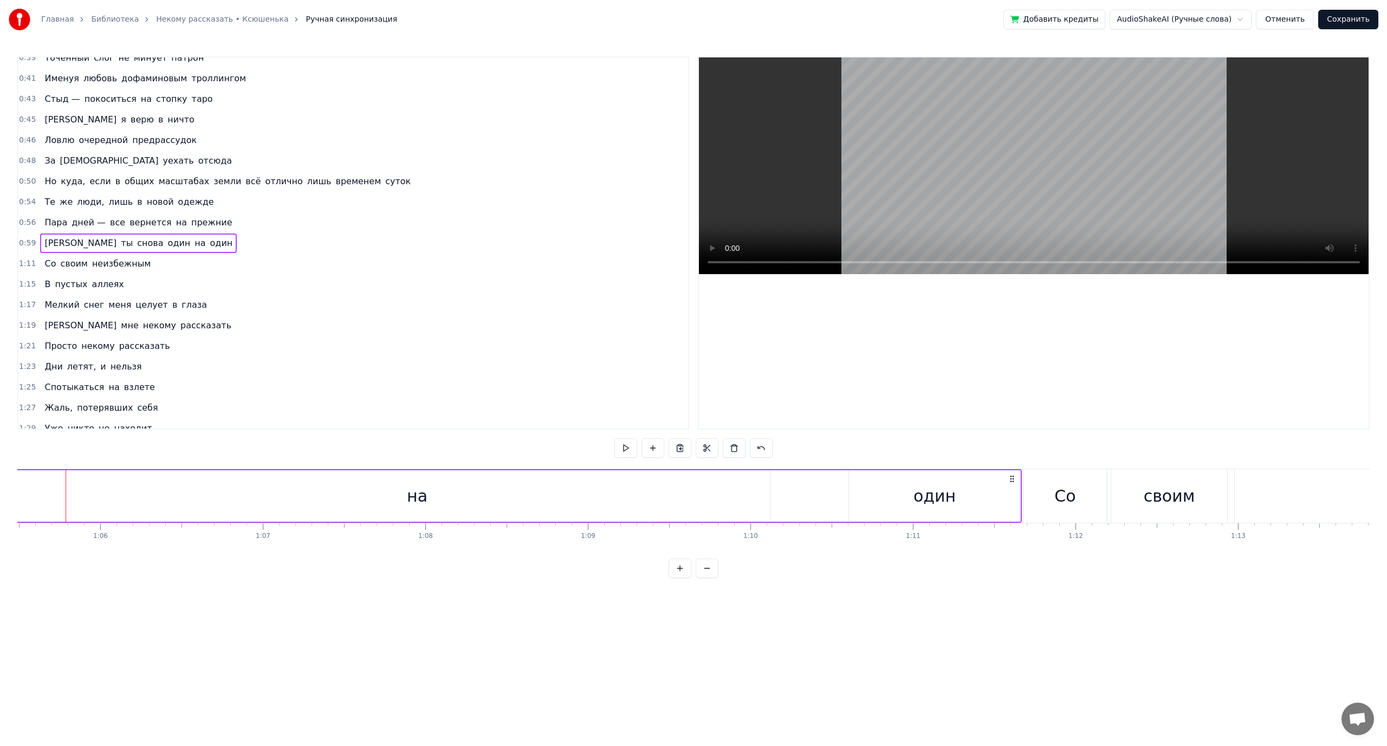
scroll to position [0, 10642]
click at [734, 496] on div "на" at bounding box center [423, 495] width 706 height 51
drag, startPoint x: 773, startPoint y: 494, endPoint x: 231, endPoint y: 506, distance: 542.1
click at [281, 506] on div at bounding box center [283, 496] width 4 height 49
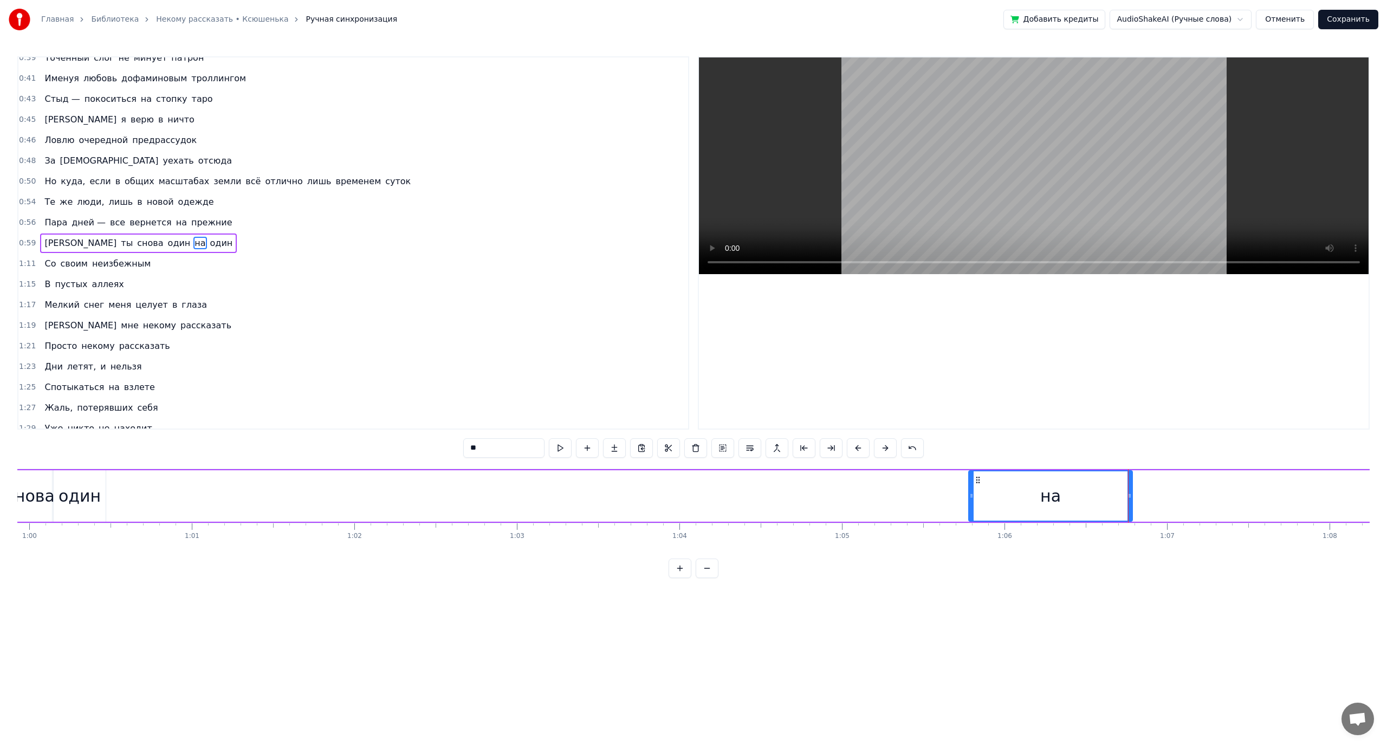
scroll to position [0, 9681]
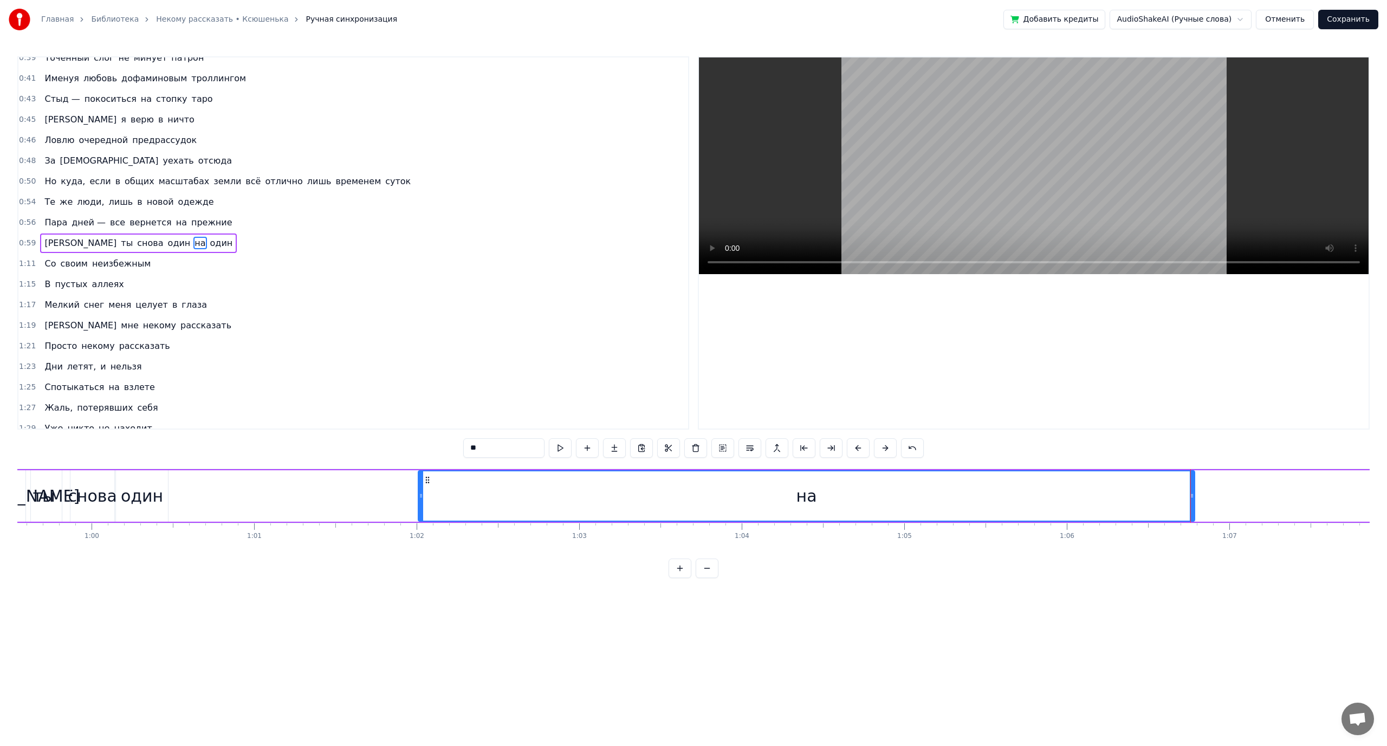
drag, startPoint x: 1034, startPoint y: 495, endPoint x: 208, endPoint y: 503, distance: 825.5
click at [269, 503] on div "И ты снова один на один" at bounding box center [990, 496] width 1997 height 54
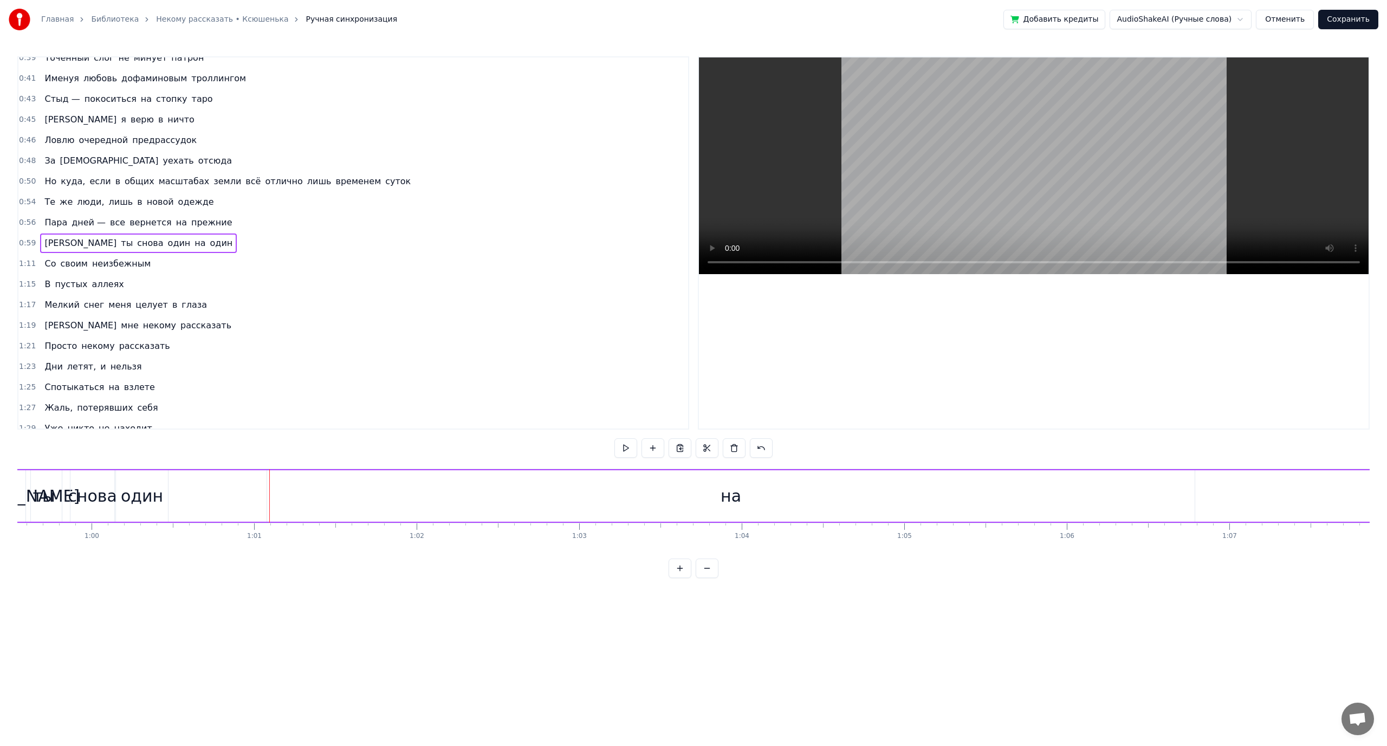
click at [1160, 495] on div "на" at bounding box center [731, 495] width 928 height 51
drag, startPoint x: 1193, startPoint y: 499, endPoint x: 313, endPoint y: 490, distance: 879.6
click at [313, 490] on div at bounding box center [313, 496] width 4 height 49
drag, startPoint x: 268, startPoint y: 496, endPoint x: 177, endPoint y: 493, distance: 91.6
click at [182, 493] on div "И ты снова один на один" at bounding box center [990, 496] width 1997 height 54
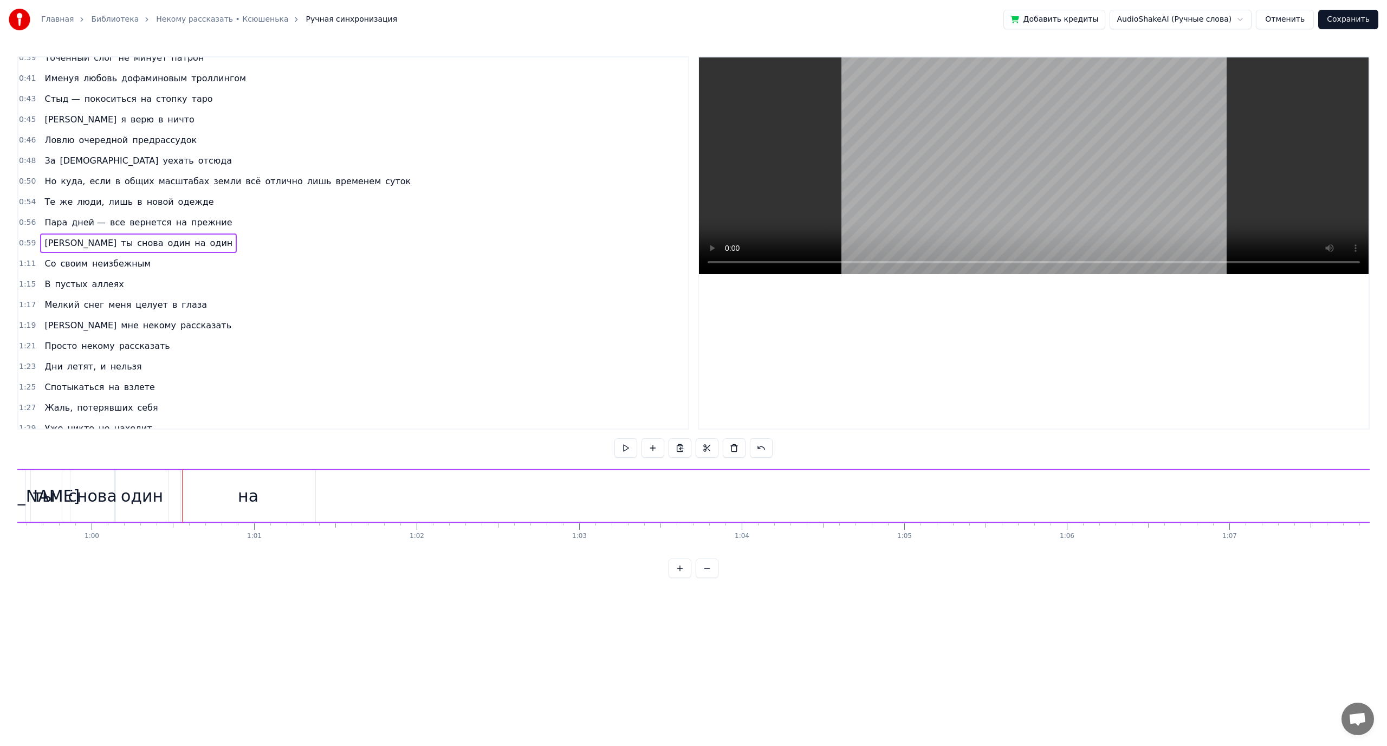
click at [199, 501] on div "на" at bounding box center [248, 495] width 134 height 51
drag, startPoint x: 312, startPoint y: 496, endPoint x: 243, endPoint y: 487, distance: 69.5
click at [243, 487] on div at bounding box center [244, 496] width 4 height 49
drag, startPoint x: 184, startPoint y: 497, endPoint x: 171, endPoint y: 494, distance: 13.4
click at [171, 494] on icon at bounding box center [171, 496] width 4 height 9
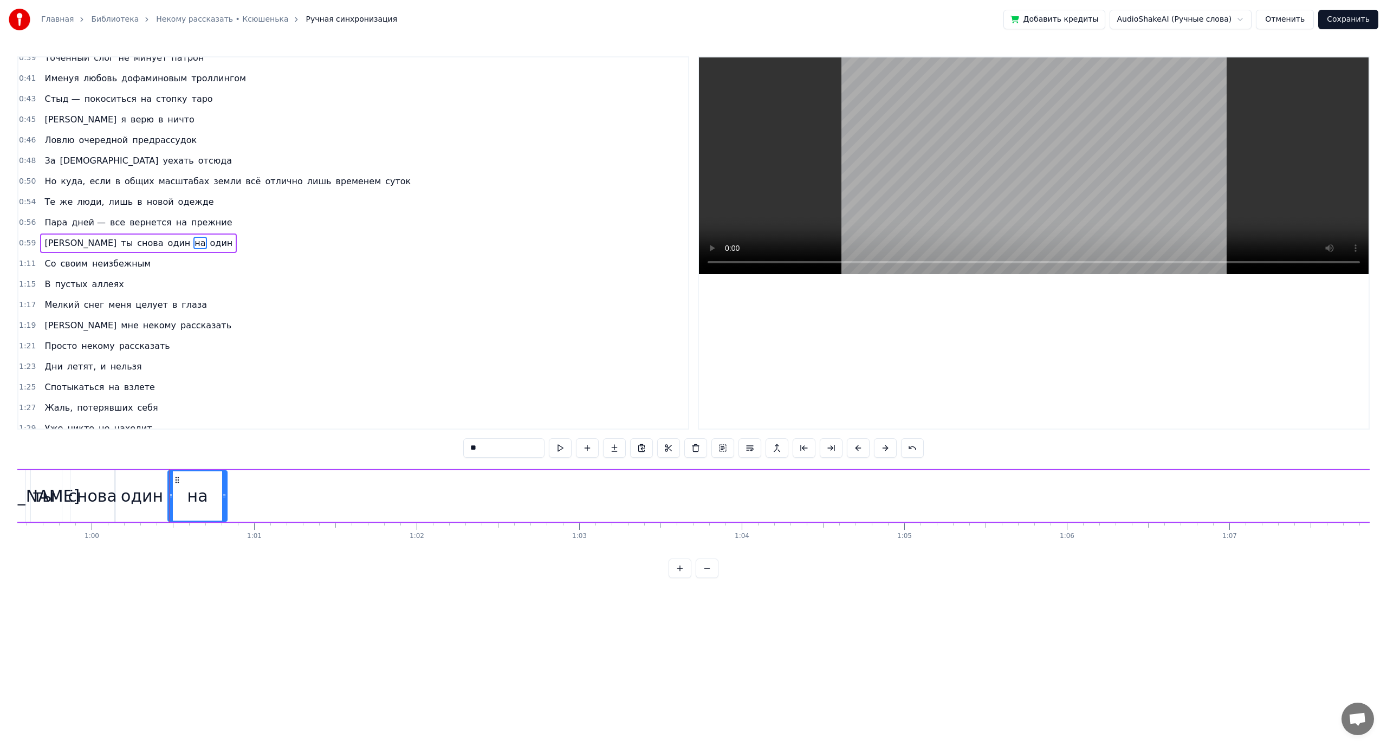
drag, startPoint x: 244, startPoint y: 494, endPoint x: 224, endPoint y: 488, distance: 20.9
click at [224, 488] on div at bounding box center [224, 496] width 4 height 49
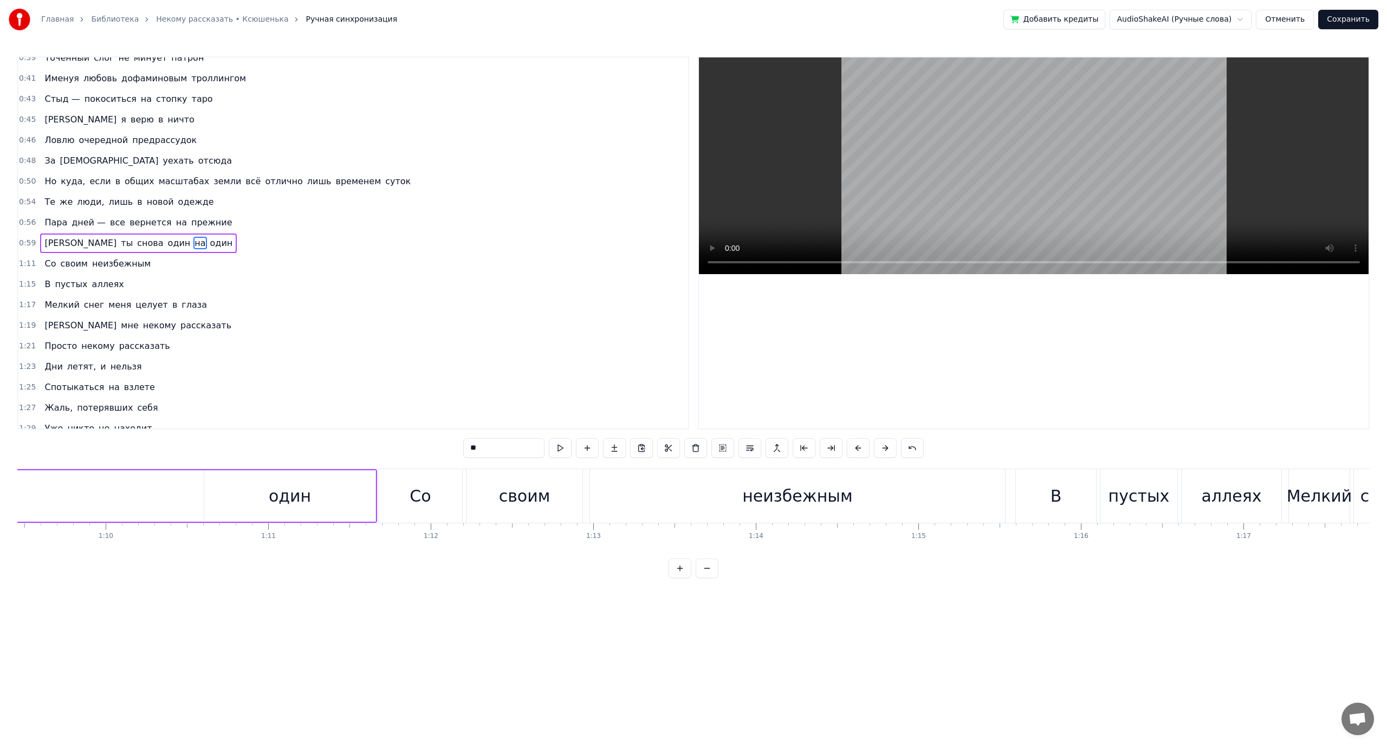
scroll to position [0, 11147]
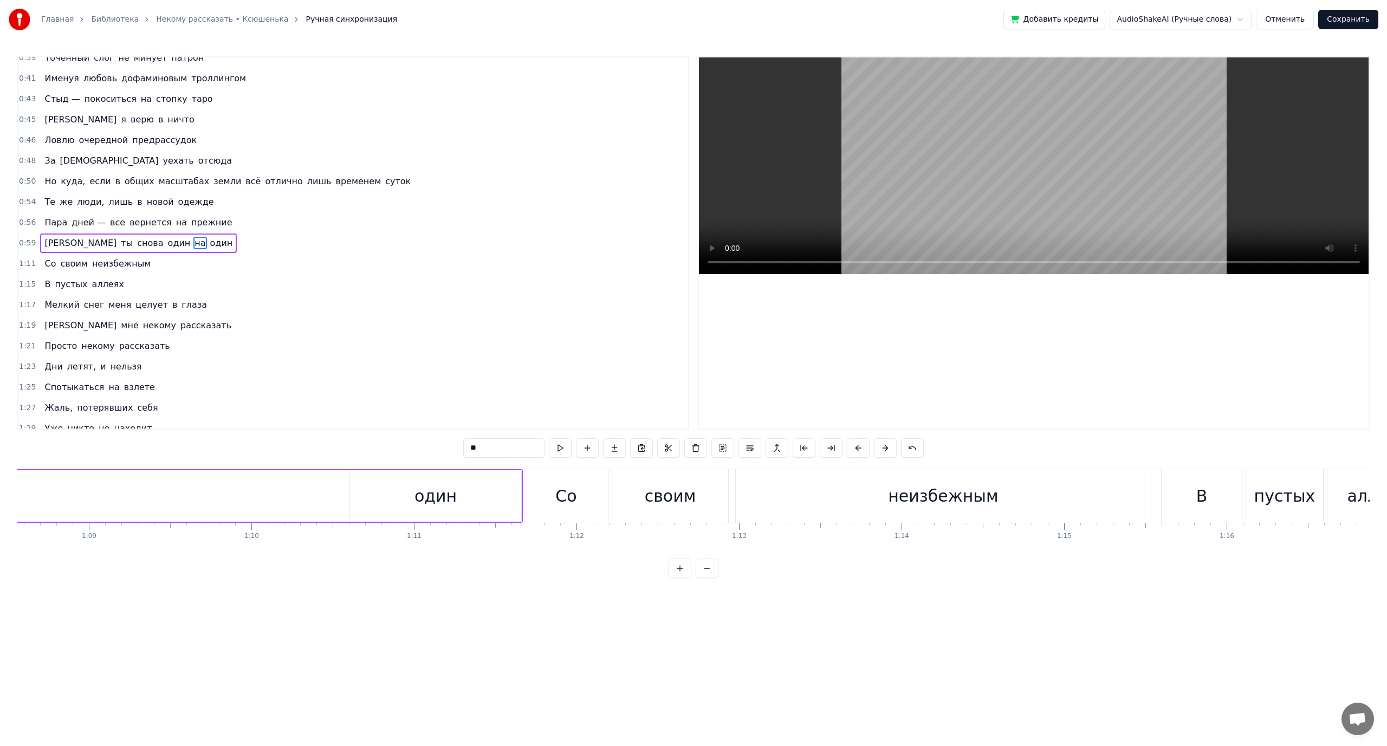
click at [420, 496] on div "один" at bounding box center [436, 496] width 42 height 24
type input "****"
drag, startPoint x: 353, startPoint y: 492, endPoint x: 168, endPoint y: 498, distance: 184.9
click at [513, 493] on div "один" at bounding box center [358, 495] width 325 height 51
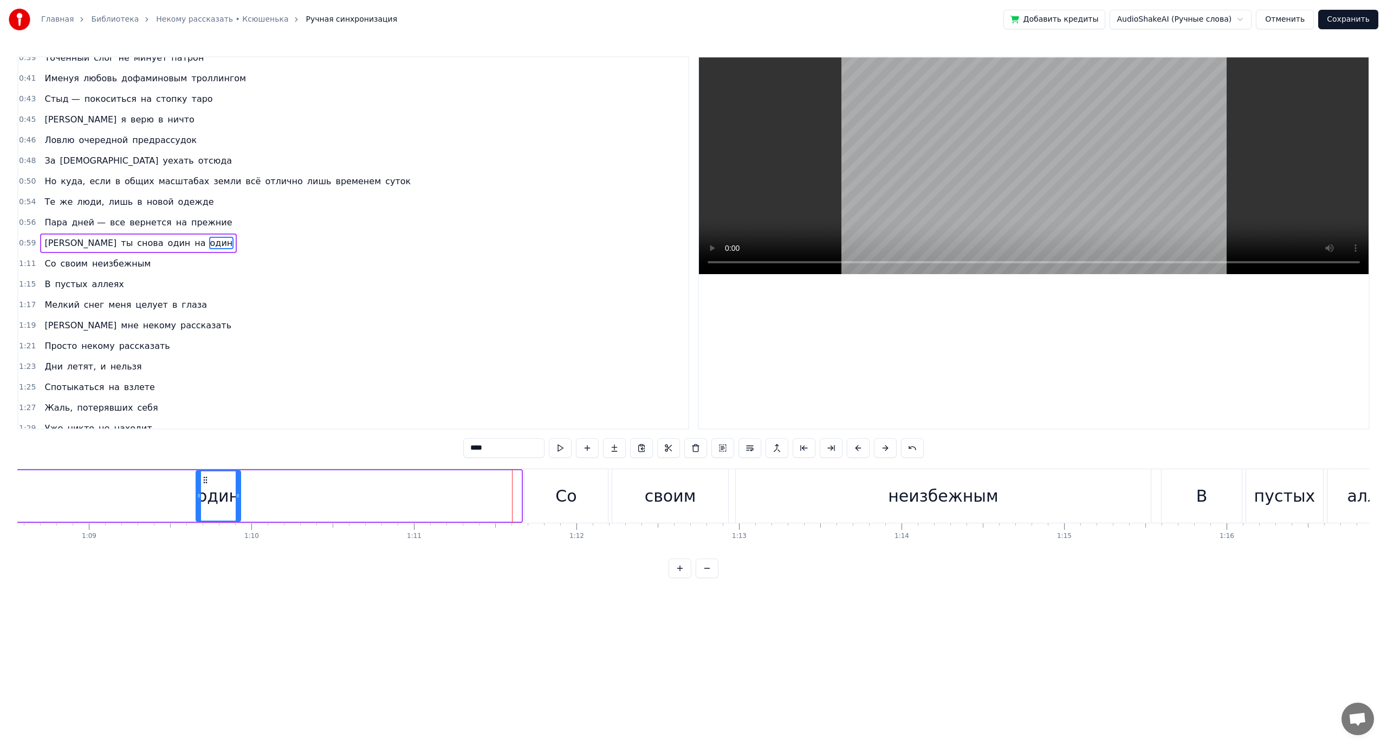
drag, startPoint x: 518, startPoint y: 492, endPoint x: 233, endPoint y: 500, distance: 285.7
click at [236, 500] on icon at bounding box center [238, 496] width 4 height 9
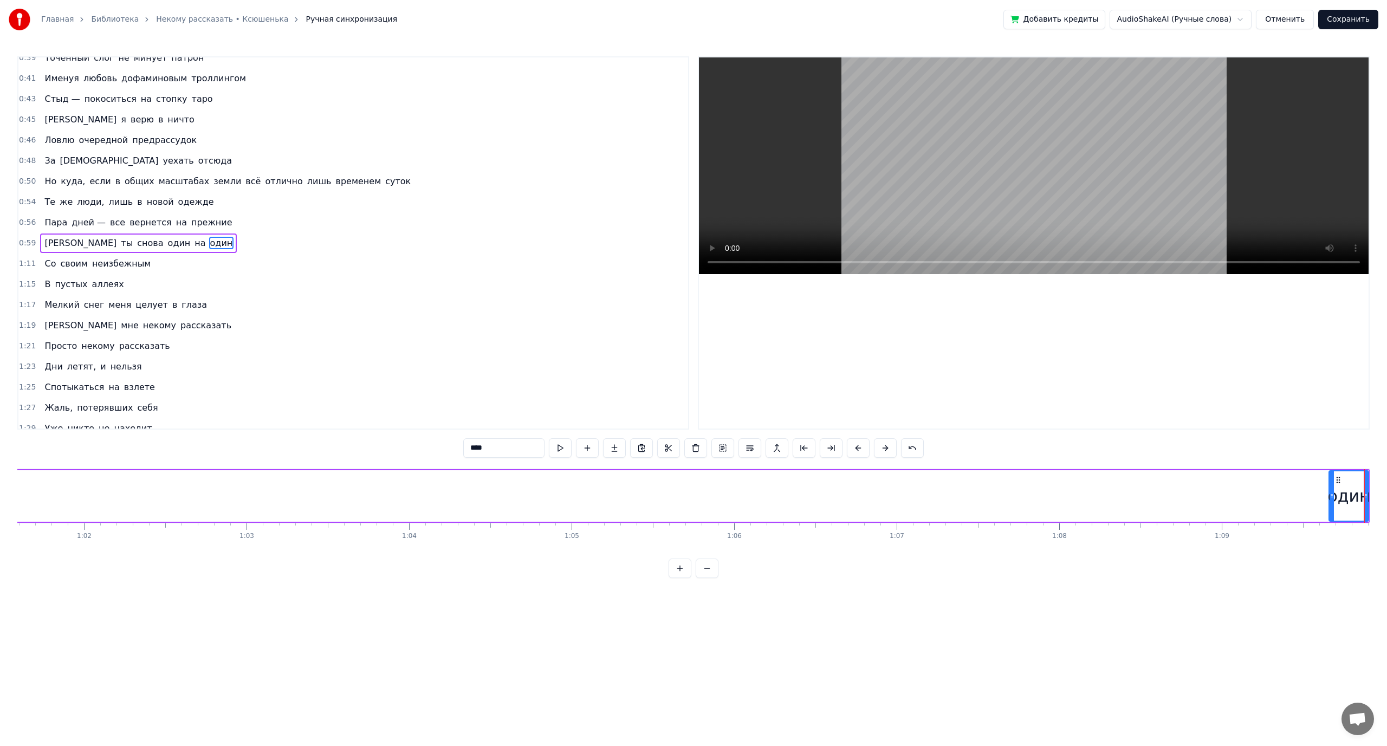
scroll to position [0, 10045]
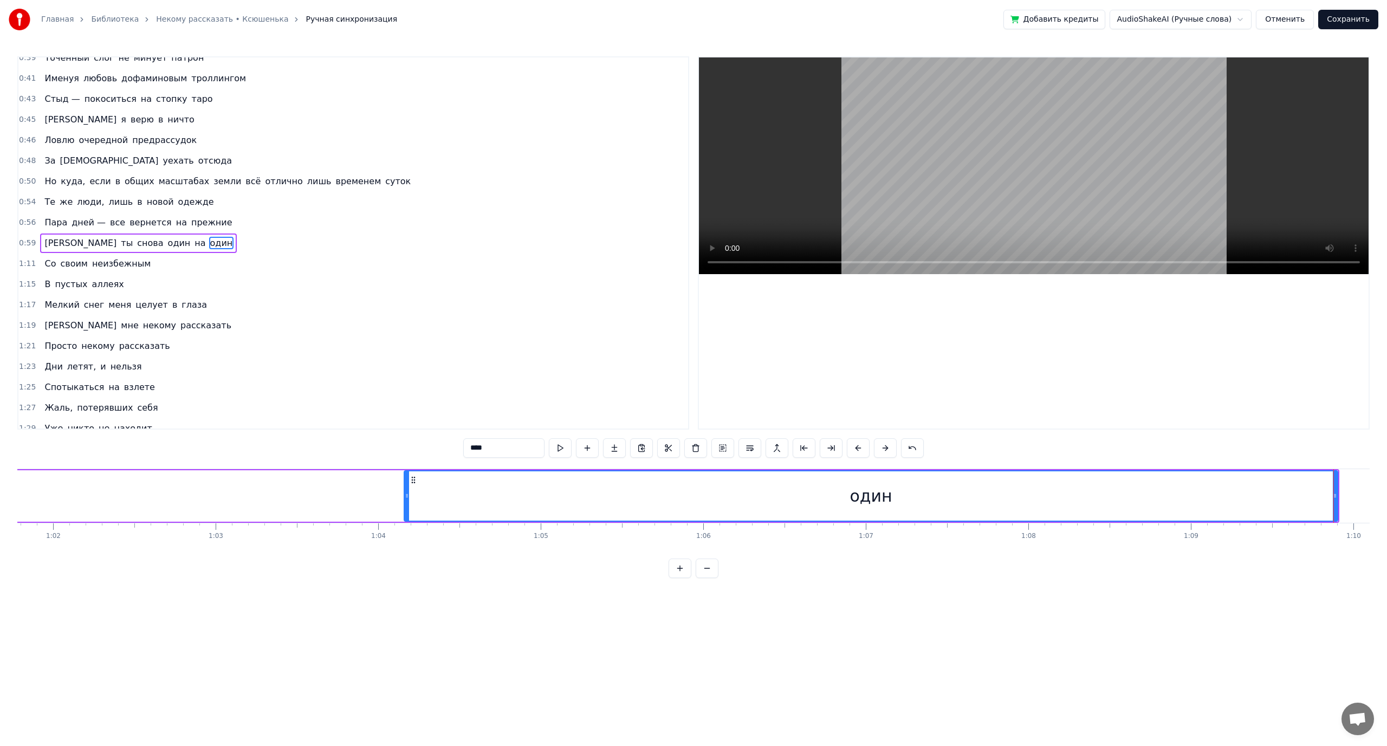
drag, startPoint x: 1300, startPoint y: 493, endPoint x: 345, endPoint y: 508, distance: 955.6
click at [367, 508] on div "И ты снова один на один" at bounding box center [484, 496] width 1711 height 54
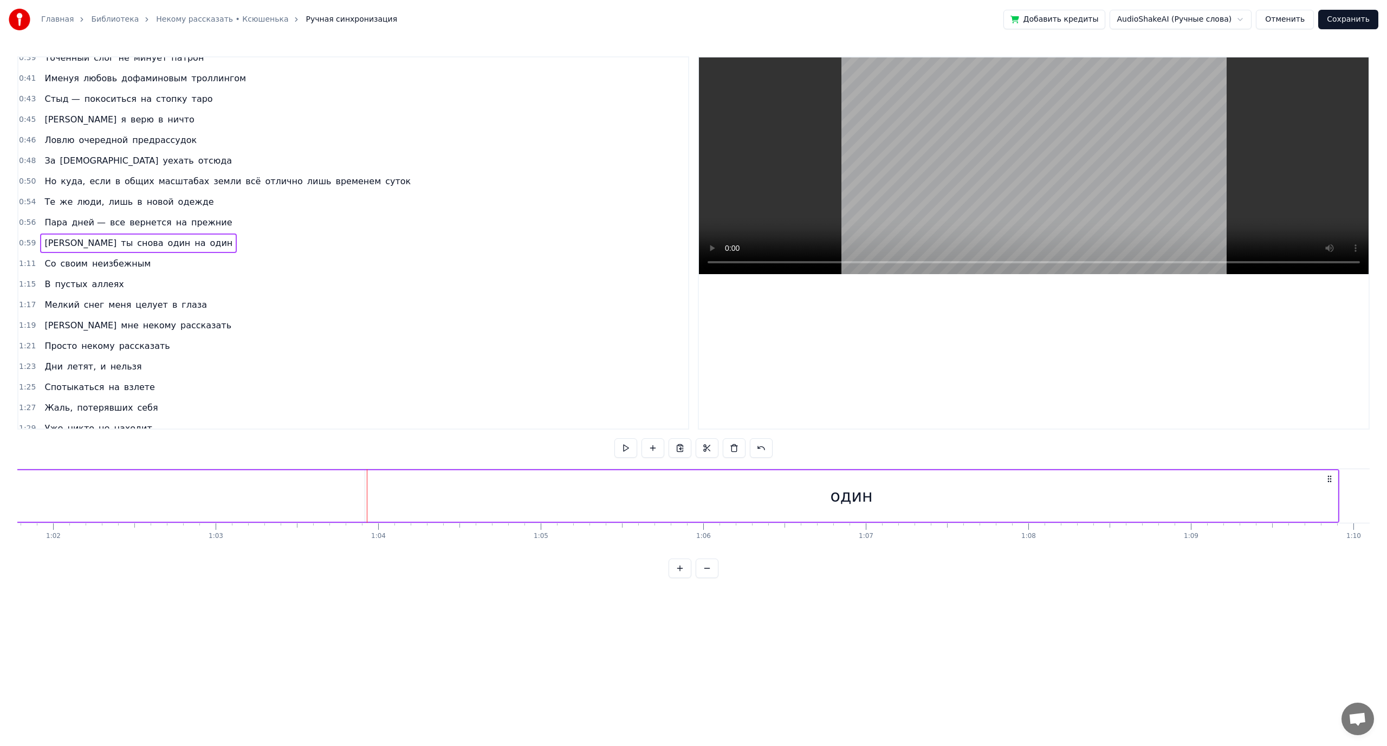
click at [1317, 487] on div "один" at bounding box center [851, 495] width 973 height 51
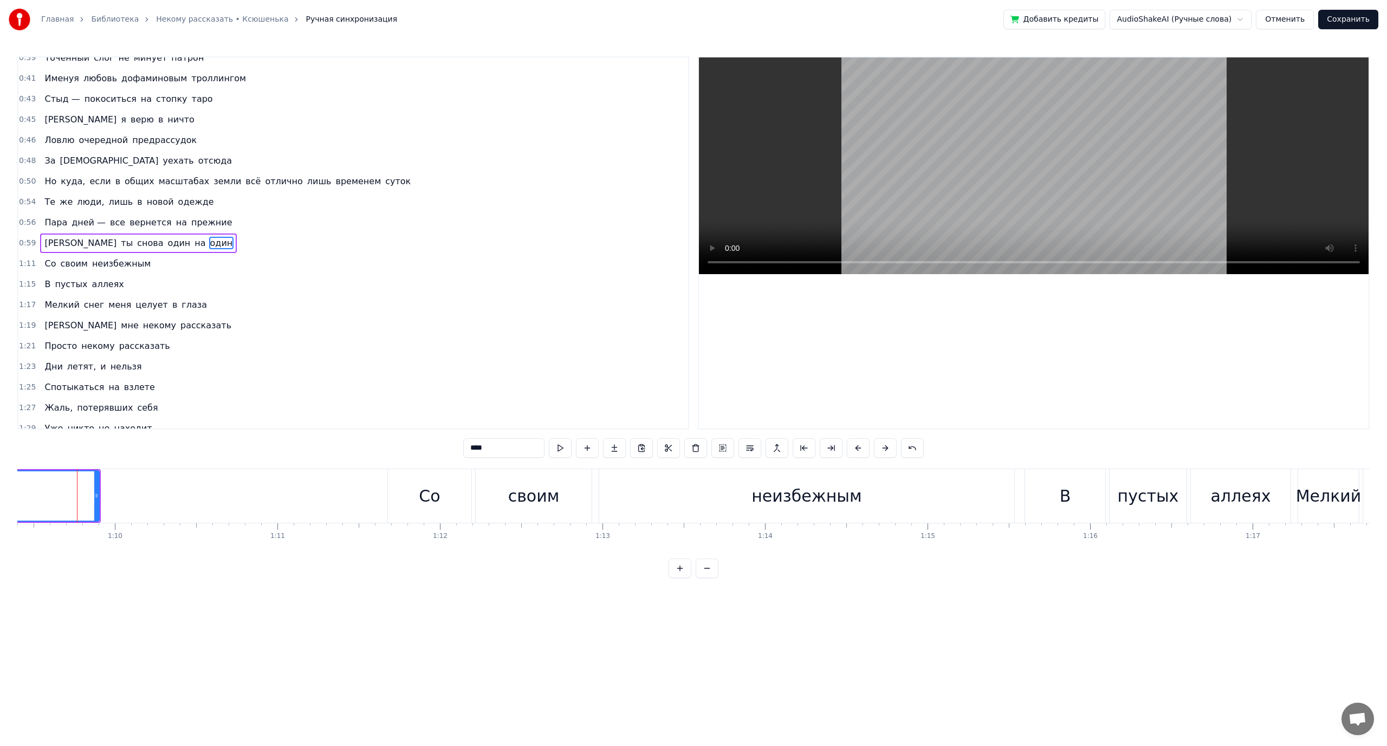
scroll to position [0, 11289]
drag, startPoint x: 91, startPoint y: 497, endPoint x: 0, endPoint y: 503, distance: 91.2
click at [0, 503] on div "Главная Библиотека Некому рассказать • Ксюшенька Ручная синхронизация Добавить …" at bounding box center [693, 289] width 1387 height 578
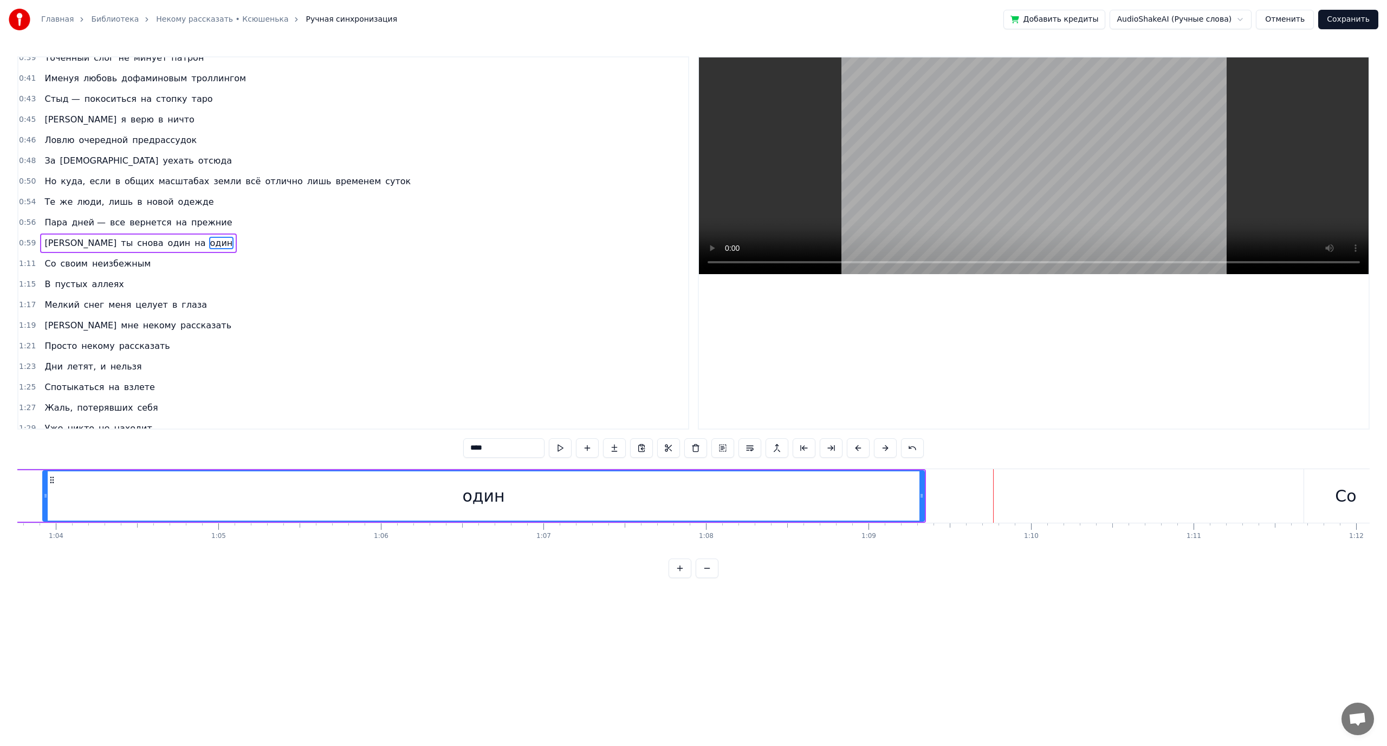
scroll to position [0, 10347]
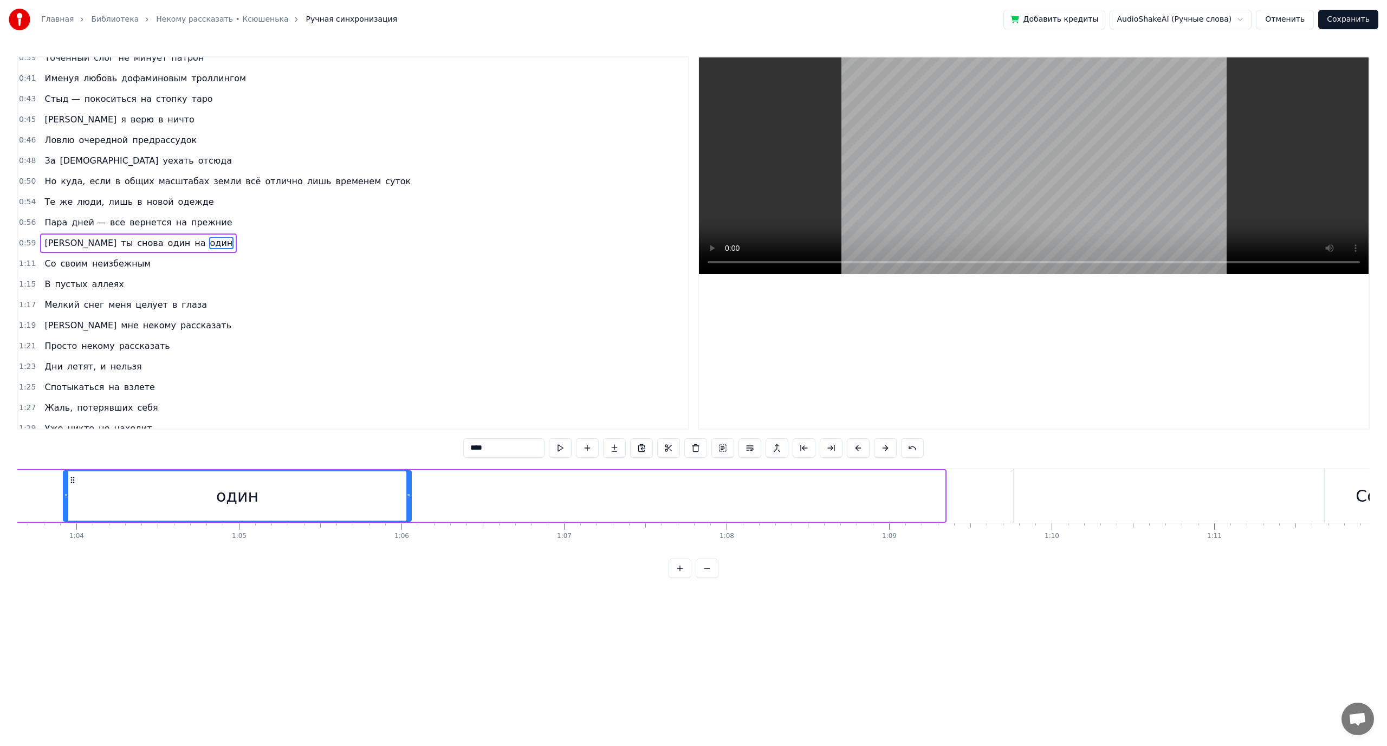
drag, startPoint x: 942, startPoint y: 495, endPoint x: 218, endPoint y: 502, distance: 724.6
click at [270, 502] on div "один" at bounding box center [237, 496] width 347 height 49
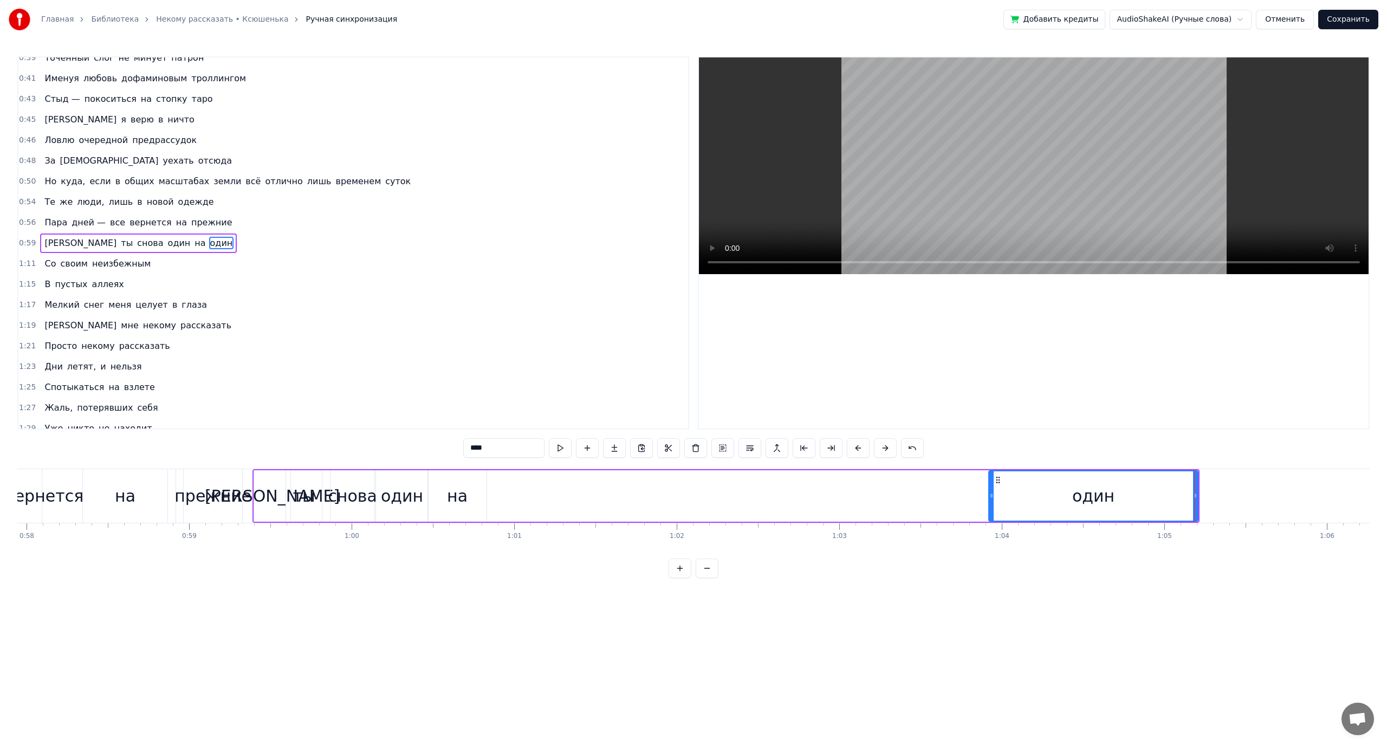
scroll to position [0, 9494]
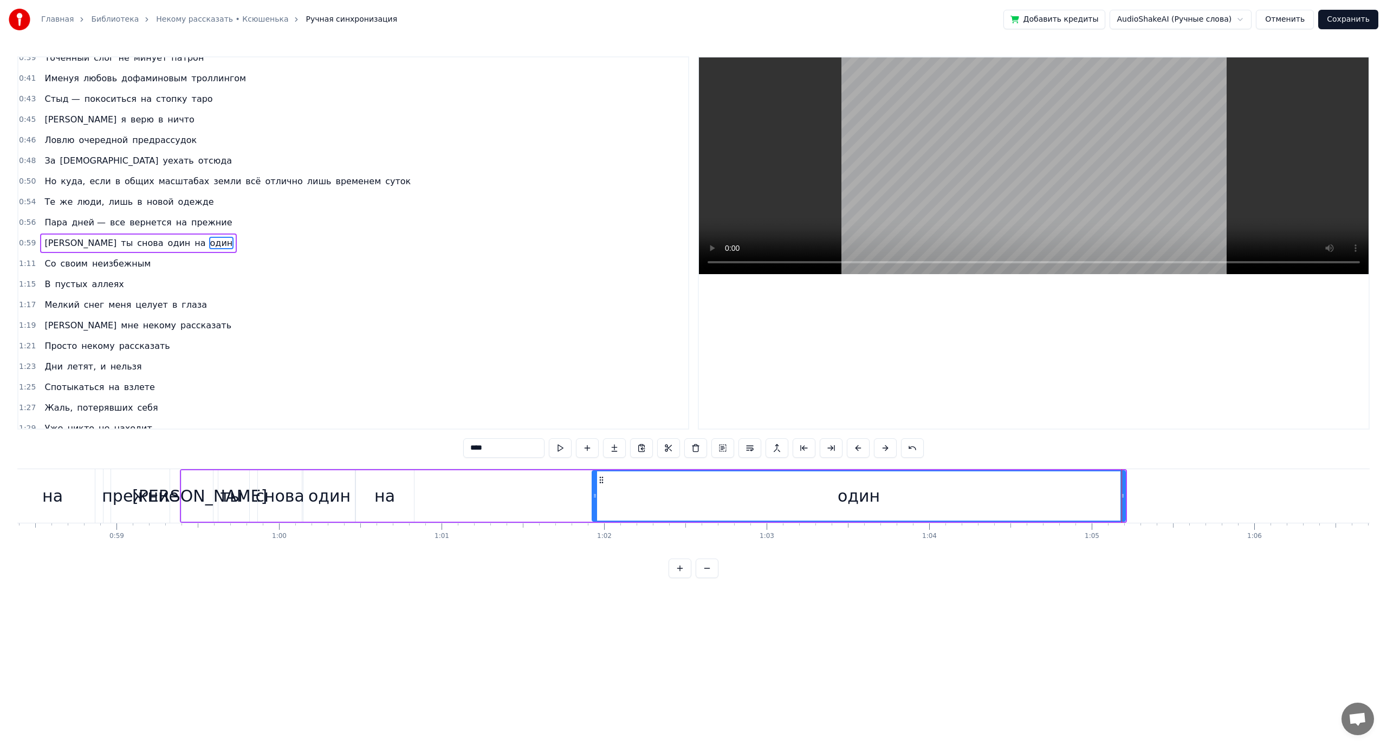
drag, startPoint x: 918, startPoint y: 494, endPoint x: 434, endPoint y: 490, distance: 484.0
click at [509, 490] on div "И ты снова один на один" at bounding box center [653, 496] width 947 height 54
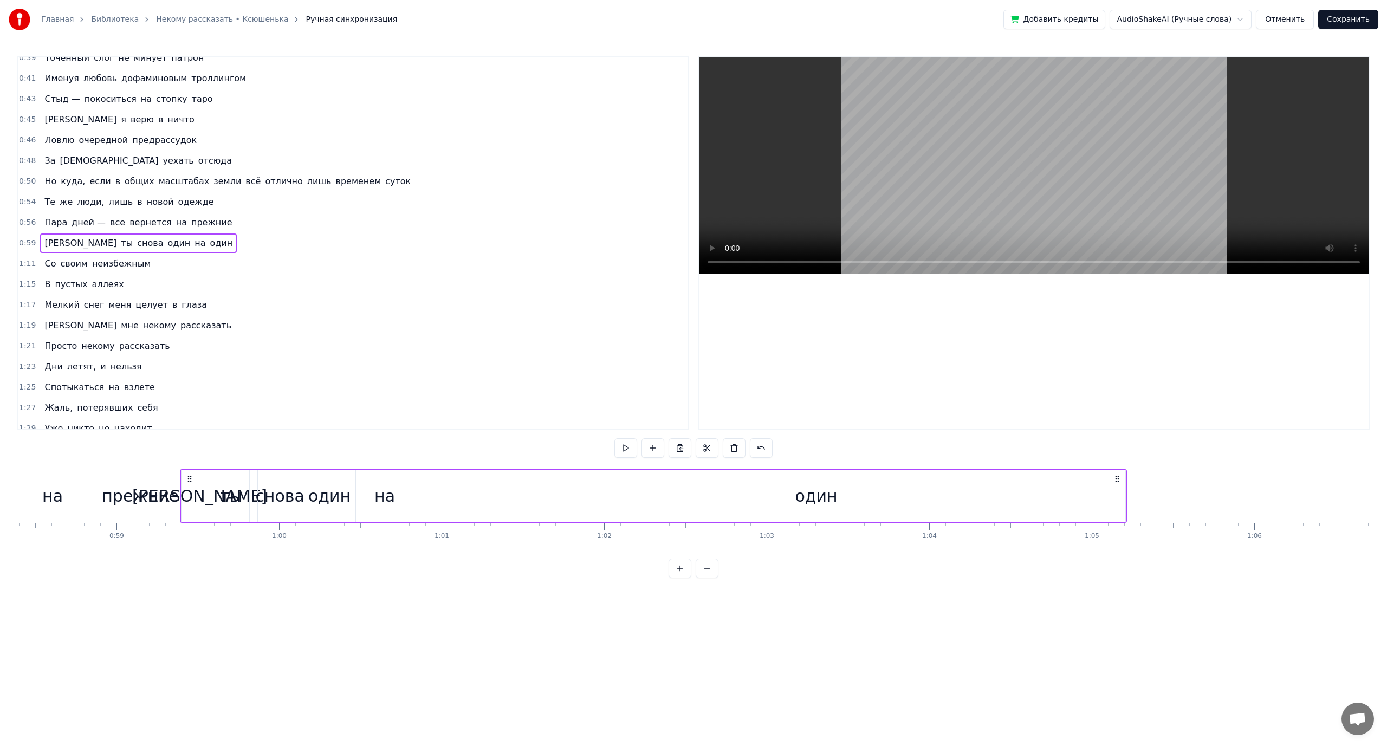
click at [588, 514] on div "один" at bounding box center [816, 495] width 618 height 51
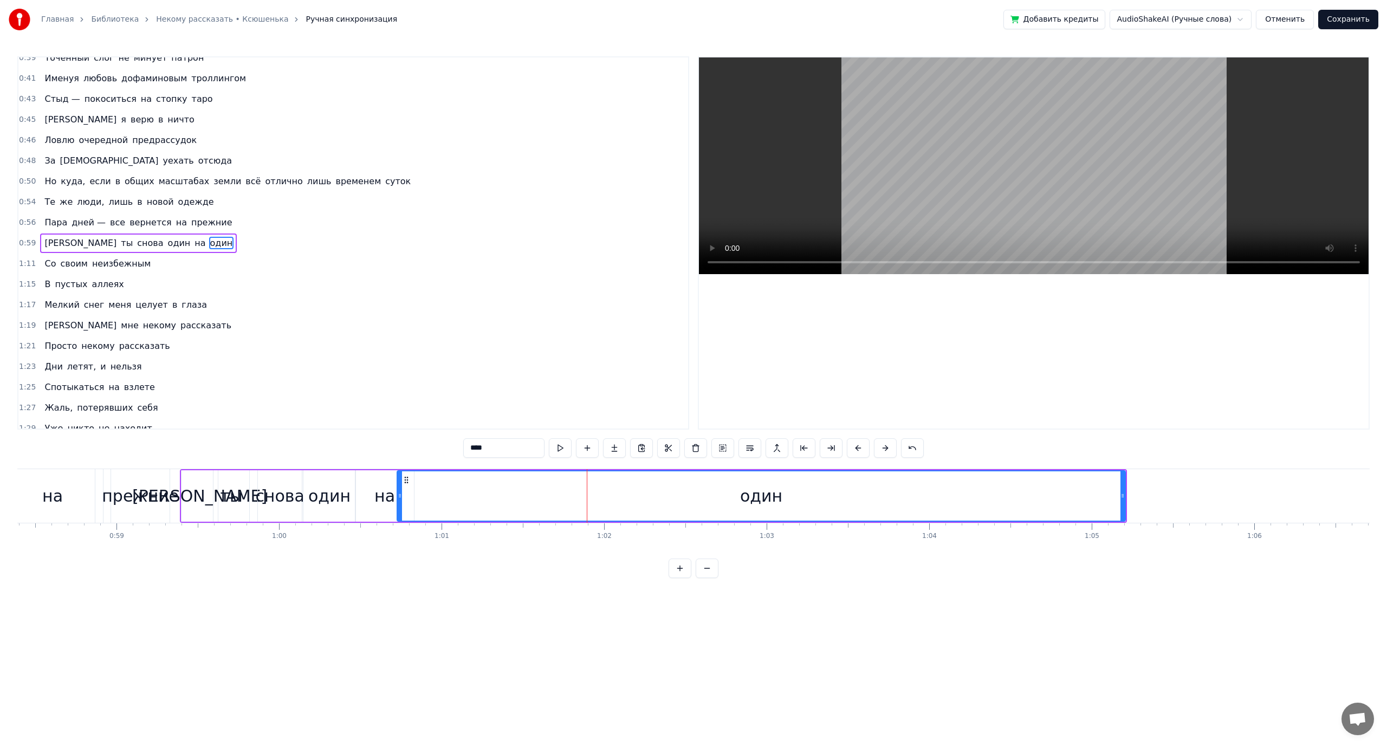
drag, startPoint x: 509, startPoint y: 495, endPoint x: 399, endPoint y: 495, distance: 110.0
click at [399, 495] on icon at bounding box center [400, 496] width 4 height 9
click at [907, 510] on div "один" at bounding box center [761, 496] width 727 height 49
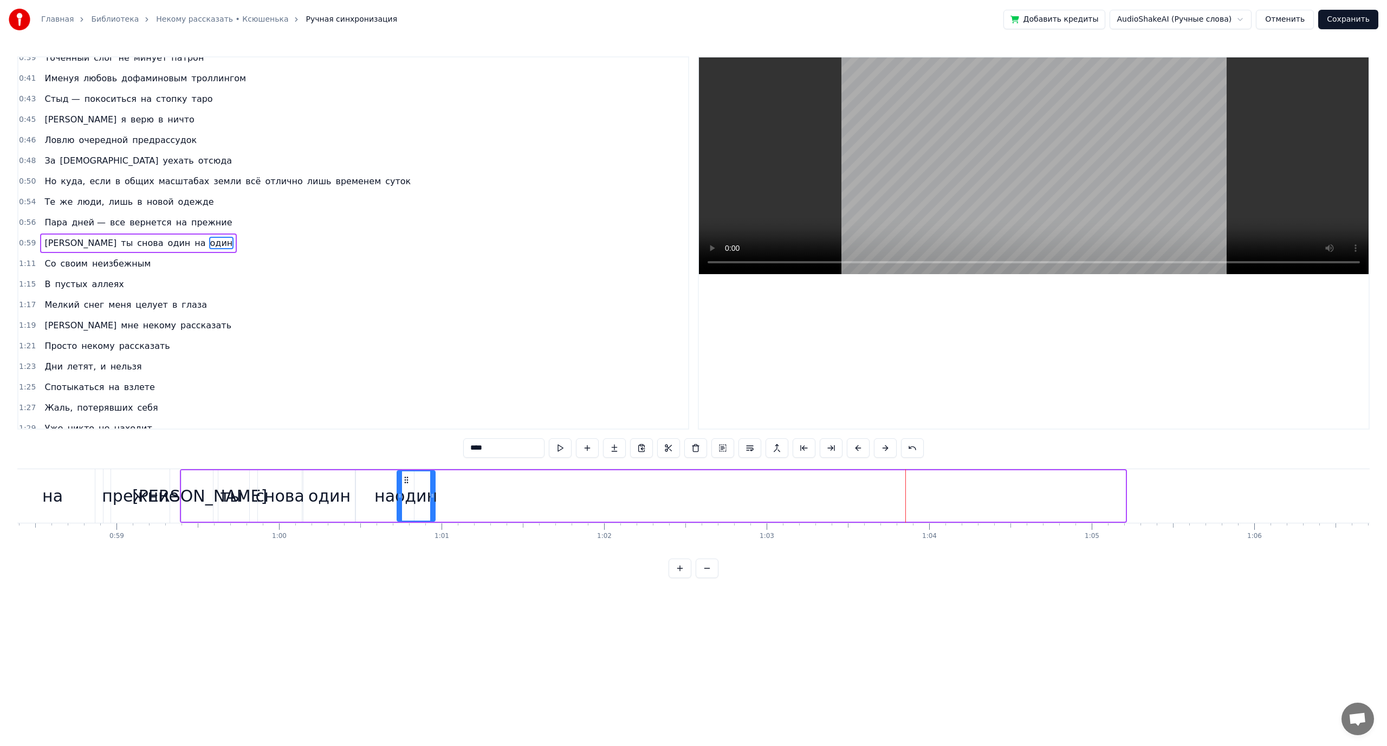
drag, startPoint x: 1124, startPoint y: 494, endPoint x: 434, endPoint y: 498, distance: 690.5
click at [434, 498] on icon at bounding box center [432, 496] width 4 height 9
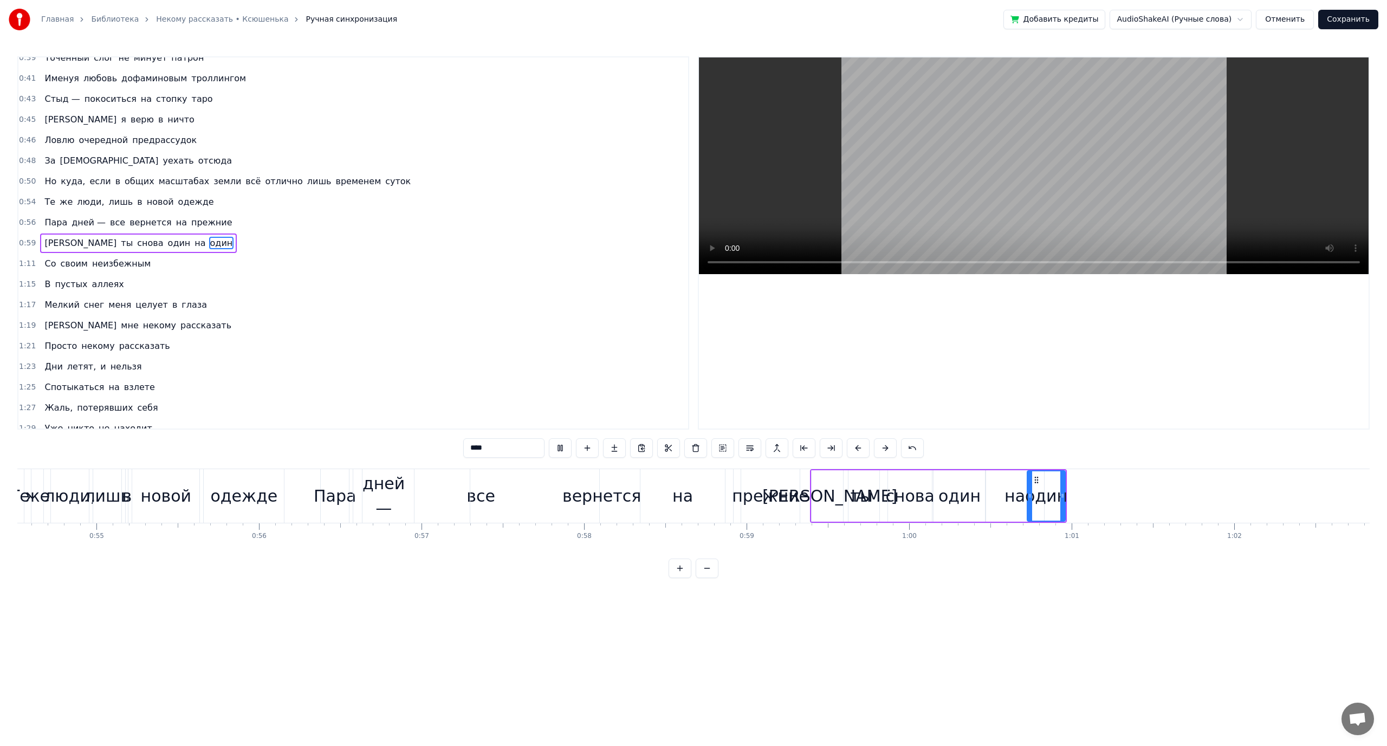
scroll to position [0, 8752]
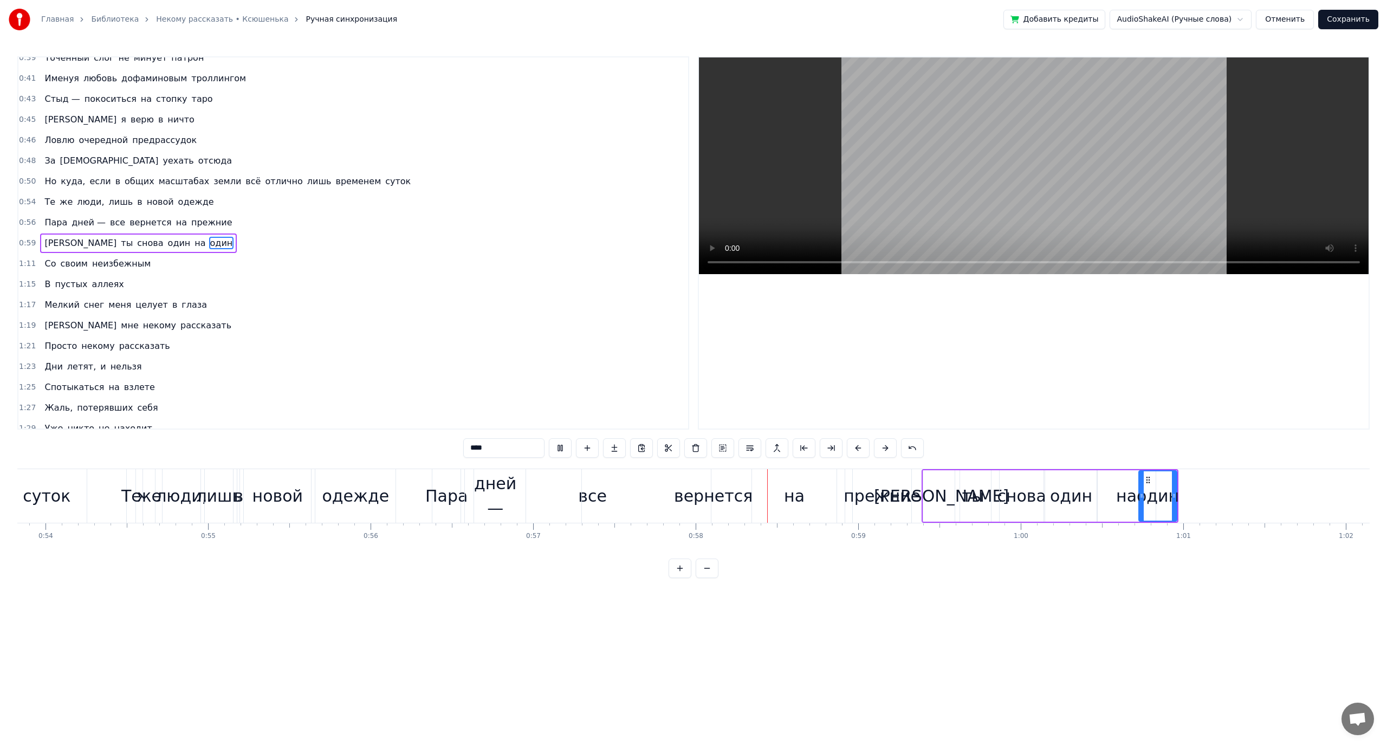
click at [1112, 184] on video at bounding box center [1034, 165] width 670 height 217
click at [642, 496] on div "вернется" at bounding box center [713, 496] width 263 height 54
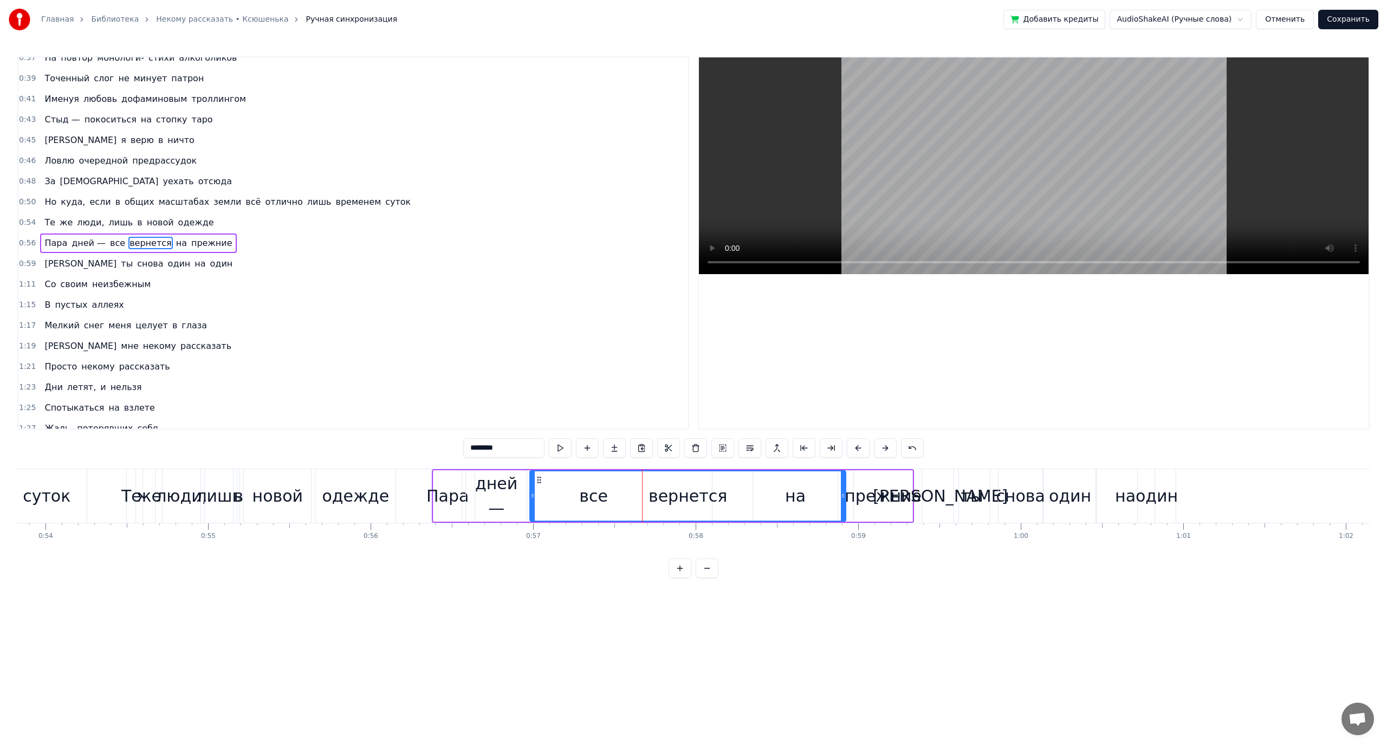
drag, startPoint x: 586, startPoint y: 498, endPoint x: 533, endPoint y: 488, distance: 54.1
click at [533, 488] on div at bounding box center [533, 496] width 4 height 49
drag, startPoint x: 843, startPoint y: 498, endPoint x: 681, endPoint y: 495, distance: 161.5
click at [681, 495] on icon at bounding box center [682, 496] width 4 height 9
drag, startPoint x: 681, startPoint y: 495, endPoint x: 742, endPoint y: 490, distance: 61.4
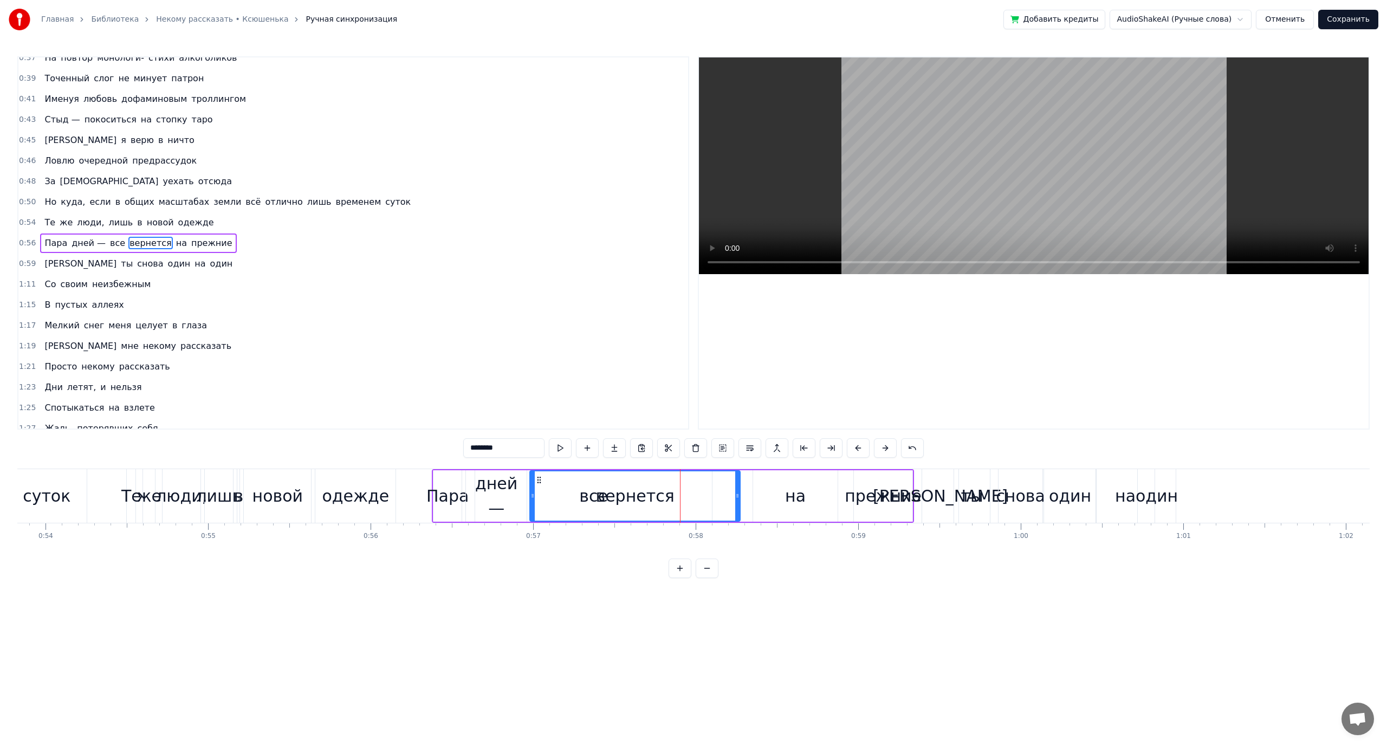
click at [740, 490] on div at bounding box center [737, 496] width 4 height 49
drag, startPoint x: 742, startPoint y: 490, endPoint x: 763, endPoint y: 489, distance: 20.6
click at [763, 489] on div at bounding box center [761, 496] width 4 height 49
drag, startPoint x: 763, startPoint y: 489, endPoint x: 842, endPoint y: 486, distance: 78.7
click at [842, 486] on div at bounding box center [840, 496] width 4 height 49
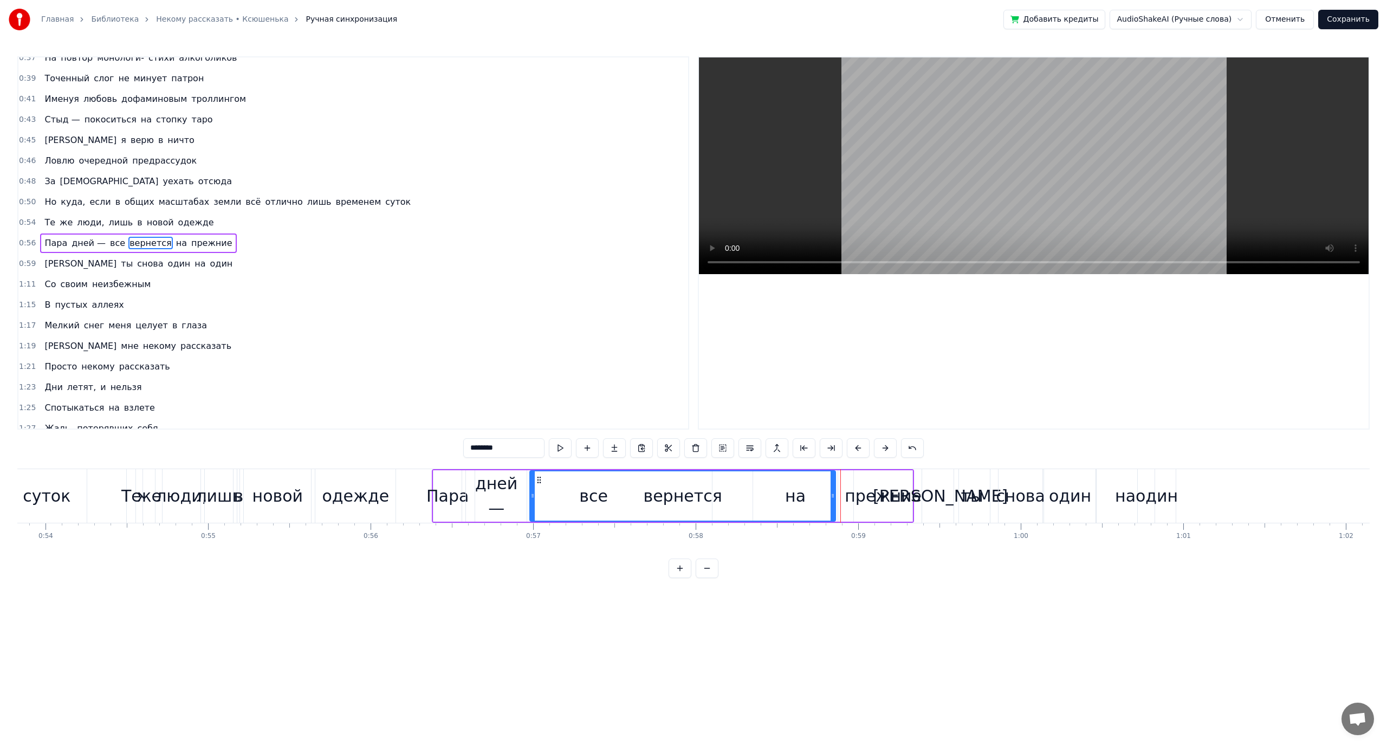
drag, startPoint x: 843, startPoint y: 494, endPoint x: 834, endPoint y: 489, distance: 10.9
click at [834, 489] on div at bounding box center [833, 496] width 4 height 49
drag, startPoint x: 834, startPoint y: 489, endPoint x: 815, endPoint y: 479, distance: 21.8
click at [815, 479] on div at bounding box center [813, 496] width 4 height 49
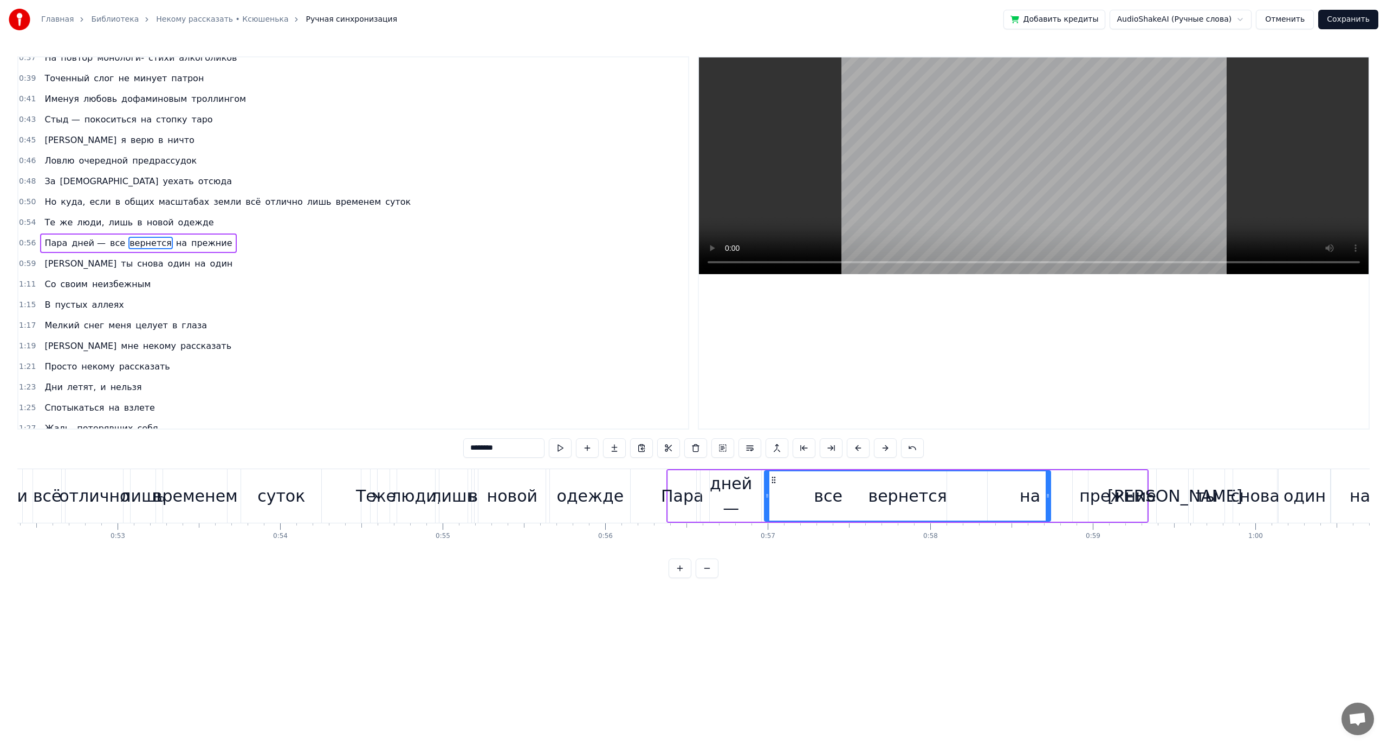
scroll to position [0, 8527]
click at [659, 498] on div "Пара" at bounding box center [672, 496] width 42 height 24
type input "****"
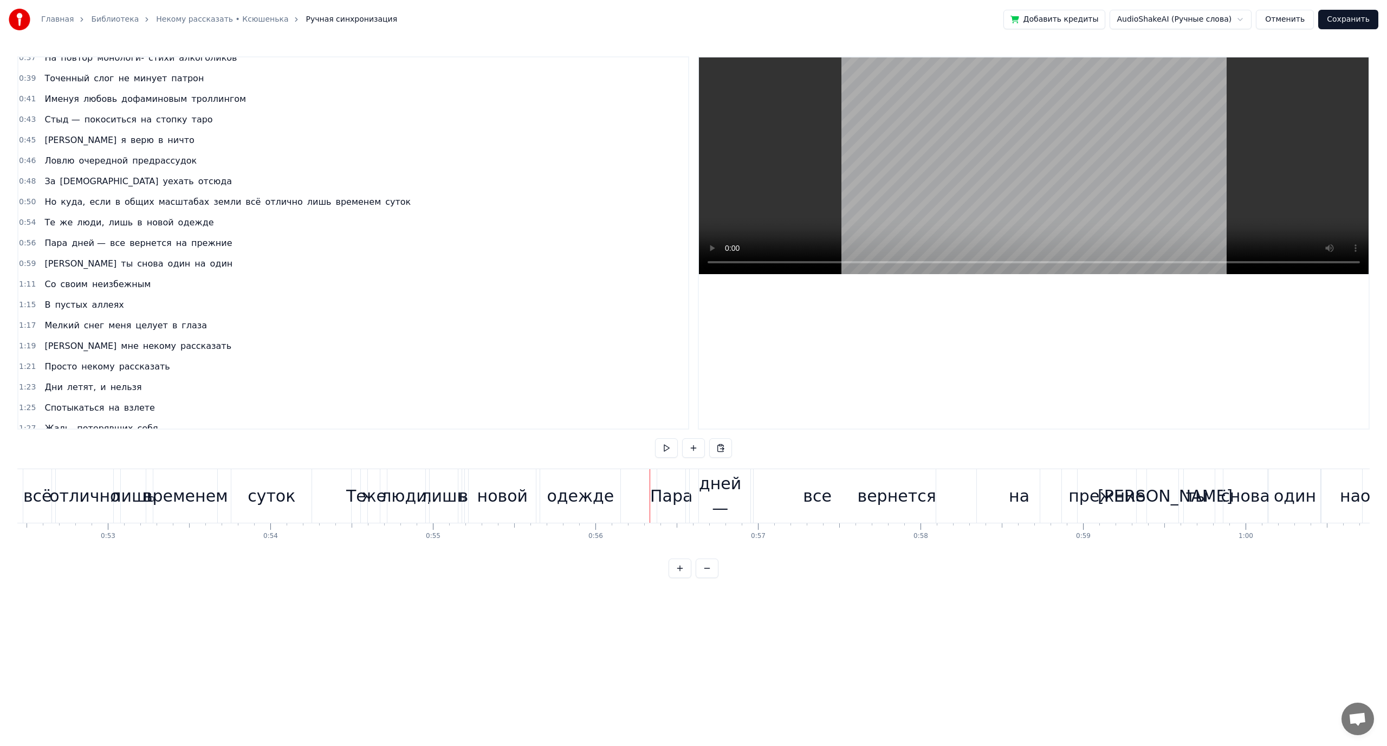
click at [662, 497] on div "Пара" at bounding box center [671, 496] width 42 height 24
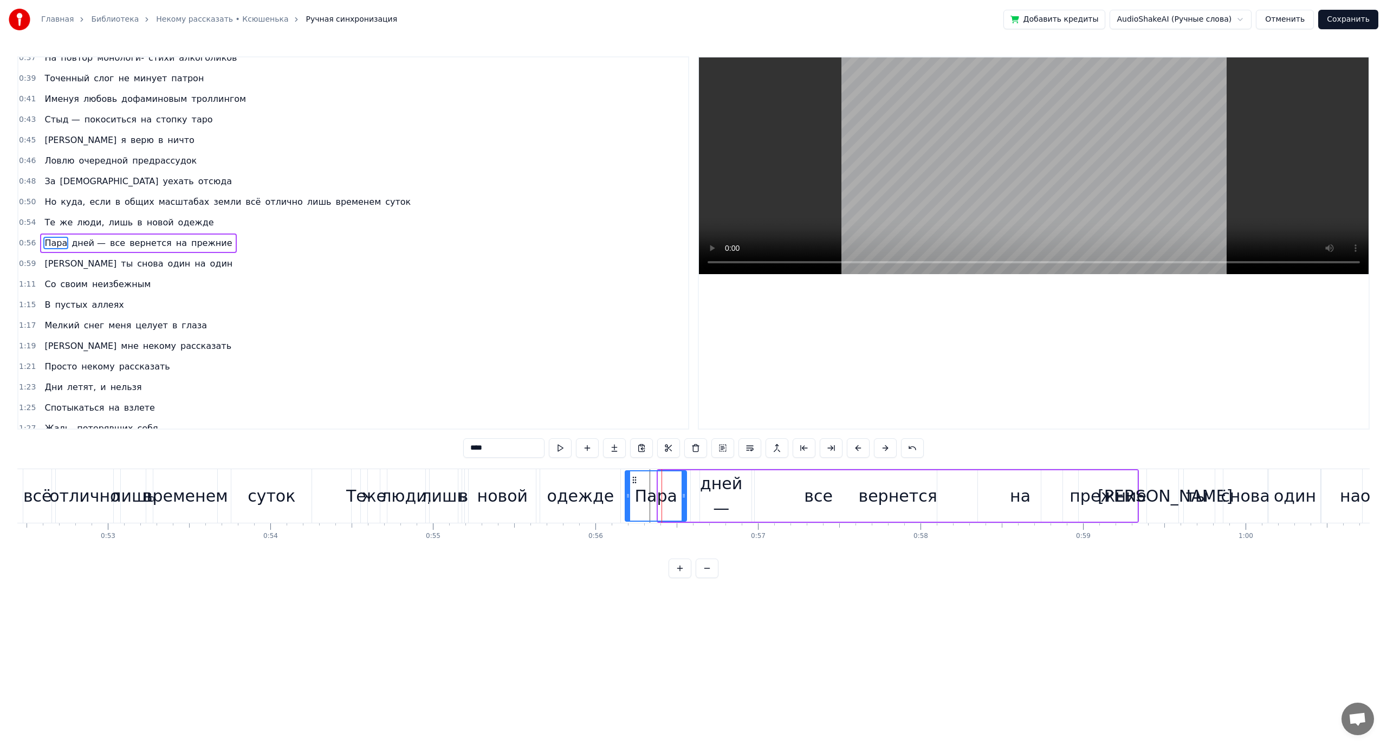
drag, startPoint x: 663, startPoint y: 498, endPoint x: 630, endPoint y: 493, distance: 33.5
click at [630, 493] on icon at bounding box center [628, 496] width 4 height 9
drag, startPoint x: 630, startPoint y: 493, endPoint x: 623, endPoint y: 489, distance: 7.3
click at [623, 489] on div at bounding box center [622, 496] width 4 height 49
click at [709, 499] on div "все" at bounding box center [818, 495] width 237 height 51
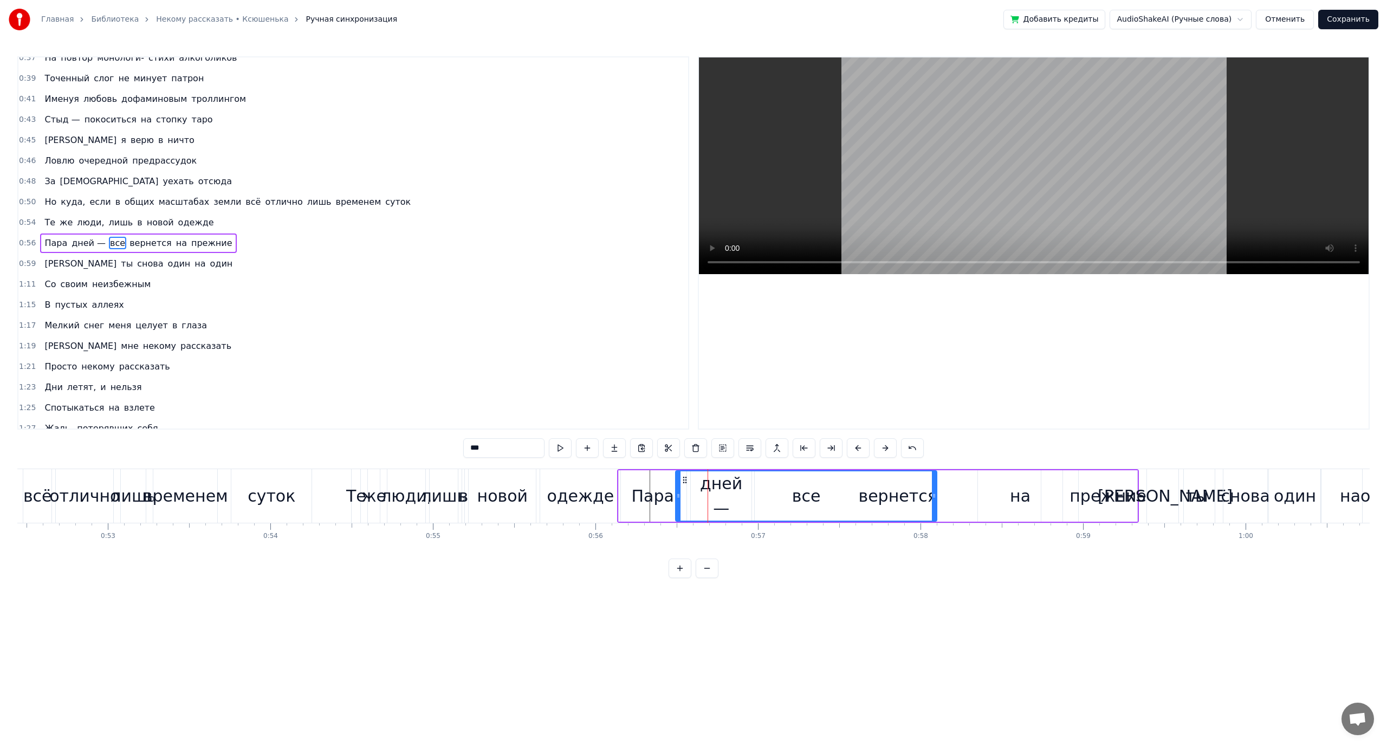
drag, startPoint x: 701, startPoint y: 491, endPoint x: 677, endPoint y: 490, distance: 24.4
click at [677, 490] on div at bounding box center [678, 496] width 4 height 49
drag, startPoint x: 935, startPoint y: 491, endPoint x: 841, endPoint y: 491, distance: 93.8
click at [841, 491] on div at bounding box center [840, 496] width 4 height 49
drag, startPoint x: 841, startPoint y: 491, endPoint x: 861, endPoint y: 491, distance: 19.5
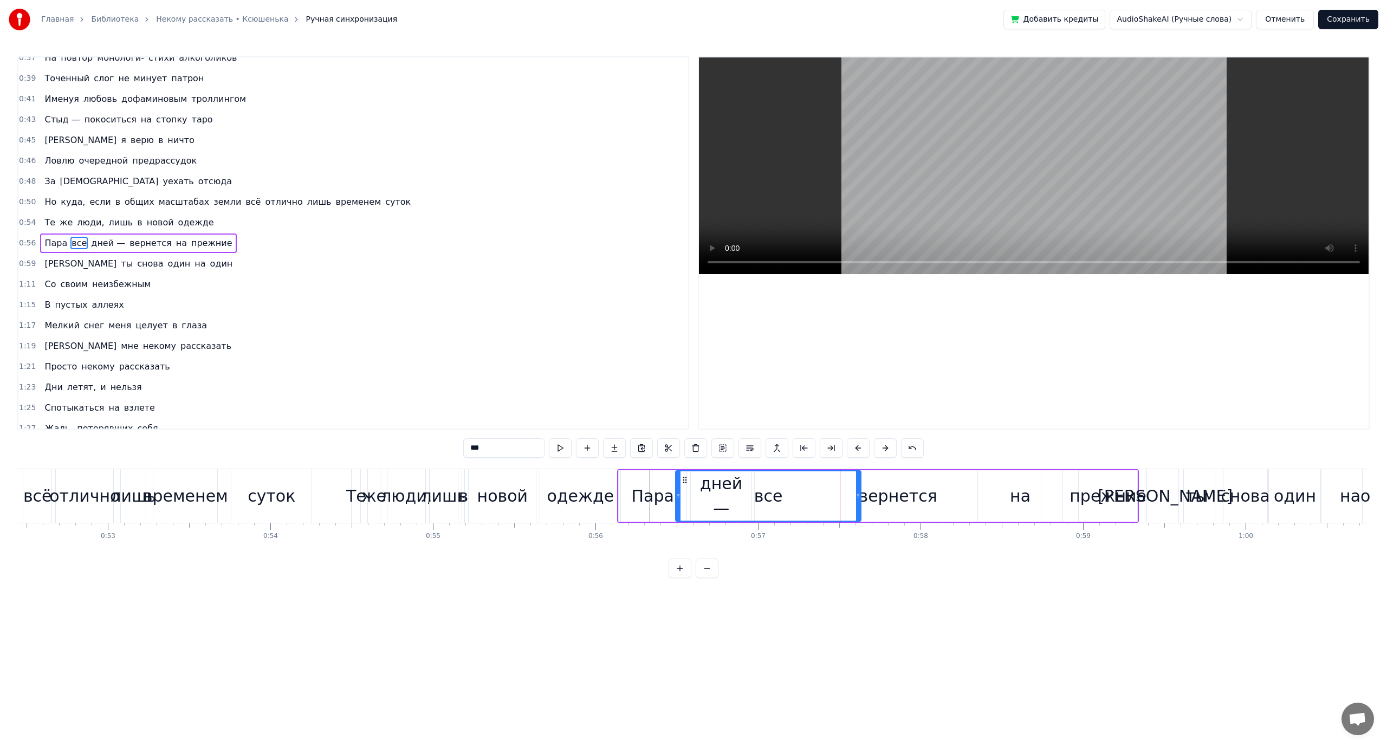
click at [861, 491] on div at bounding box center [858, 496] width 4 height 49
drag, startPoint x: 861, startPoint y: 491, endPoint x: 876, endPoint y: 492, distance: 15.2
click at [876, 492] on div at bounding box center [875, 496] width 4 height 49
drag, startPoint x: 875, startPoint y: 498, endPoint x: 796, endPoint y: 494, distance: 78.7
click at [796, 494] on icon at bounding box center [797, 496] width 4 height 9
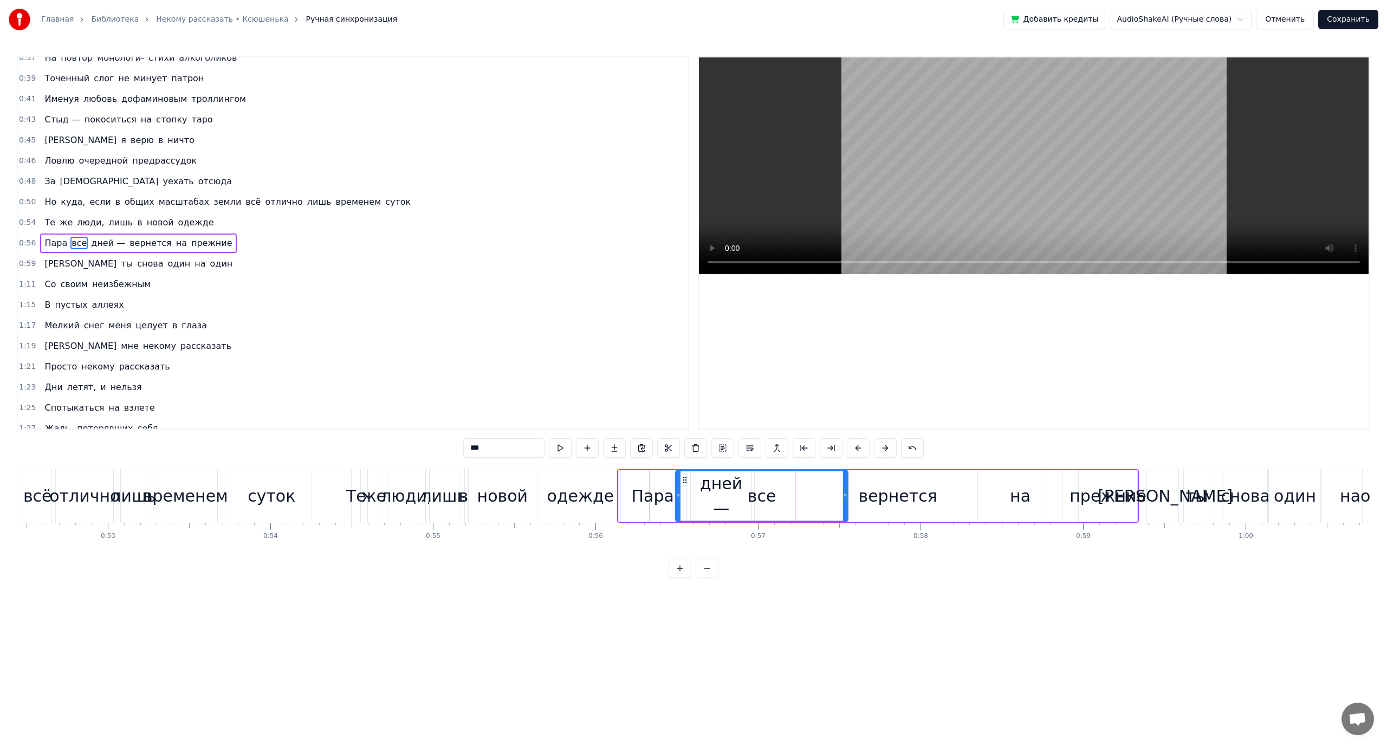
drag, startPoint x: 796, startPoint y: 494, endPoint x: 845, endPoint y: 495, distance: 48.8
click at [845, 495] on icon at bounding box center [845, 496] width 4 height 9
drag, startPoint x: 845, startPoint y: 495, endPoint x: 857, endPoint y: 496, distance: 12.5
click at [857, 496] on icon at bounding box center [858, 496] width 4 height 9
click at [925, 502] on div "вернется" at bounding box center [897, 496] width 79 height 24
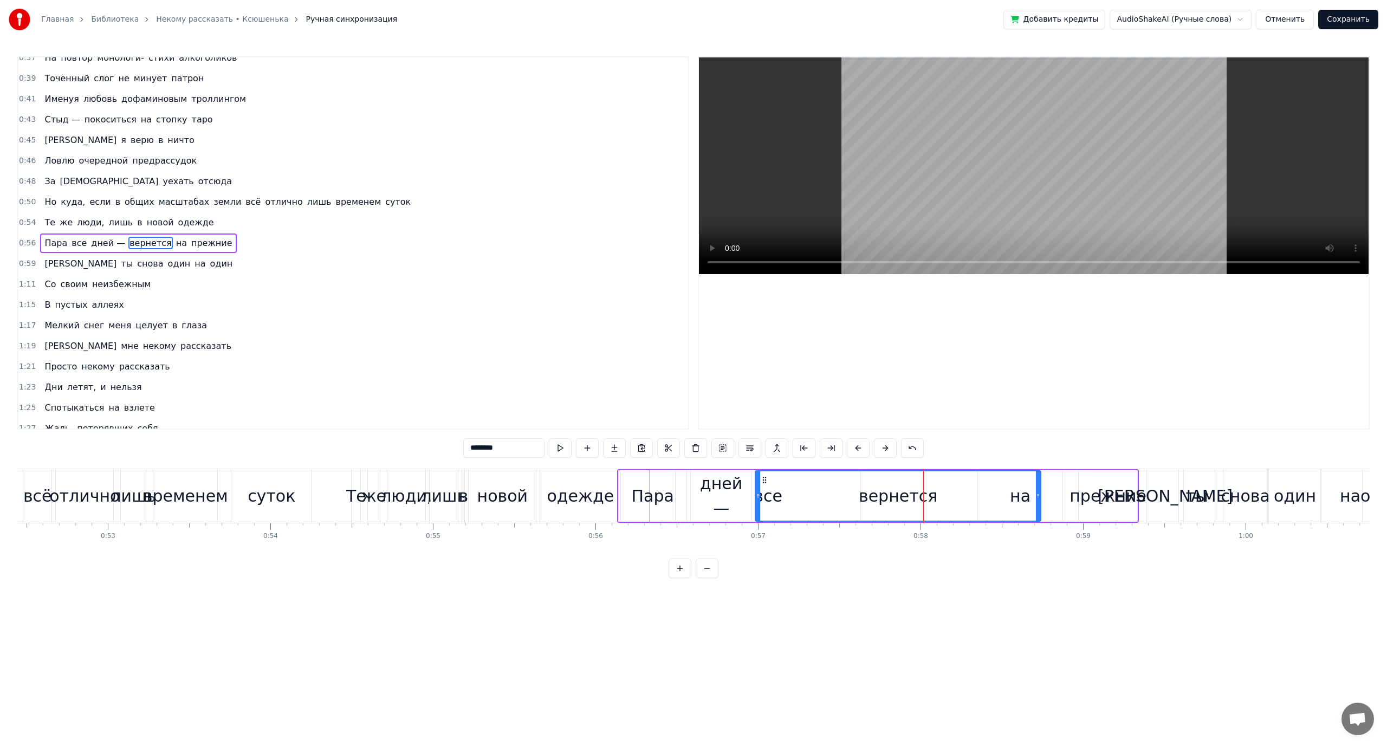
click at [758, 508] on div at bounding box center [758, 496] width 4 height 49
click at [870, 500] on div "вернется" at bounding box center [898, 496] width 79 height 24
drag, startPoint x: 1039, startPoint y: 501, endPoint x: 899, endPoint y: 499, distance: 140.4
click at [899, 499] on div at bounding box center [898, 496] width 4 height 49
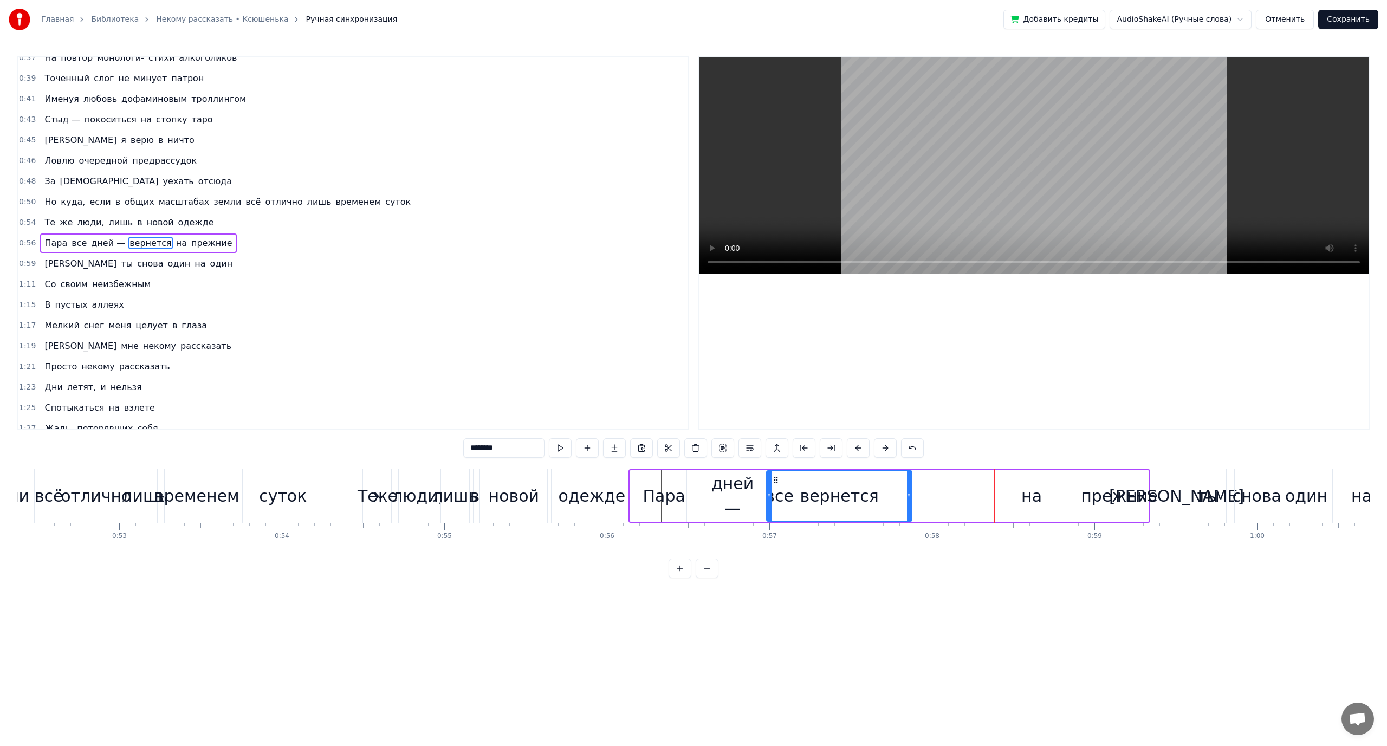
click at [653, 507] on div "Пара" at bounding box center [664, 496] width 42 height 24
drag, startPoint x: 697, startPoint y: 498, endPoint x: 705, endPoint y: 498, distance: 7.6
click at [705, 498] on icon at bounding box center [703, 496] width 4 height 9
click at [738, 499] on div "дней —" at bounding box center [732, 496] width 61 height 49
click at [712, 495] on icon at bounding box center [710, 496] width 4 height 9
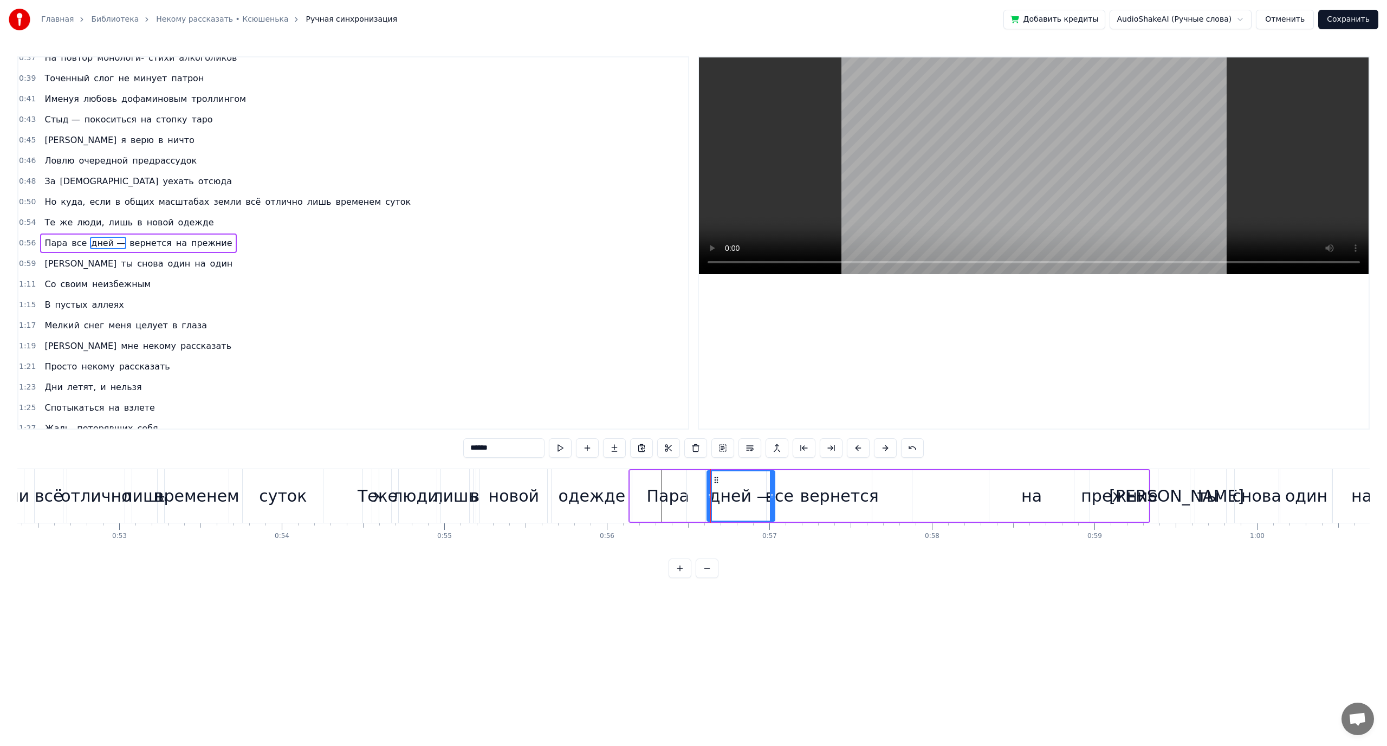
drag, startPoint x: 761, startPoint y: 496, endPoint x: 773, endPoint y: 496, distance: 11.9
click at [773, 496] on icon at bounding box center [772, 496] width 4 height 9
click at [803, 493] on div "вернется" at bounding box center [839, 495] width 145 height 51
drag, startPoint x: 770, startPoint y: 491, endPoint x: 786, endPoint y: 489, distance: 16.3
click at [786, 489] on div at bounding box center [786, 496] width 4 height 49
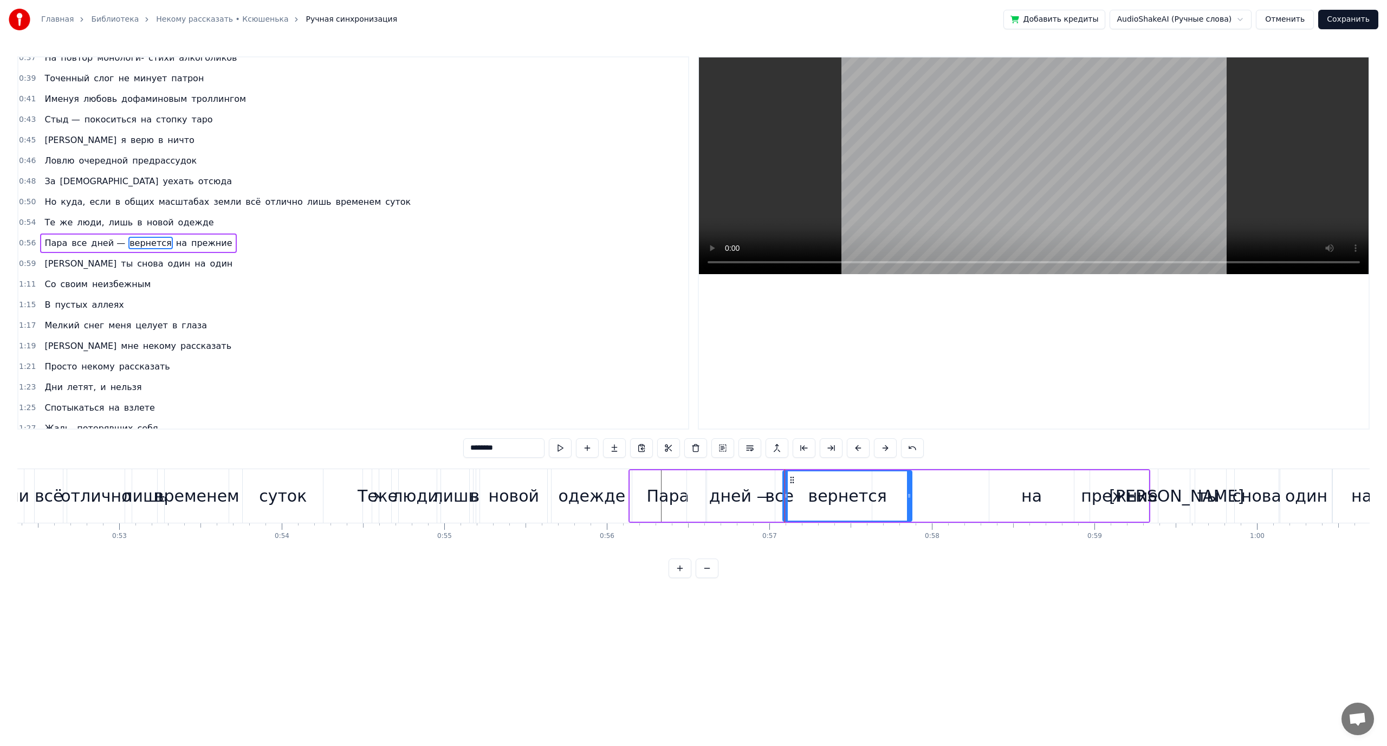
click at [746, 509] on div "дней —" at bounding box center [741, 495] width 68 height 51
click at [903, 491] on div "вернется" at bounding box center [847, 495] width 129 height 51
drag, startPoint x: 911, startPoint y: 494, endPoint x: 973, endPoint y: 493, distance: 62.9
click at [964, 493] on icon at bounding box center [961, 496] width 4 height 9
click at [813, 501] on div "вернется" at bounding box center [879, 496] width 191 height 49
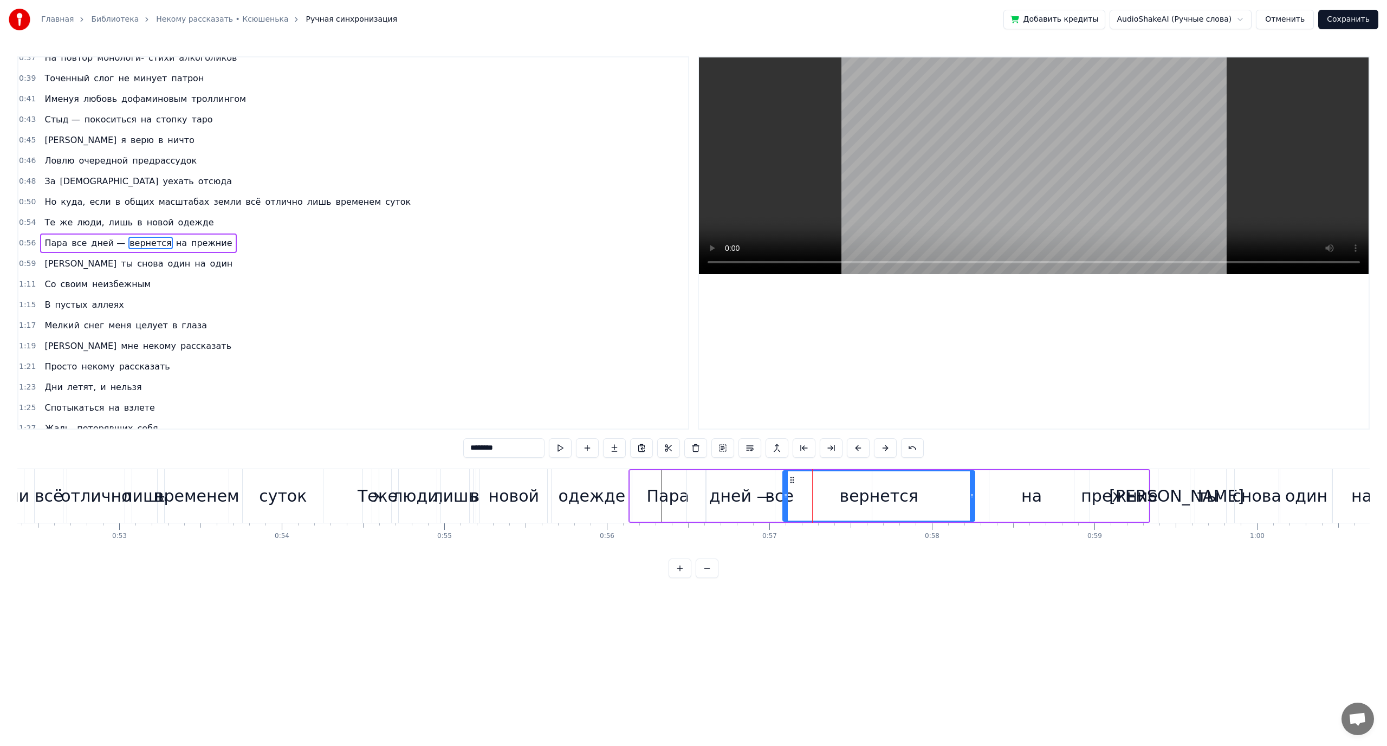
click at [727, 502] on div "дней —" at bounding box center [741, 496] width 64 height 24
click at [759, 505] on div "дней —" at bounding box center [741, 496] width 64 height 24
drag, startPoint x: 773, startPoint y: 506, endPoint x: 798, endPoint y: 505, distance: 25.0
click at [798, 505] on div at bounding box center [797, 496] width 4 height 49
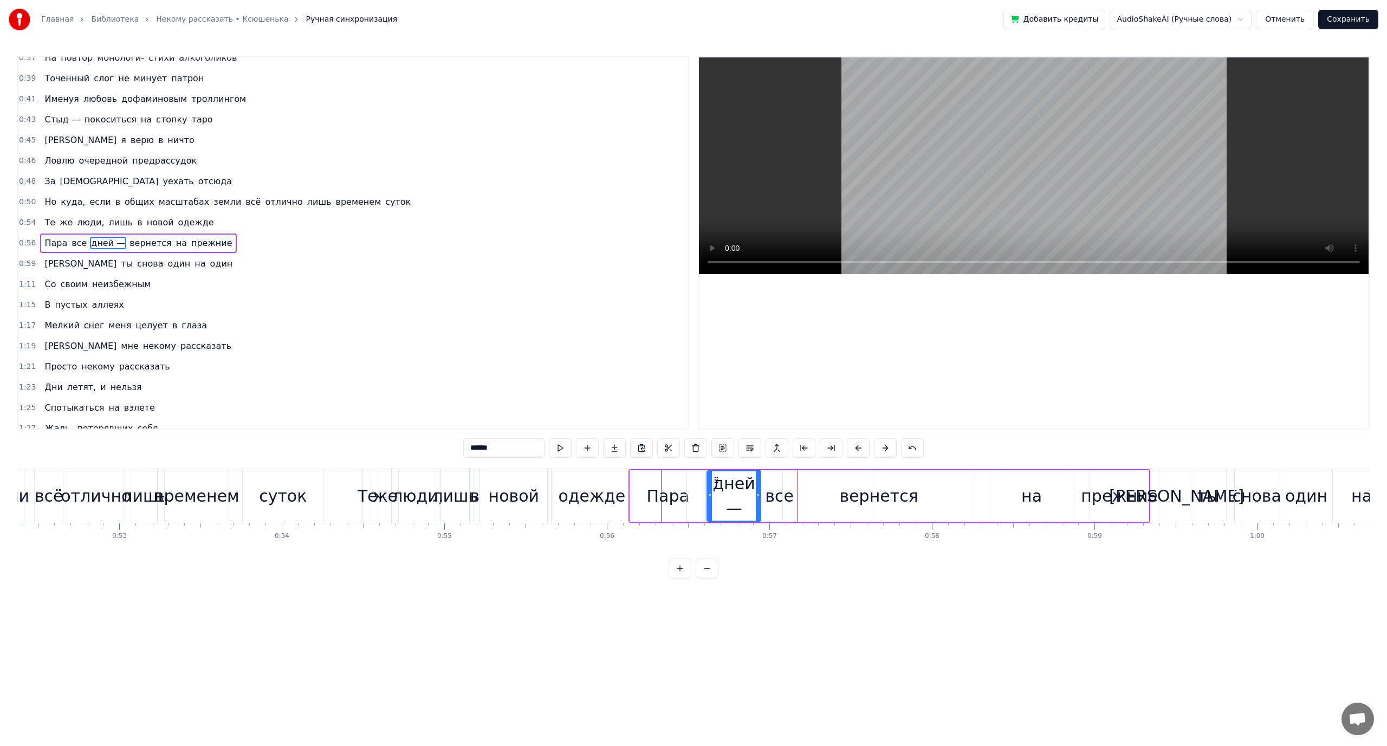
drag, startPoint x: 798, startPoint y: 505, endPoint x: 759, endPoint y: 513, distance: 39.9
click at [759, 513] on div at bounding box center [758, 496] width 4 height 49
click at [647, 508] on div "Пара" at bounding box center [667, 495] width 75 height 51
drag, startPoint x: 632, startPoint y: 503, endPoint x: 624, endPoint y: 502, distance: 8.2
click at [624, 502] on div at bounding box center [625, 496] width 4 height 49
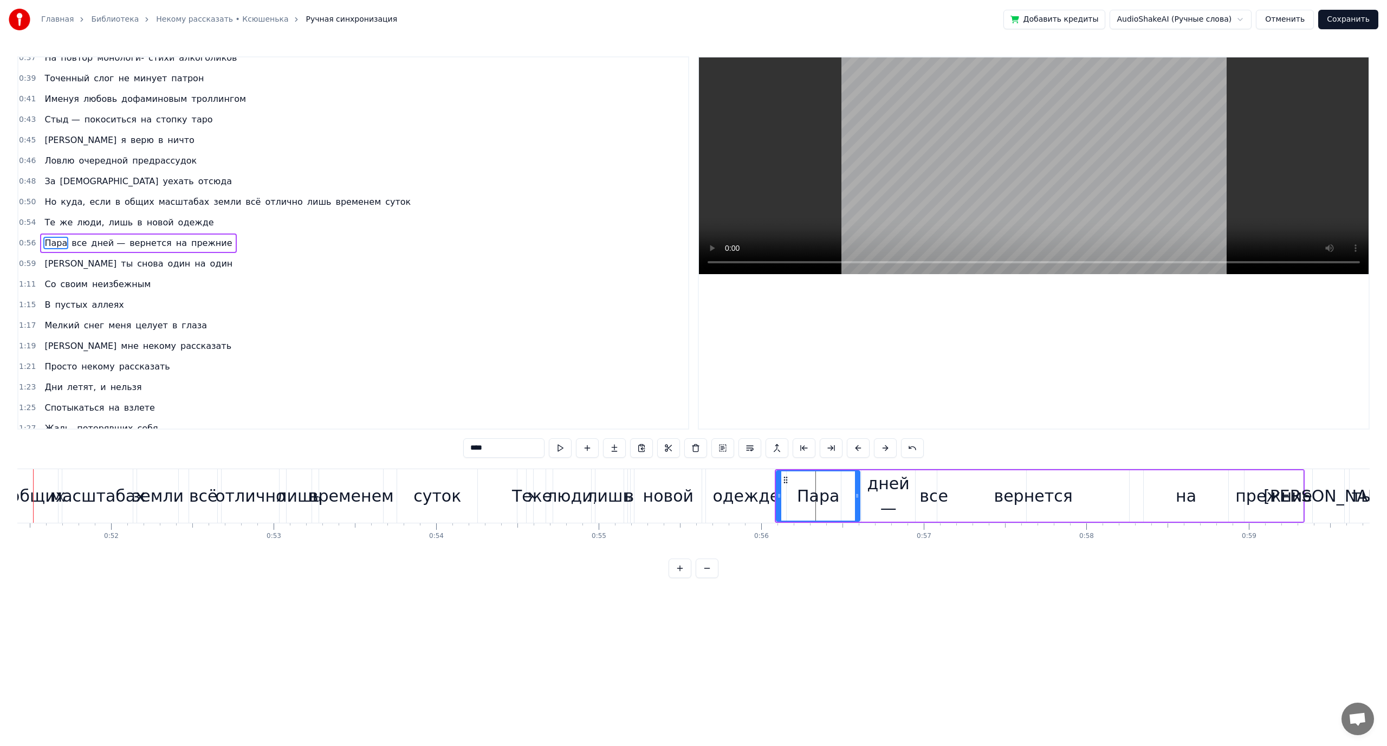
scroll to position [0, 8322]
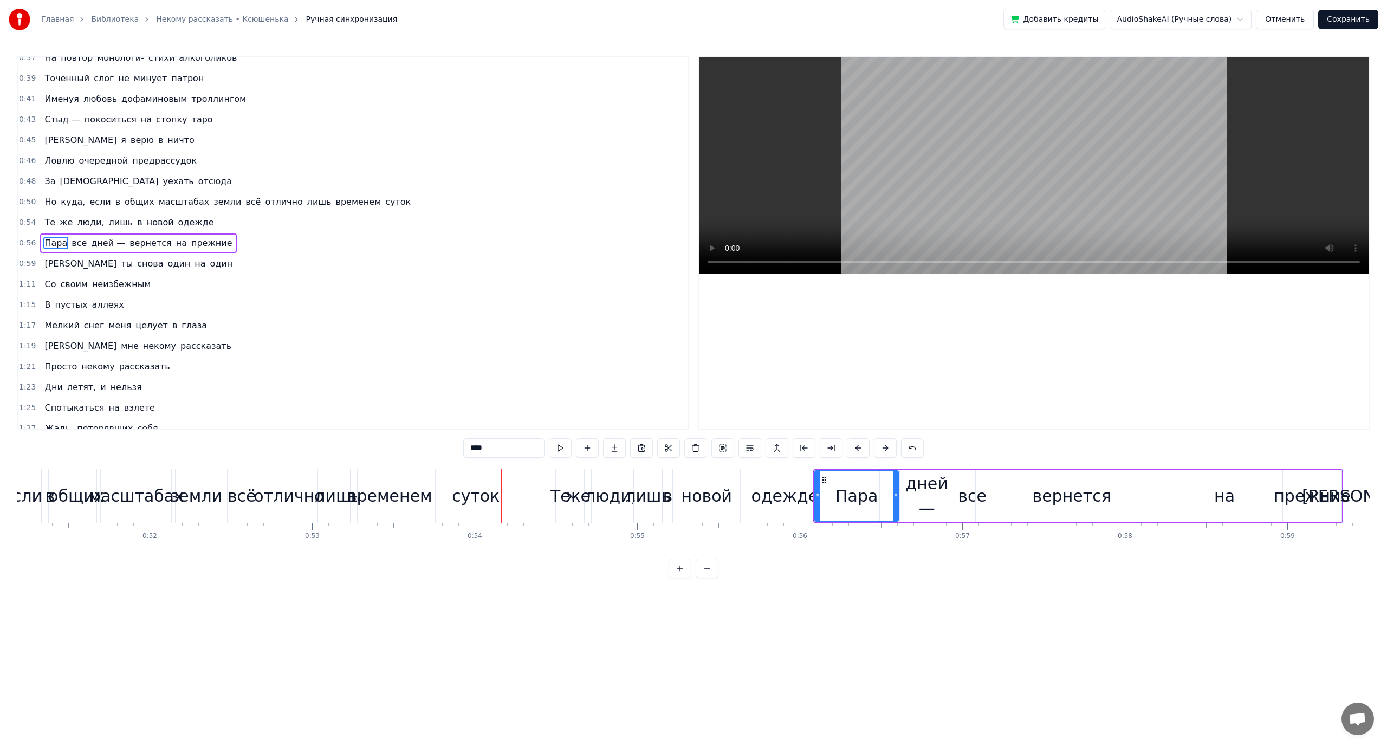
click at [651, 512] on div "лишь" at bounding box center [648, 496] width 28 height 54
type input "****"
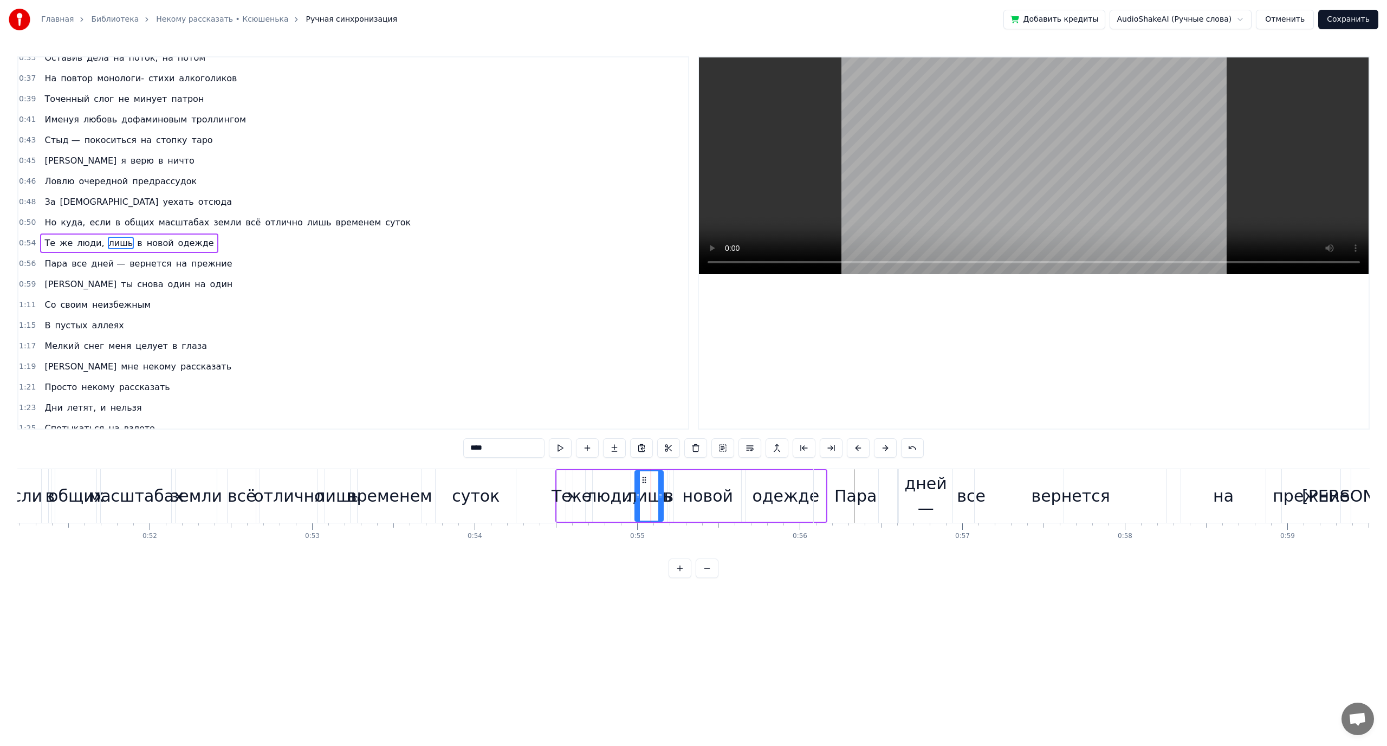
click at [673, 511] on div "Те же люди, лишь в новой одежде" at bounding box center [692, 496] width 272 height 54
click at [668, 508] on div "в" at bounding box center [669, 496] width 10 height 24
click at [784, 501] on div "одежде" at bounding box center [785, 496] width 67 height 24
click at [808, 497] on div "одежде" at bounding box center [785, 496] width 67 height 24
drag, startPoint x: 823, startPoint y: 498, endPoint x: 831, endPoint y: 498, distance: 8.1
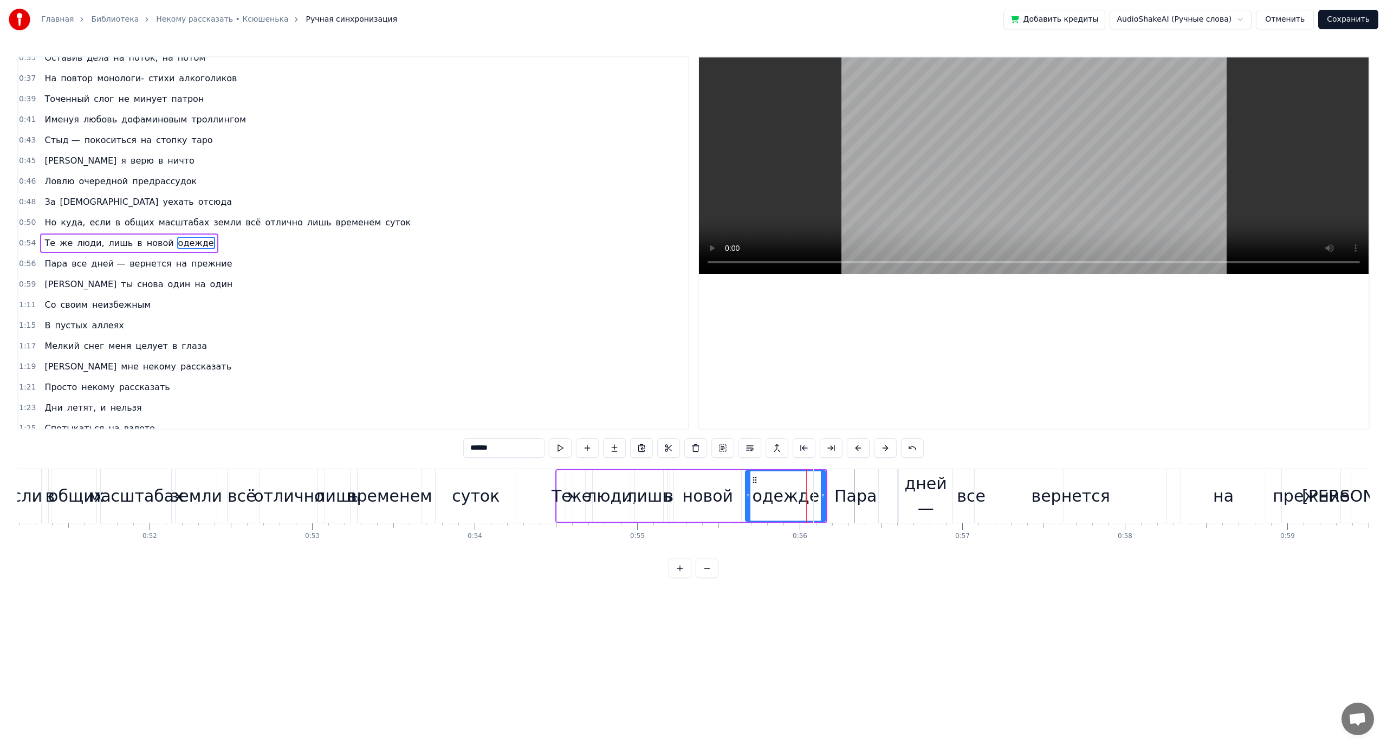
click at [831, 498] on div "Пара" at bounding box center [855, 496] width 83 height 54
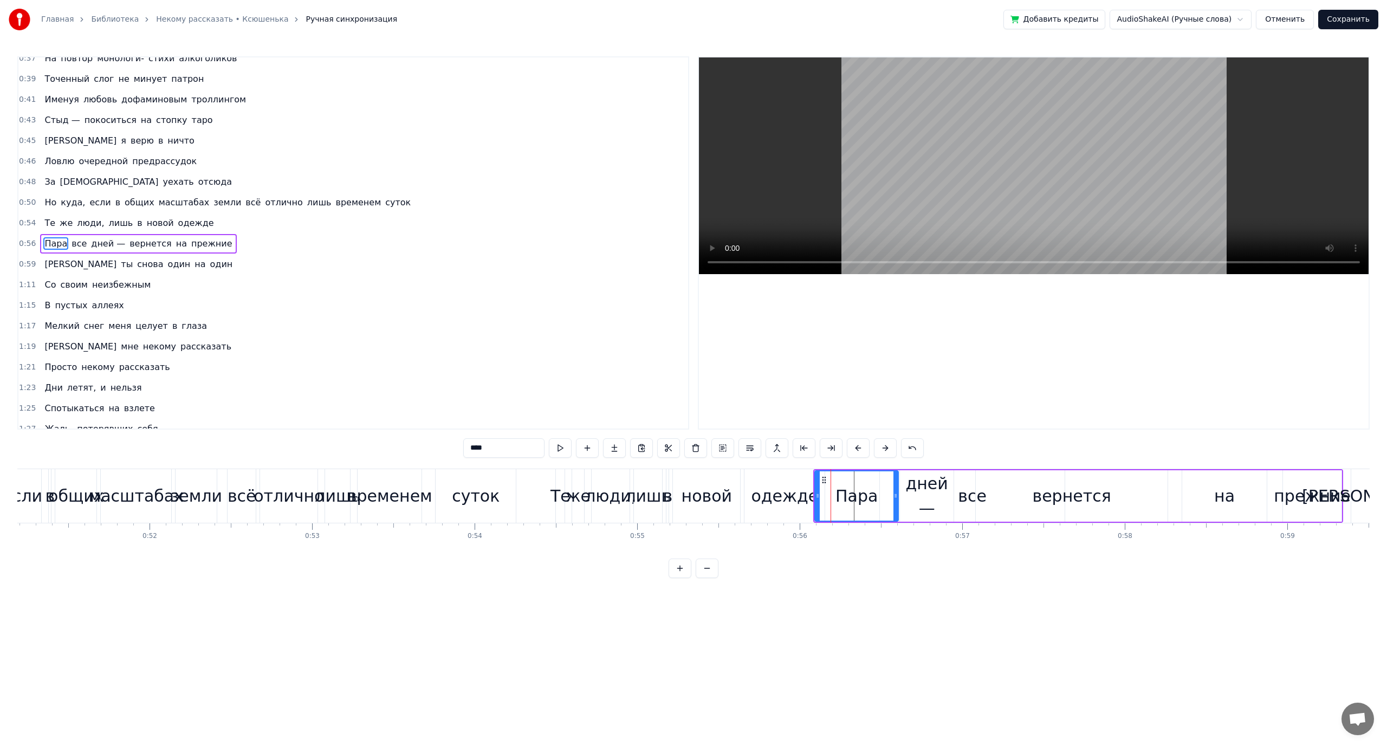
scroll to position [257, 0]
click at [787, 508] on div "одежде" at bounding box center [784, 496] width 67 height 24
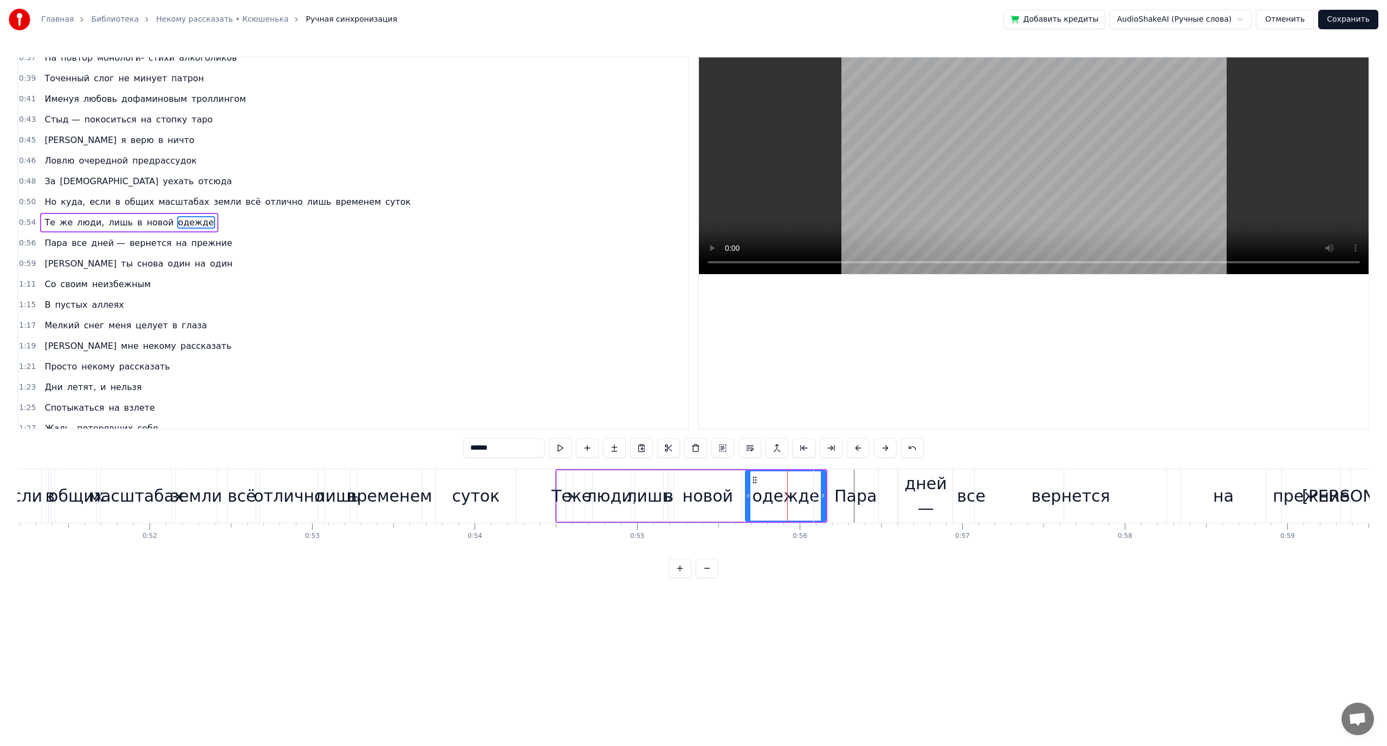
scroll to position [236, 0]
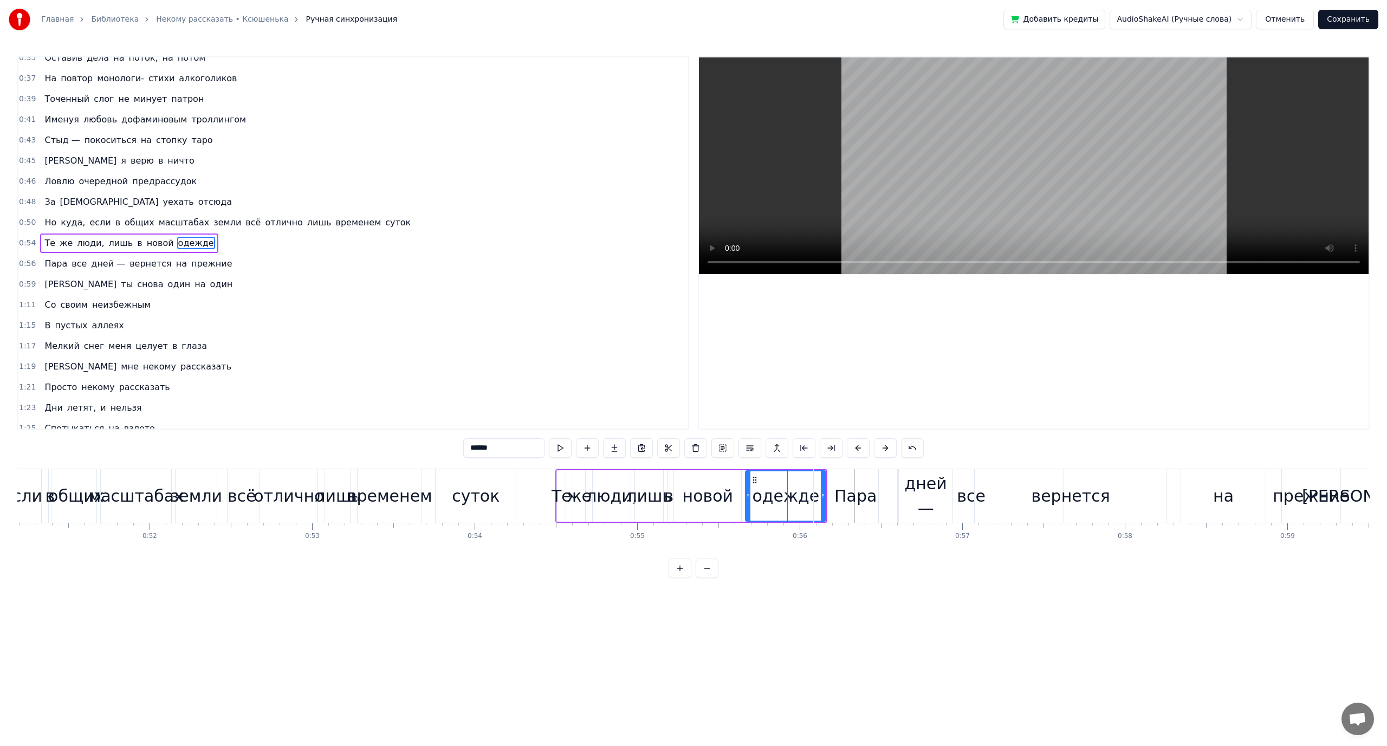
click at [869, 501] on div "Пара" at bounding box center [856, 496] width 42 height 24
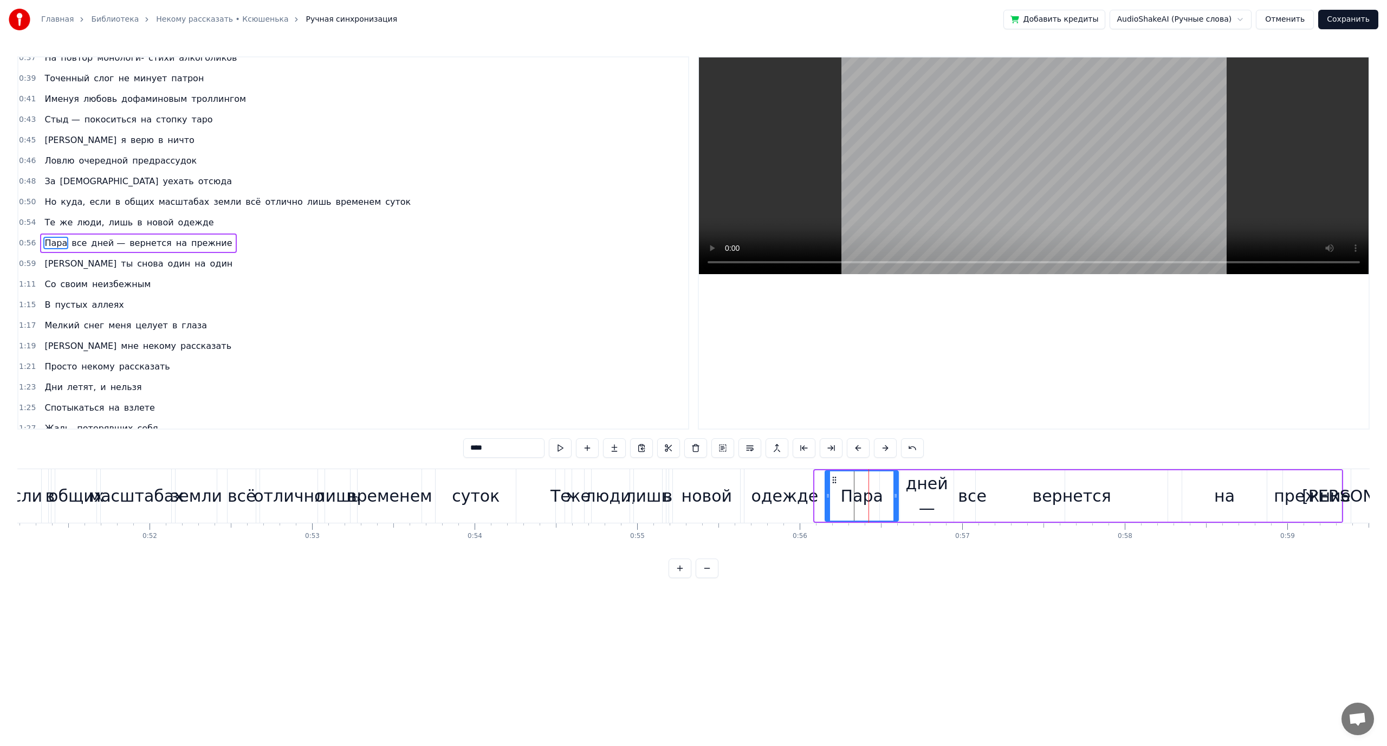
drag, startPoint x: 818, startPoint y: 496, endPoint x: 828, endPoint y: 496, distance: 10.3
click at [828, 496] on icon at bounding box center [828, 496] width 4 height 9
drag, startPoint x: 895, startPoint y: 497, endPoint x: 910, endPoint y: 497, distance: 14.6
click at [910, 497] on circle at bounding box center [910, 497] width 1 height 1
drag, startPoint x: 910, startPoint y: 497, endPoint x: 896, endPoint y: 498, distance: 13.6
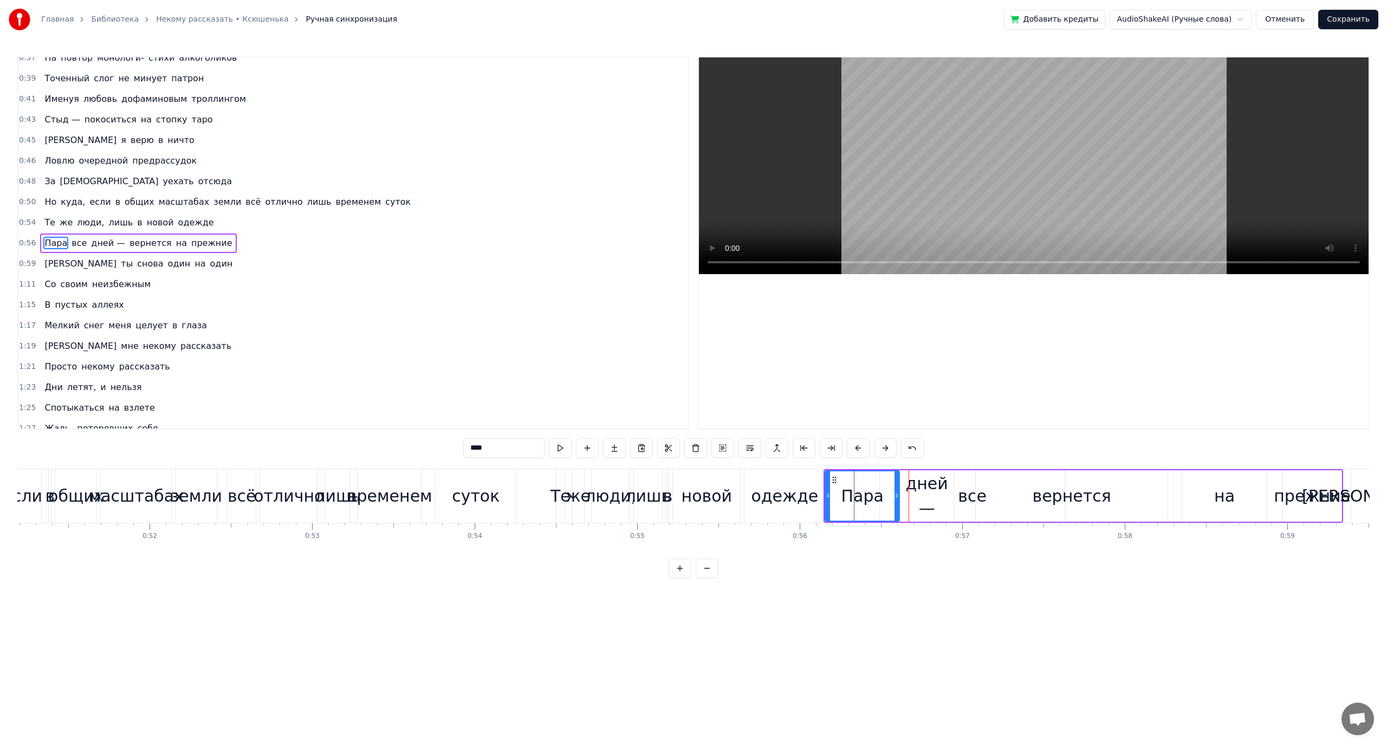
click at [896, 498] on icon at bounding box center [897, 496] width 4 height 9
click at [938, 500] on div "дней —" at bounding box center [927, 496] width 54 height 49
drag, startPoint x: 952, startPoint y: 495, endPoint x: 974, endPoint y: 493, distance: 22.3
click at [974, 493] on icon at bounding box center [972, 496] width 4 height 9
click at [1013, 499] on div "вернется" at bounding box center [1072, 495] width 192 height 51
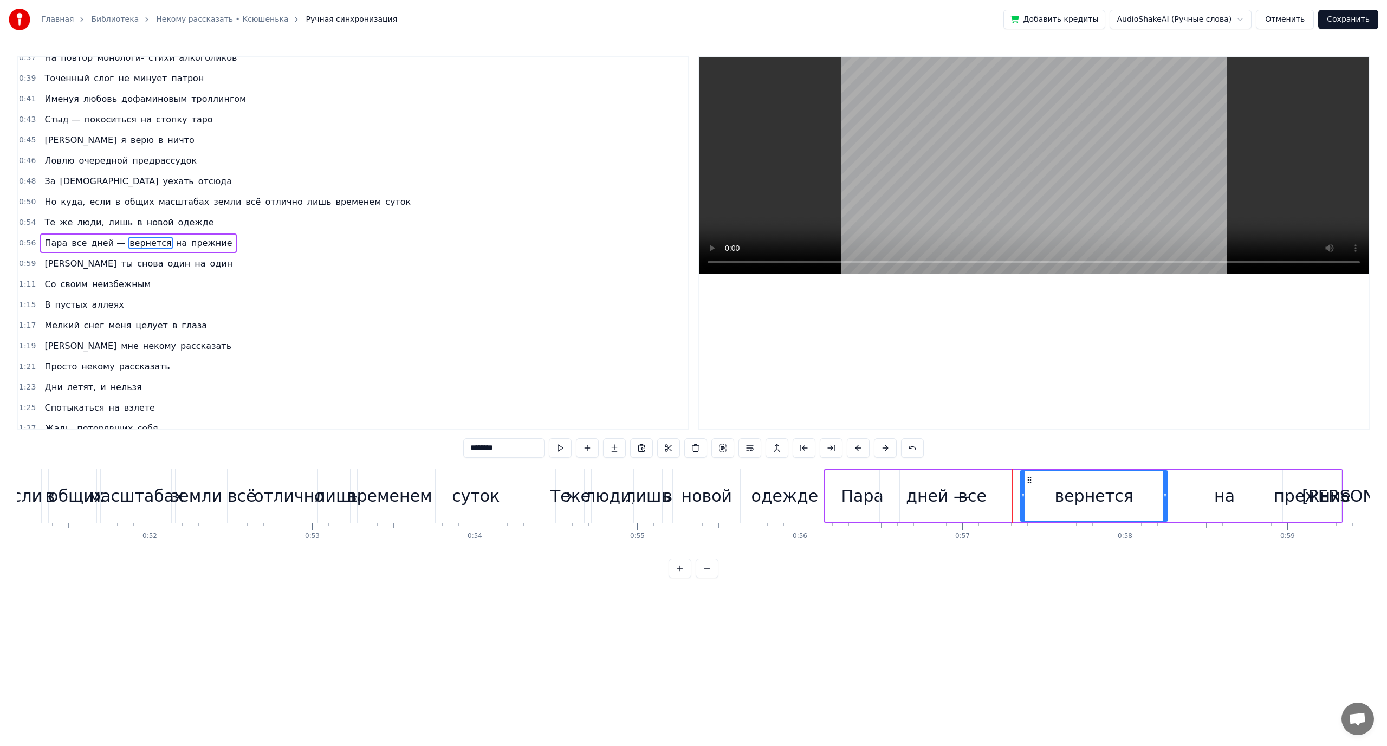
drag, startPoint x: 979, startPoint y: 501, endPoint x: 1023, endPoint y: 498, distance: 44.6
click at [1023, 498] on div at bounding box center [1023, 496] width 4 height 49
click at [870, 512] on div "Пара" at bounding box center [862, 495] width 74 height 51
click at [921, 505] on div "дней —" at bounding box center [938, 496] width 64 height 24
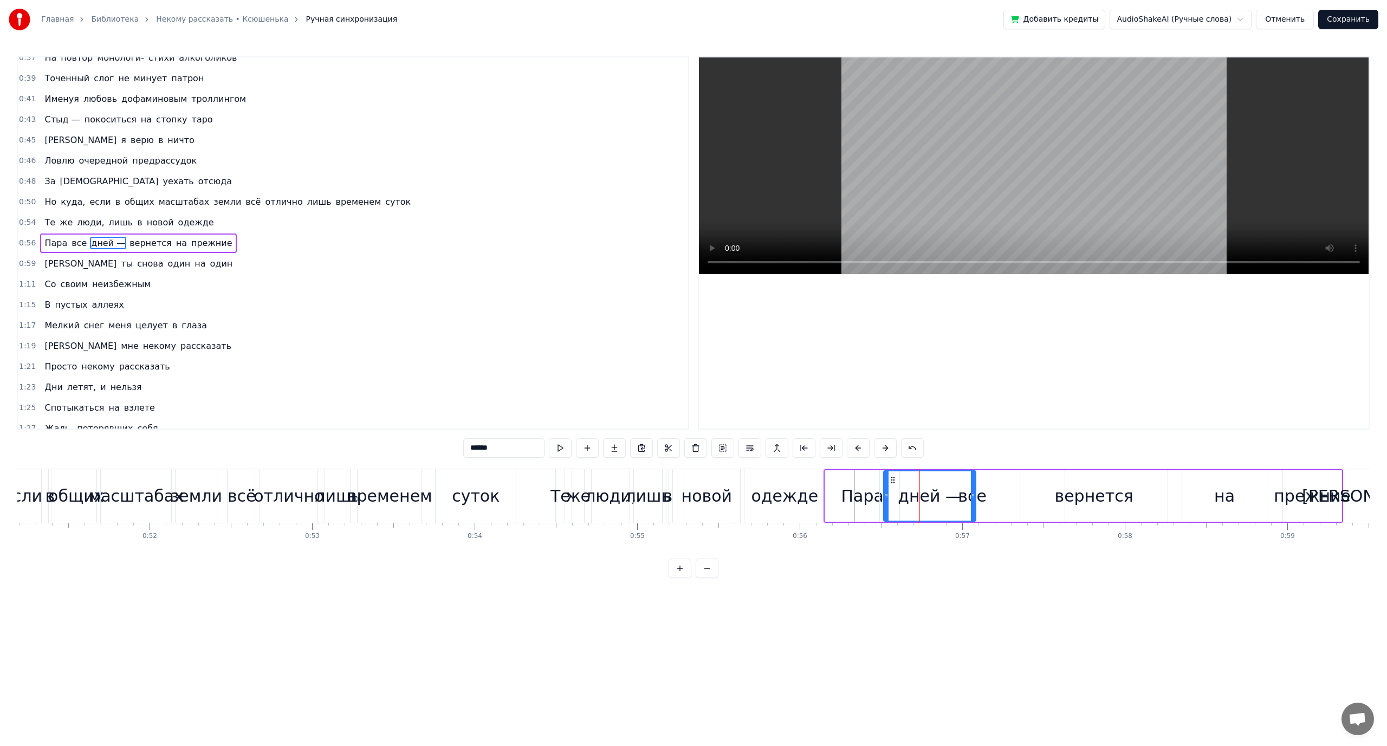
drag, startPoint x: 901, startPoint y: 503, endPoint x: 884, endPoint y: 503, distance: 16.3
click at [884, 503] on div at bounding box center [886, 496] width 4 height 49
click at [968, 508] on div "дней —" at bounding box center [929, 496] width 91 height 49
drag, startPoint x: 973, startPoint y: 507, endPoint x: 992, endPoint y: 506, distance: 19.5
click at [992, 506] on div at bounding box center [993, 496] width 4 height 49
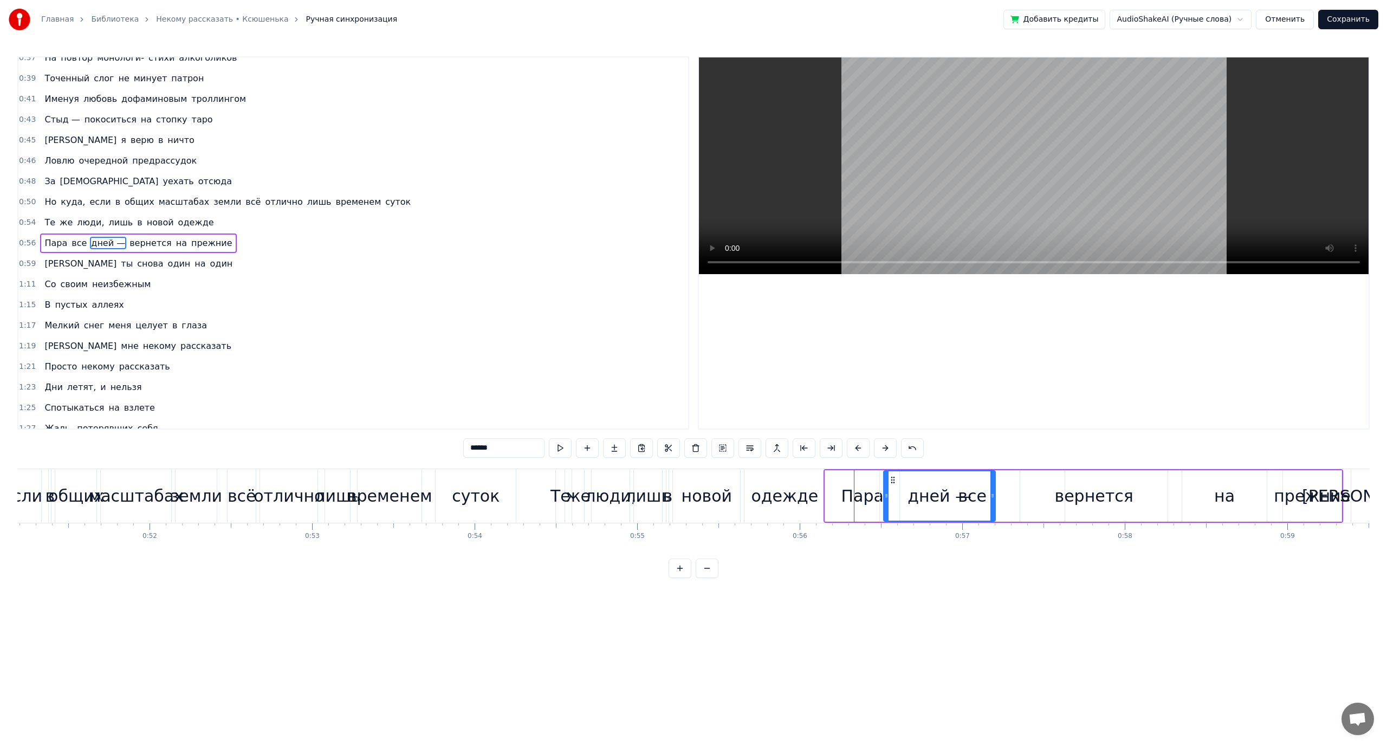
click at [1092, 498] on div "вернется" at bounding box center [1094, 496] width 79 height 24
type input "********"
drag, startPoint x: 1023, startPoint y: 502, endPoint x: 1001, endPoint y: 505, distance: 22.3
click at [1001, 505] on div at bounding box center [1001, 496] width 4 height 49
click at [1296, 23] on button "Отменить" at bounding box center [1285, 20] width 58 height 20
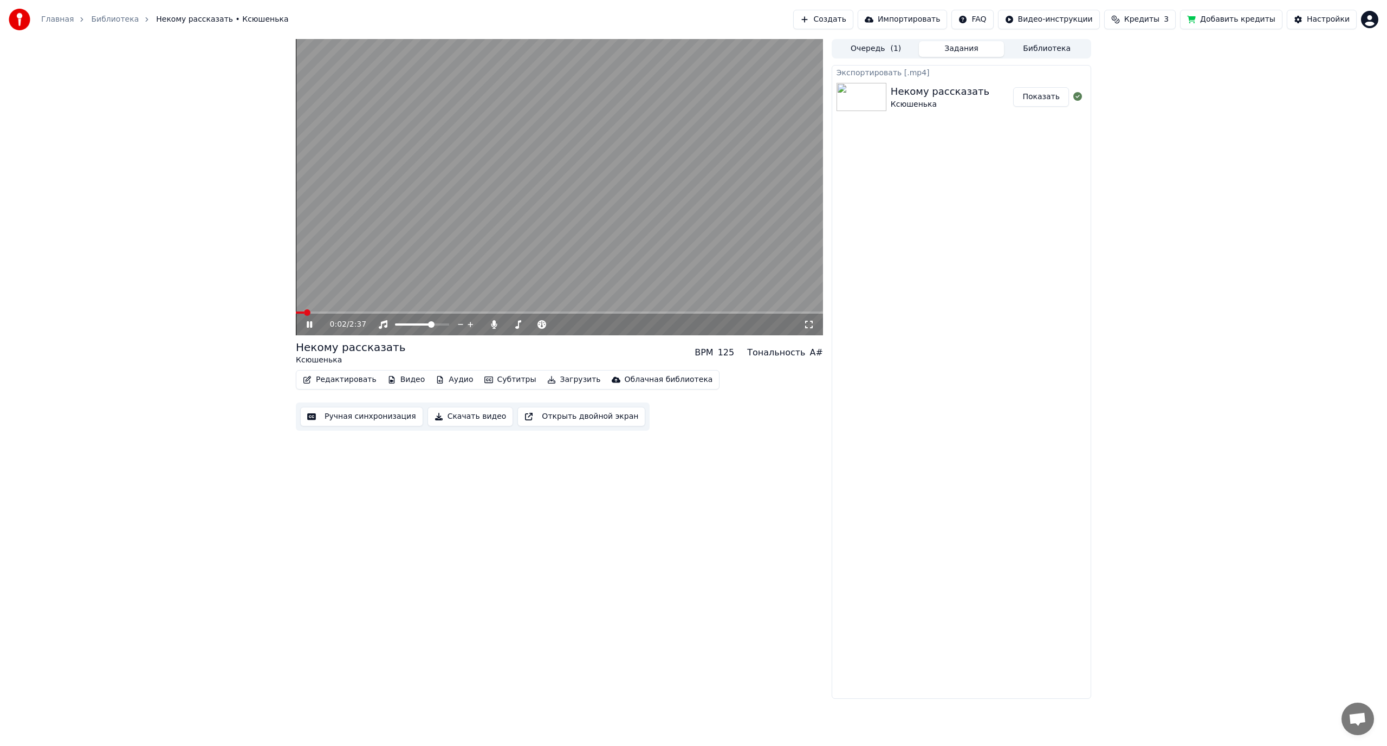
click at [311, 323] on icon at bounding box center [309, 324] width 5 height 7
